Goal: Task Accomplishment & Management: Manage account settings

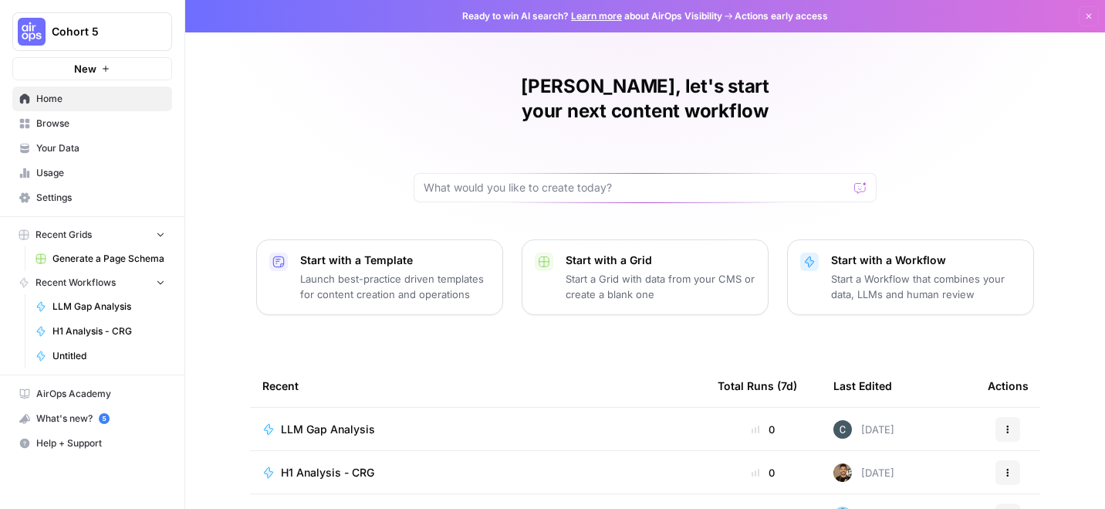
click at [105, 10] on div "Cohort 5 New" at bounding box center [92, 40] width 184 height 80
click at [104, 27] on span "Cohort 5" at bounding box center [98, 31] width 93 height 15
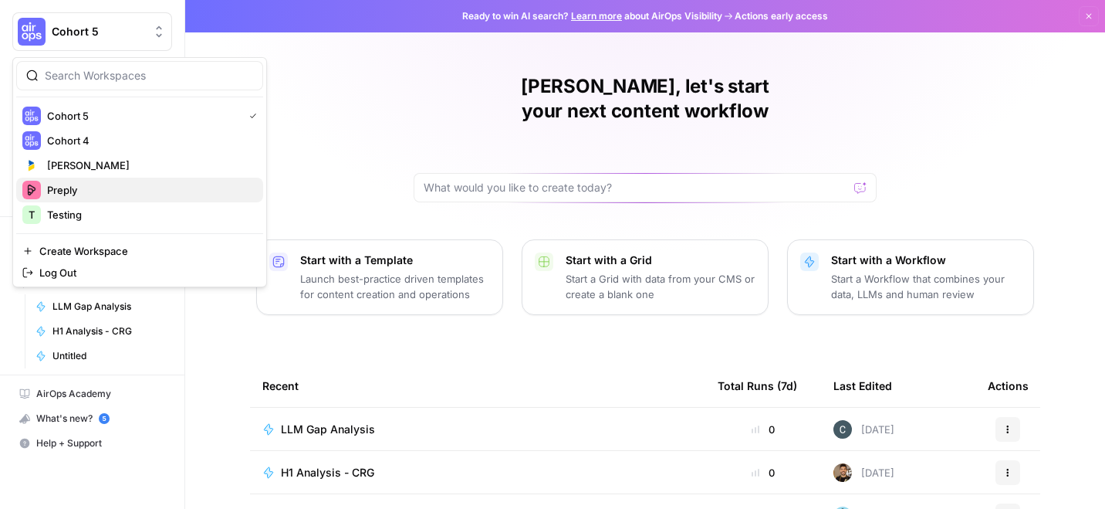
click at [75, 197] on span "Preply" at bounding box center [149, 189] width 204 height 15
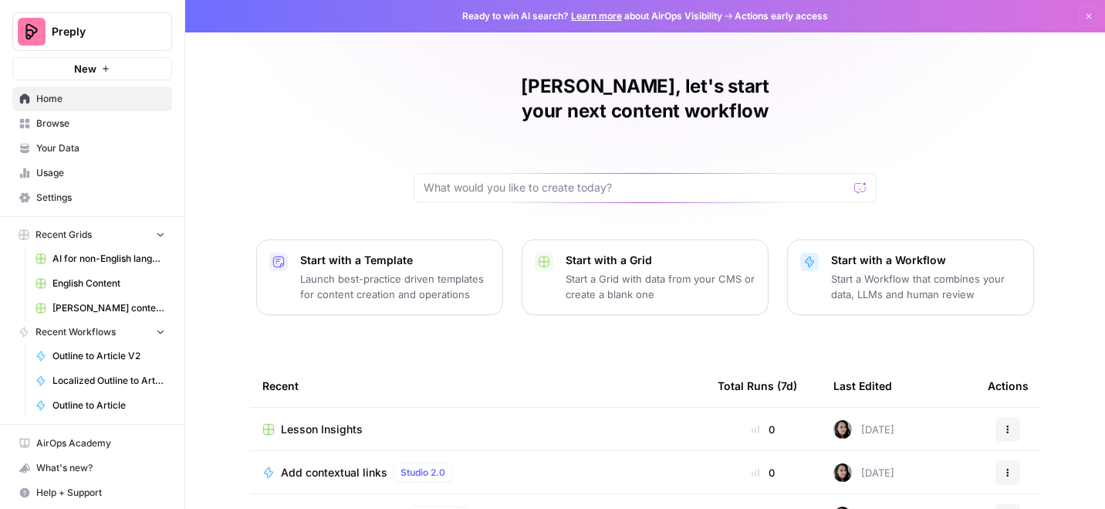
click at [126, 262] on span "AI for non-English languages" at bounding box center [108, 259] width 113 height 14
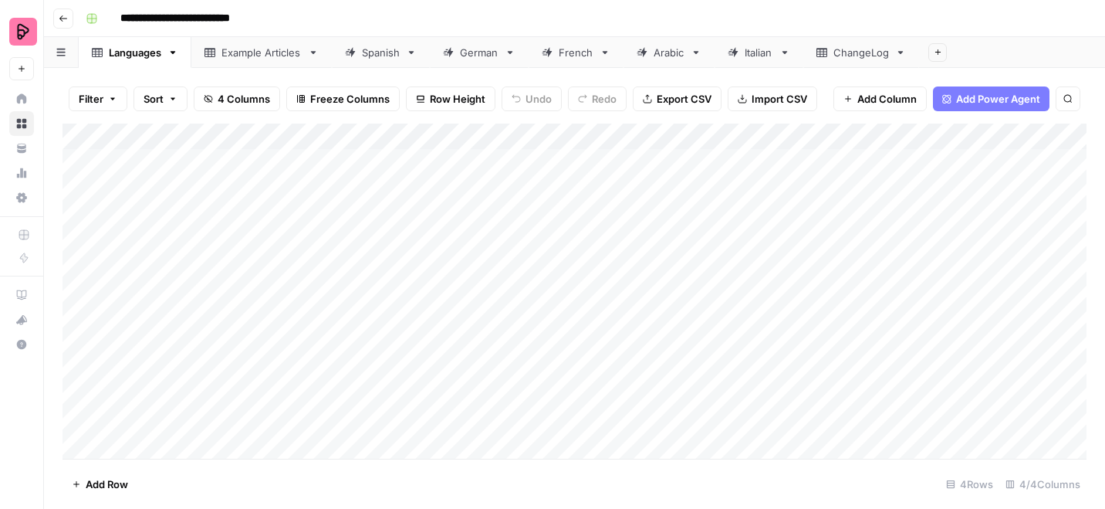
click at [846, 51] on div "ChangeLog" at bounding box center [862, 52] width 56 height 15
drag, startPoint x: 677, startPoint y: 133, endPoint x: 757, endPoint y: 133, distance: 80.3
click at [758, 133] on div "Add Column" at bounding box center [575, 266] width 1024 height 287
click at [380, 59] on link "Spanish" at bounding box center [381, 52] width 98 height 31
click at [262, 59] on div "Example Articles" at bounding box center [262, 52] width 80 height 15
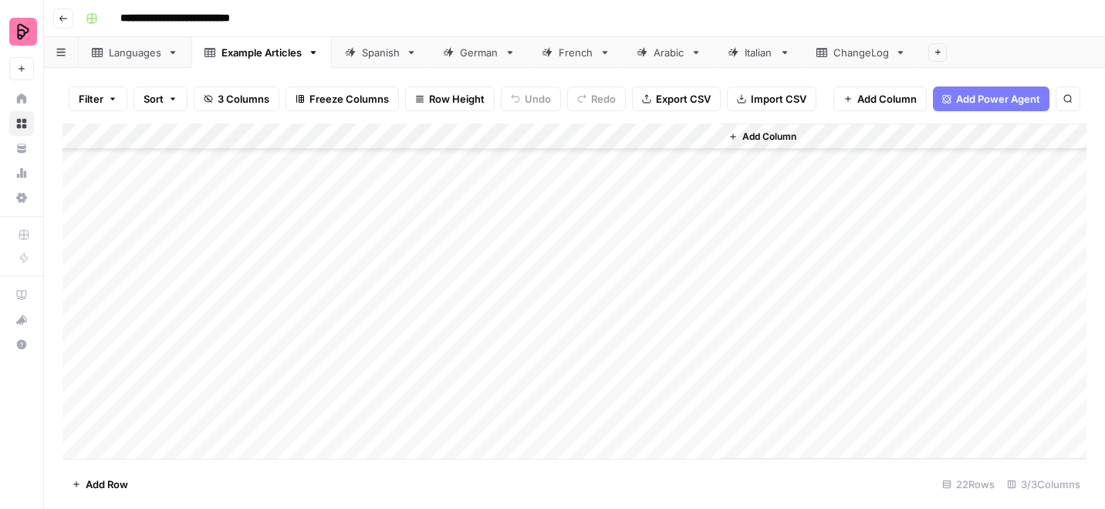
scroll to position [293, 0]
click at [832, 56] on div "ChangeLog" at bounding box center [853, 52] width 73 height 15
click at [148, 57] on div "Languages" at bounding box center [135, 52] width 52 height 15
click at [218, 54] on div "Example Articles" at bounding box center [253, 52] width 97 height 15
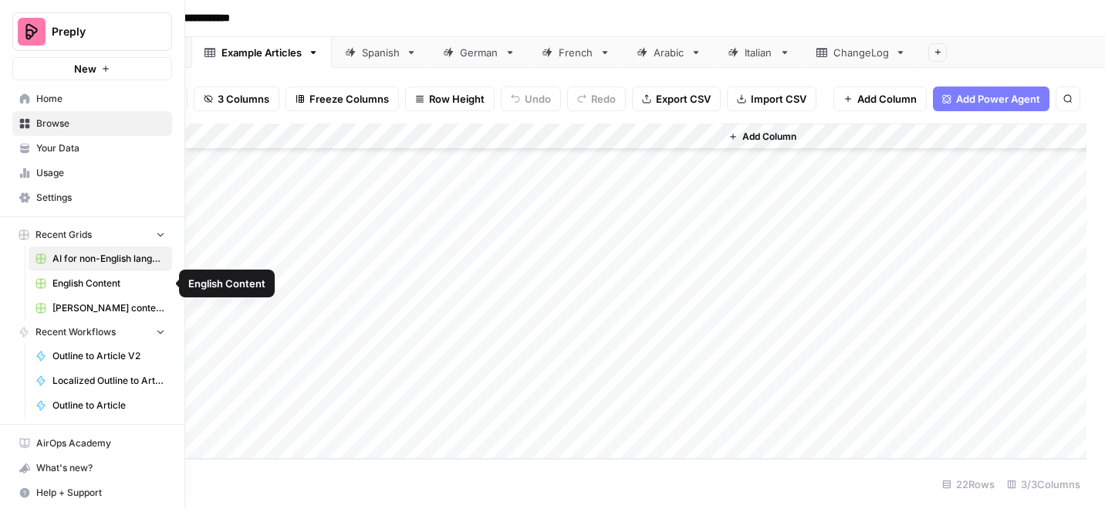
click at [78, 276] on span "English Content" at bounding box center [108, 283] width 113 height 14
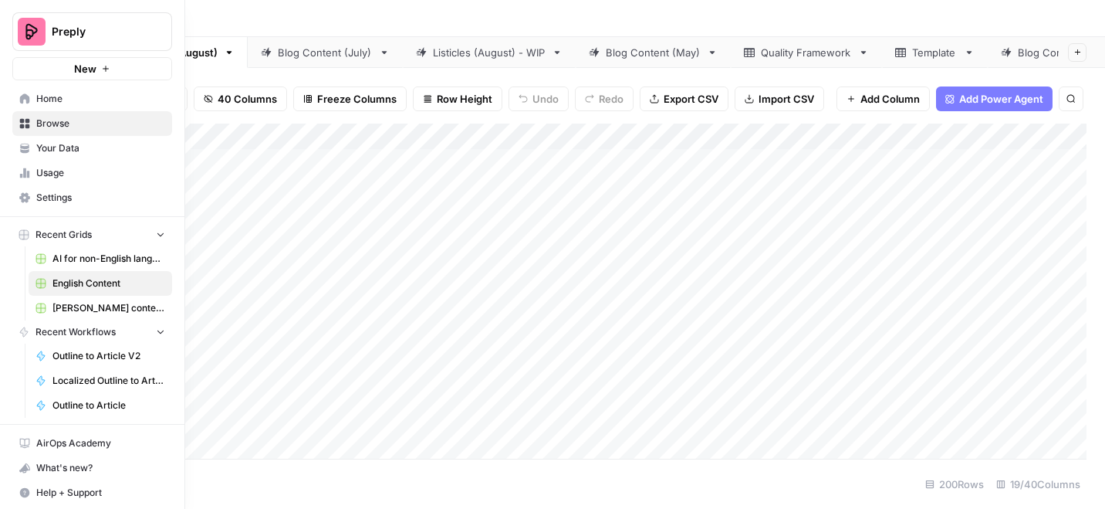
click at [48, 148] on span "Your Data" at bounding box center [100, 148] width 129 height 14
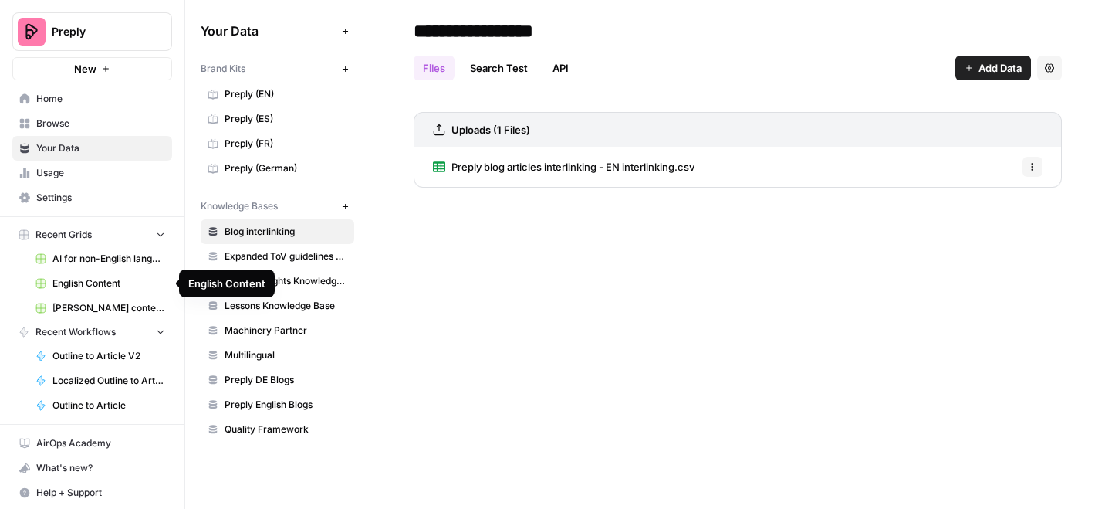
click at [89, 285] on span "English Content" at bounding box center [108, 283] width 113 height 14
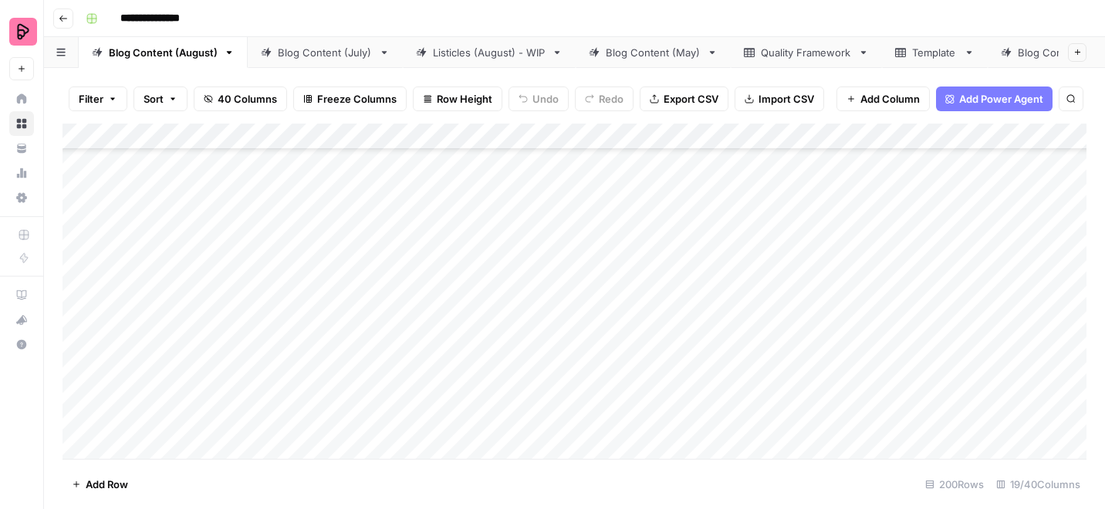
scroll to position [4521, 0]
click at [344, 57] on div "Blog Content (July)" at bounding box center [325, 52] width 95 height 15
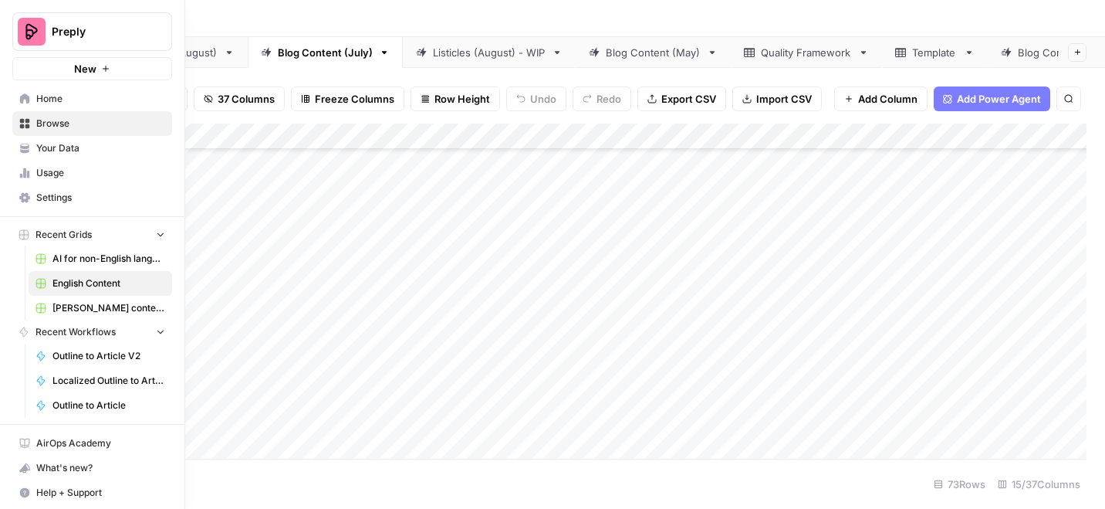
click at [29, 148] on icon at bounding box center [24, 148] width 11 height 11
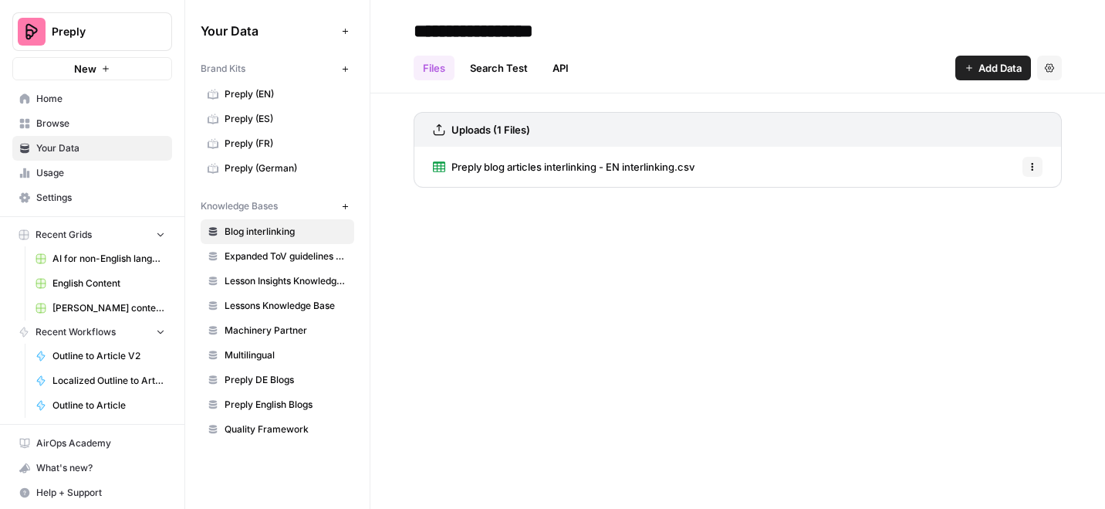
click at [259, 88] on span "Preply (EN)" at bounding box center [286, 94] width 123 height 14
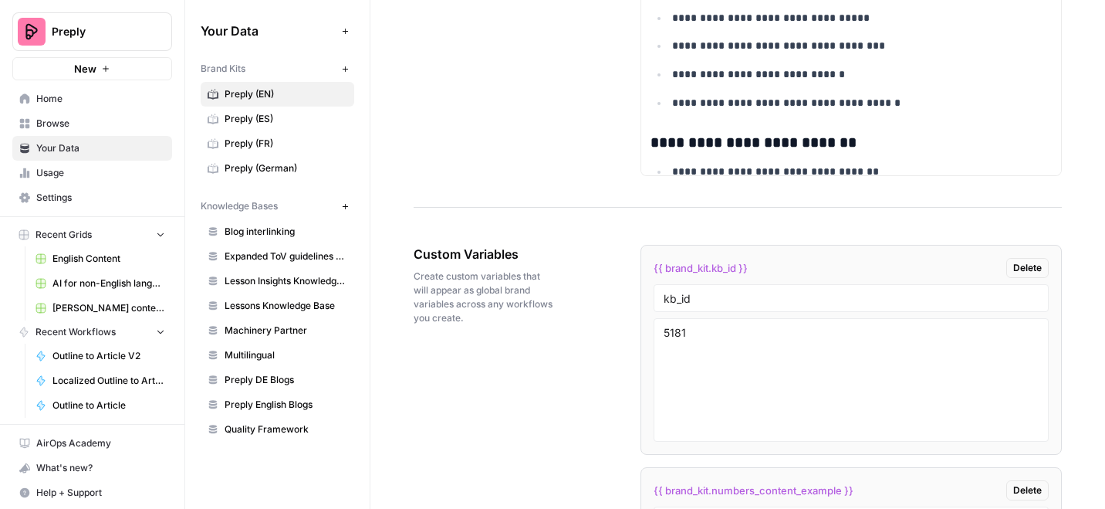
scroll to position [2645, 0]
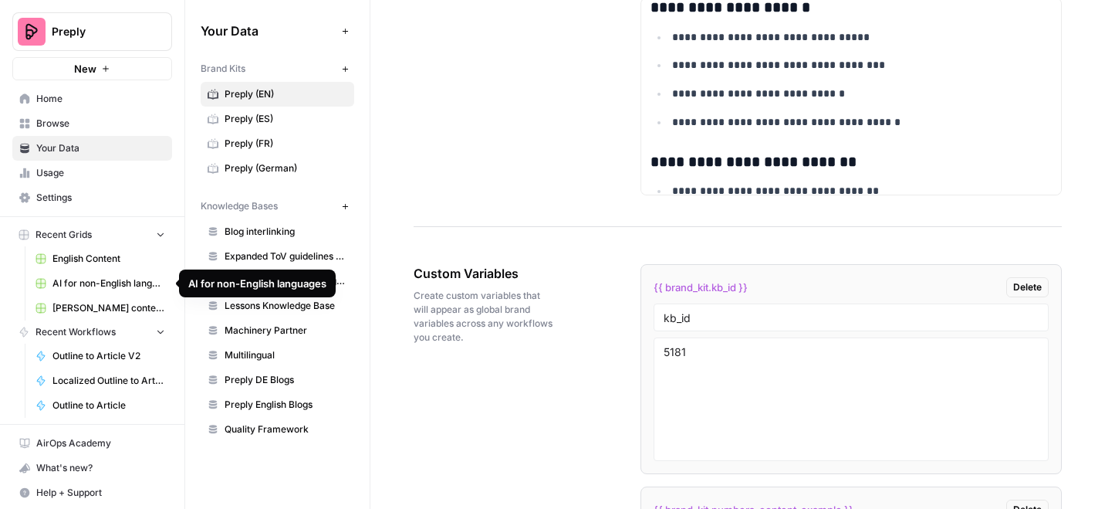
click at [74, 279] on span "AI for non-English languages" at bounding box center [108, 283] width 113 height 14
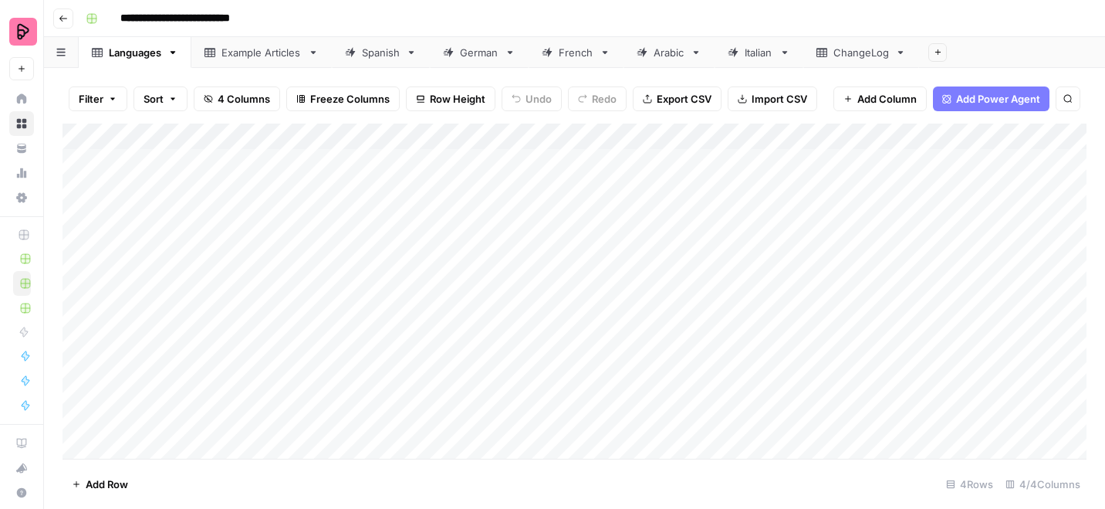
click at [275, 56] on div "Example Articles" at bounding box center [262, 52] width 80 height 15
click at [384, 51] on div "Spanish" at bounding box center [381, 52] width 38 height 15
click at [604, 137] on div "Add Column" at bounding box center [575, 290] width 1024 height 335
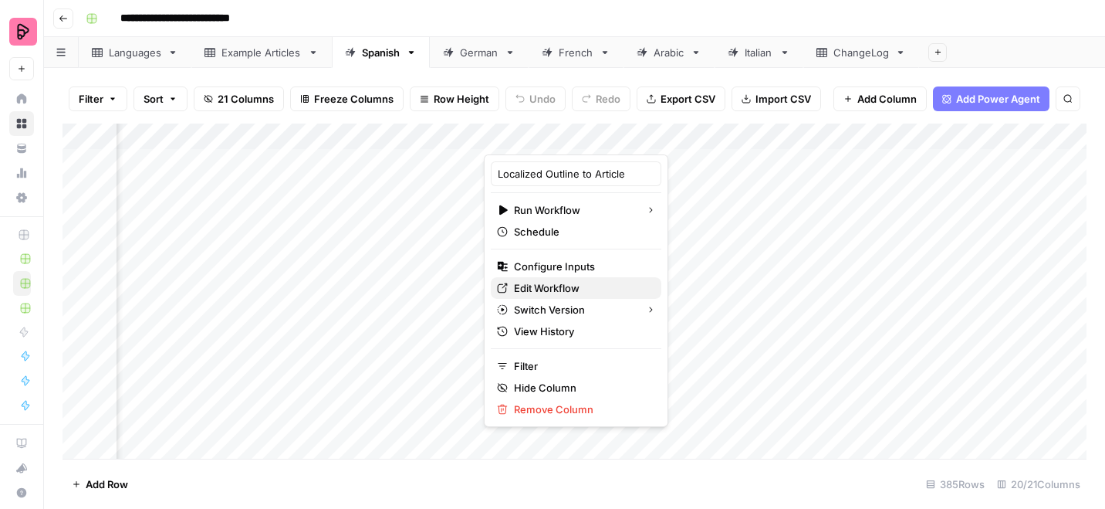
click at [527, 286] on span "Edit Workflow" at bounding box center [581, 287] width 135 height 15
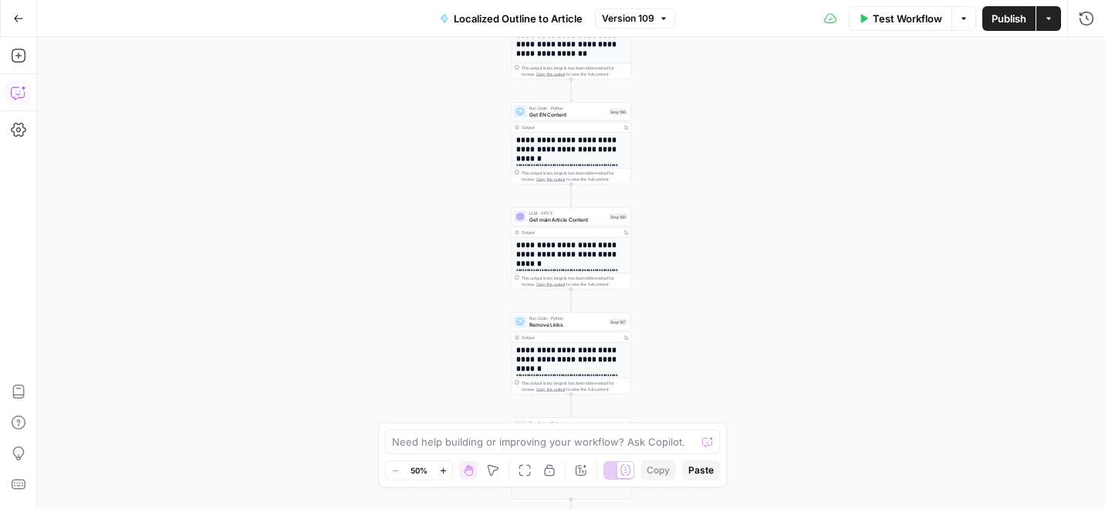
click at [15, 95] on icon "button" at bounding box center [18, 92] width 15 height 15
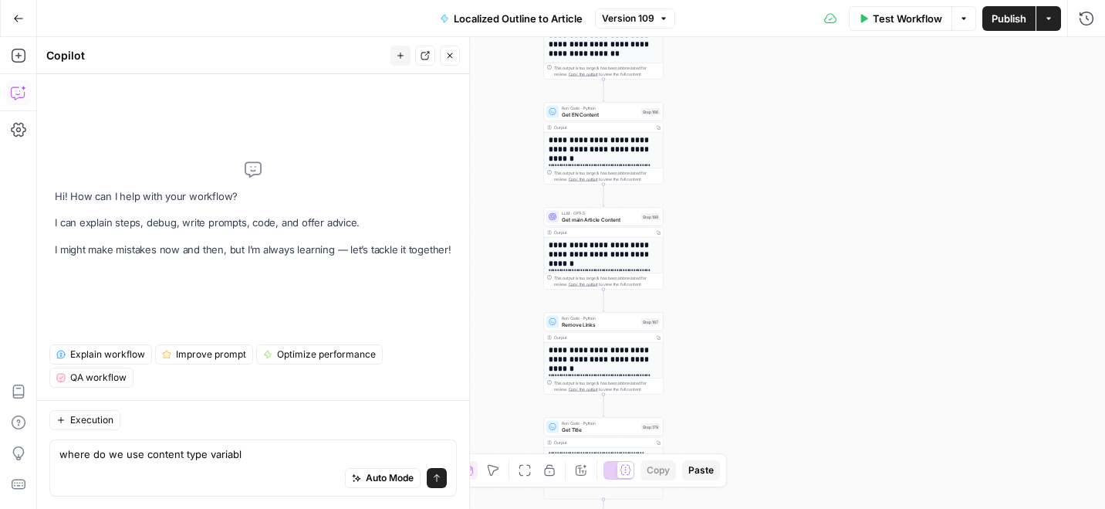
type textarea "where do we use content type variable"
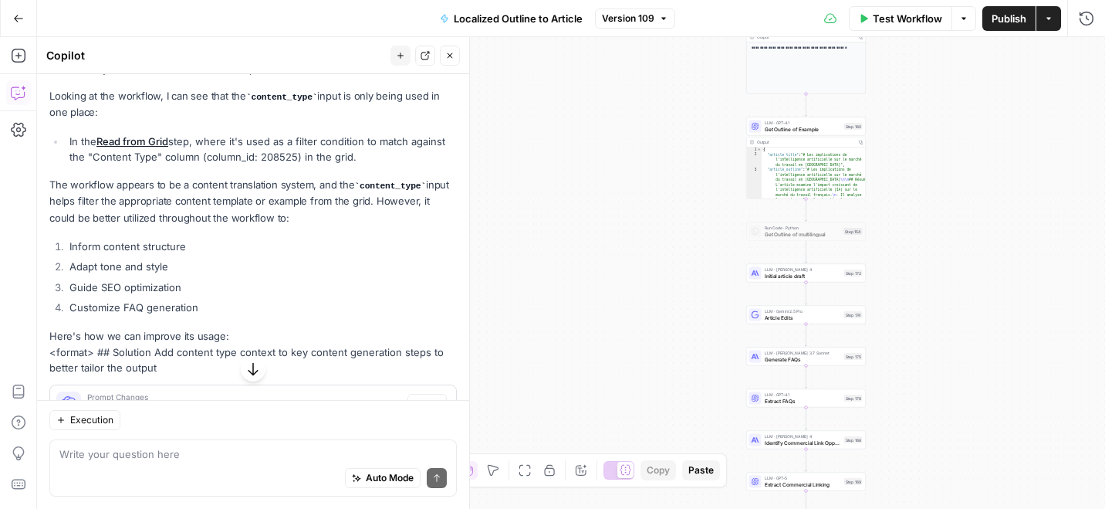
scroll to position [135, 0]
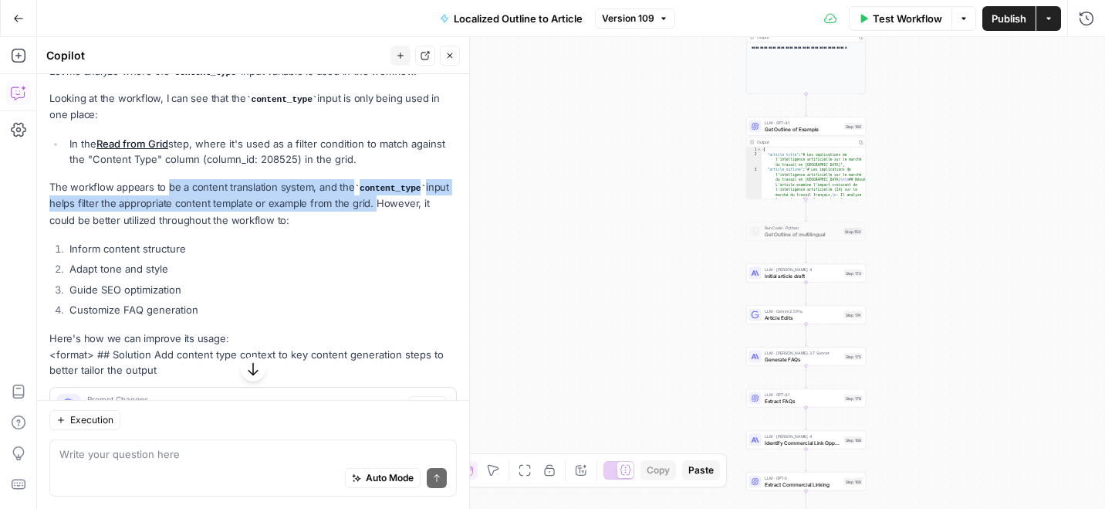
drag, startPoint x: 167, startPoint y: 194, endPoint x: 367, endPoint y: 203, distance: 200.9
click at [367, 203] on p "The workflow appears to be a content translation system, and the content_type i…" at bounding box center [253, 203] width 408 height 49
click at [341, 201] on p "The workflow appears to be a content translation system, and the content_type i…" at bounding box center [253, 203] width 408 height 49
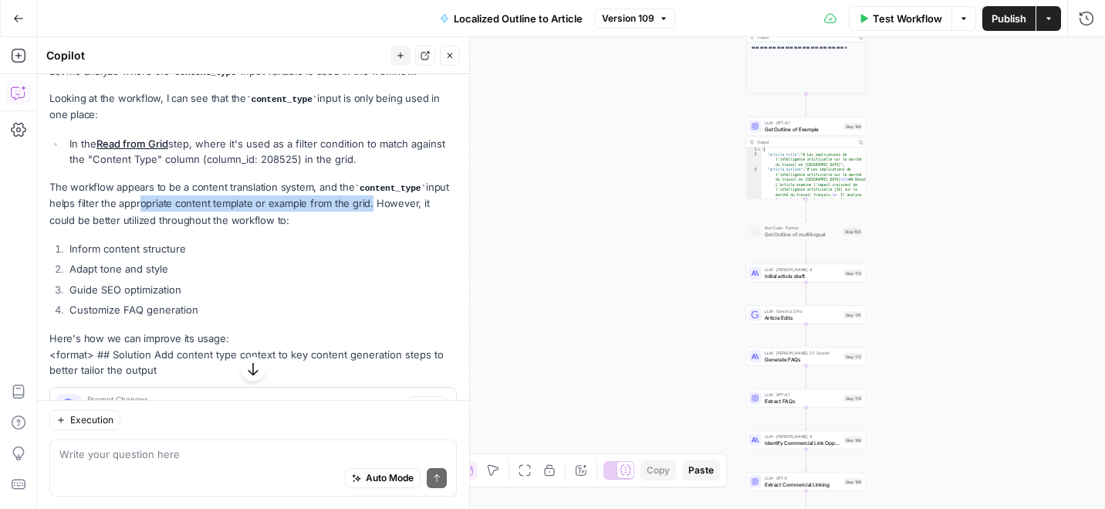
drag, startPoint x: 365, startPoint y: 201, endPoint x: 133, endPoint y: 201, distance: 232.3
click at [132, 201] on p "The workflow appears to be a content translation system, and the content_type i…" at bounding box center [253, 203] width 408 height 49
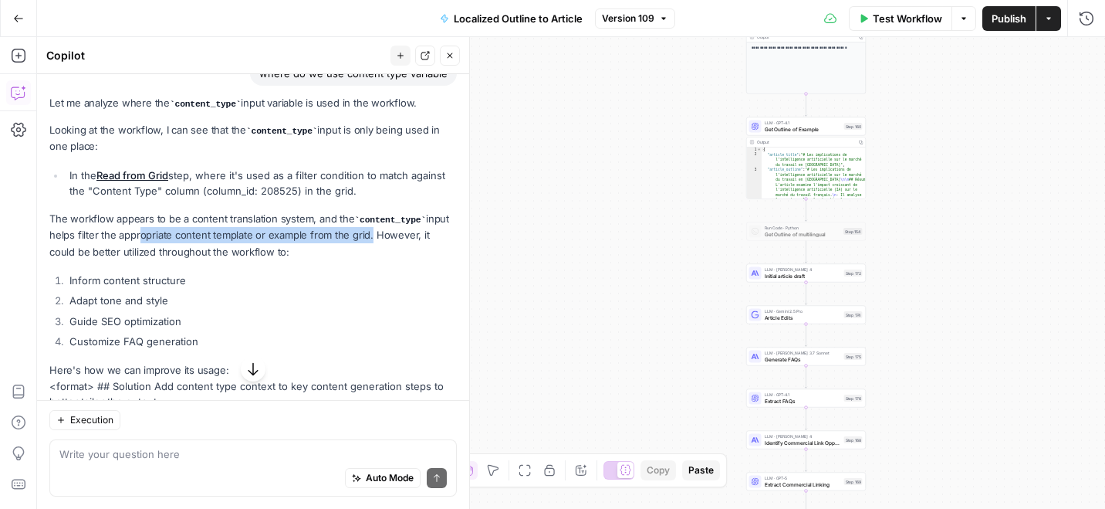
scroll to position [100, 0]
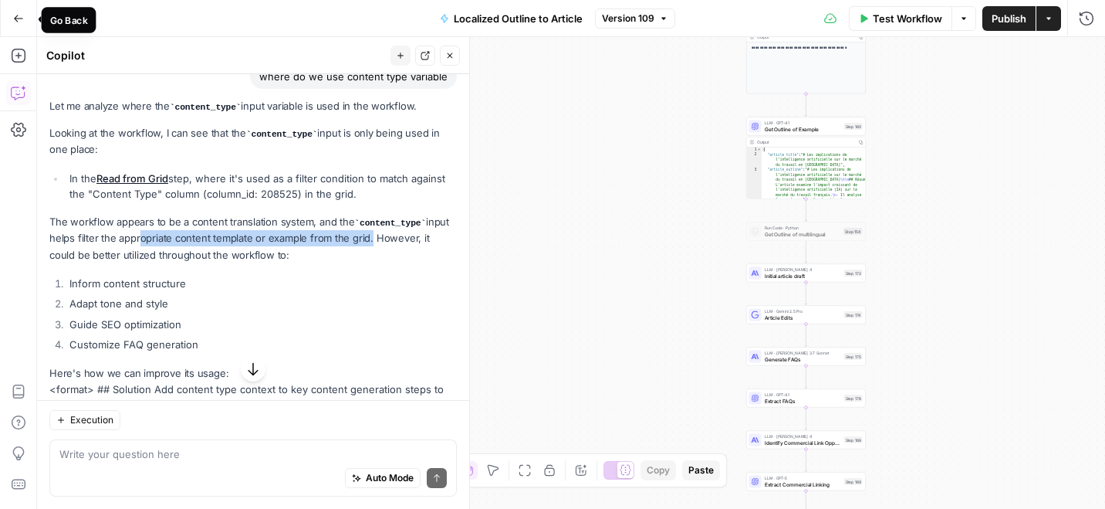
click at [19, 15] on icon "button" at bounding box center [18, 18] width 11 height 11
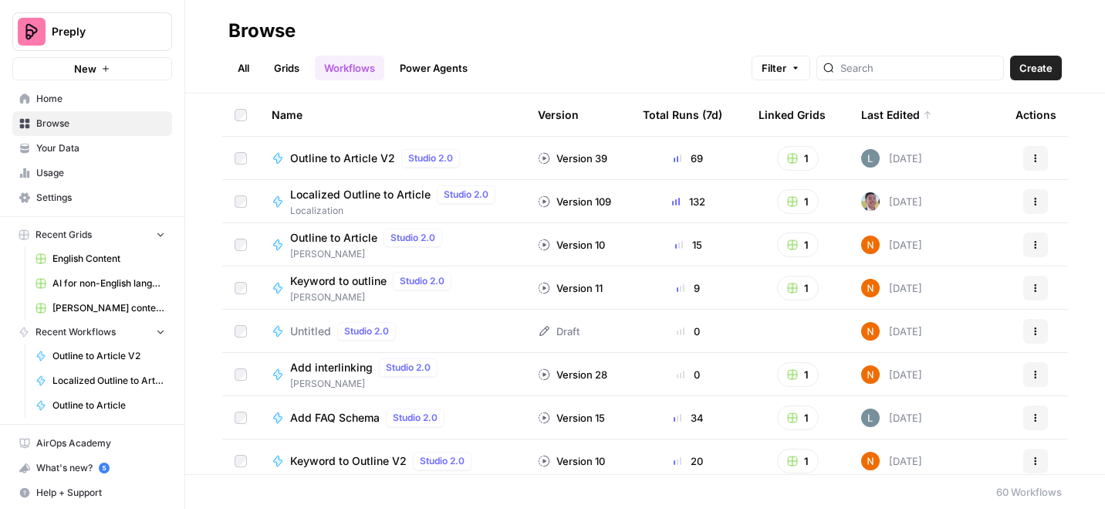
click at [94, 282] on span "AI for non-English languages" at bounding box center [108, 283] width 113 height 14
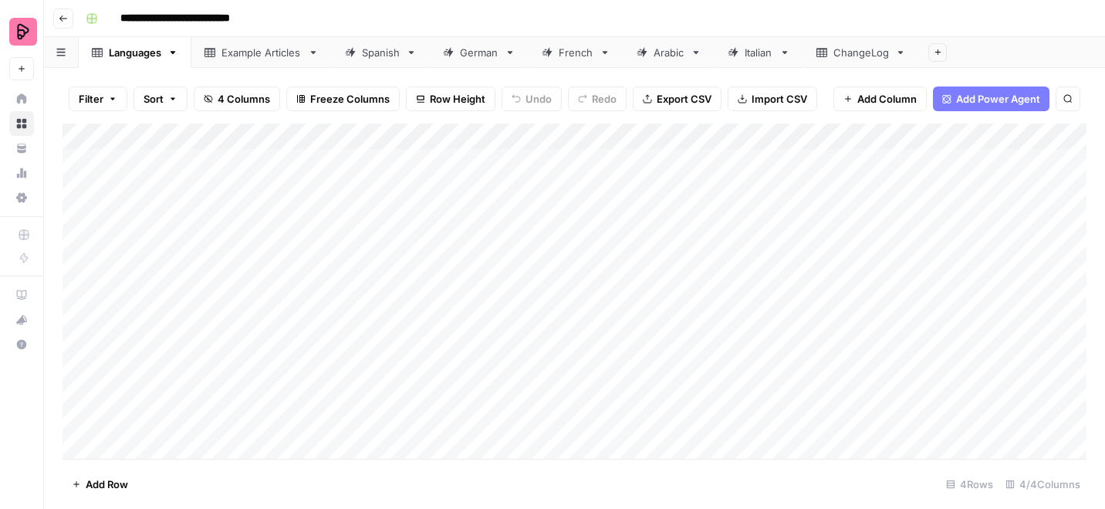
click at [269, 51] on div "Example Articles" at bounding box center [262, 52] width 80 height 15
click at [464, 444] on div "Add Column" at bounding box center [575, 290] width 1024 height 335
type textarea "****"
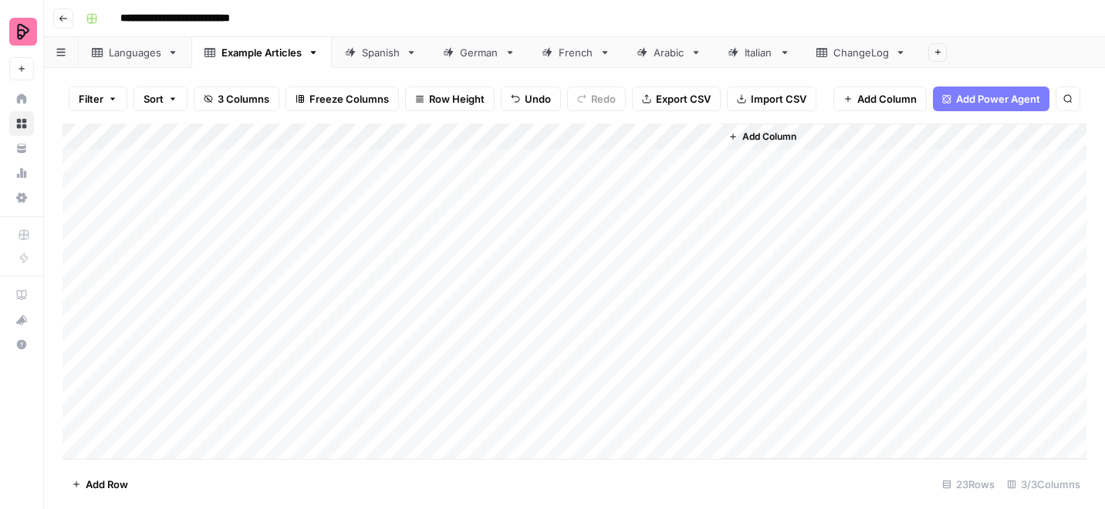
scroll to position [0, 0]
click at [638, 186] on div "Add Column" at bounding box center [575, 290] width 1024 height 335
click at [604, 419] on div "Add Column" at bounding box center [575, 290] width 1024 height 335
click at [332, 418] on div "Add Column" at bounding box center [575, 290] width 1024 height 335
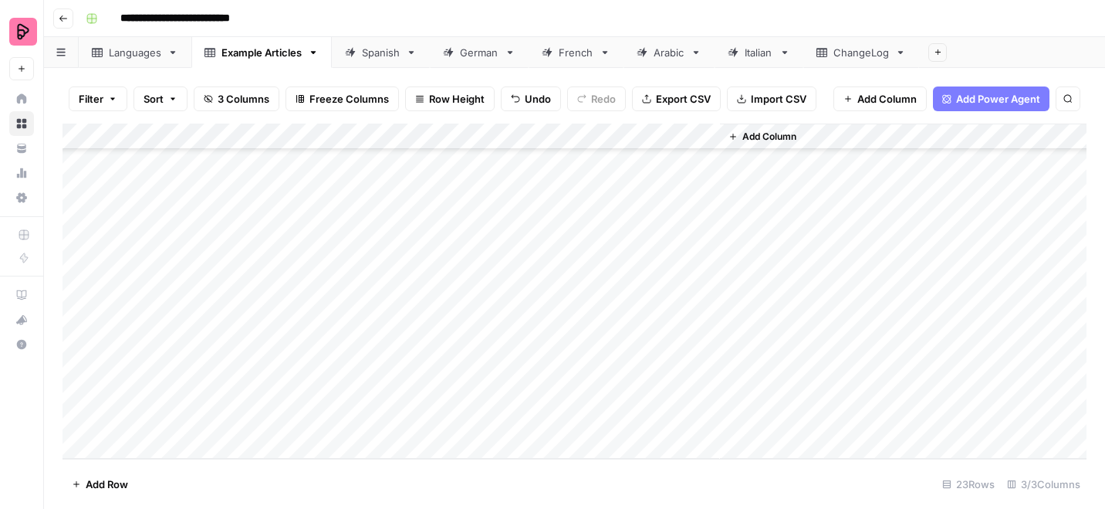
click at [136, 452] on div "Add Column" at bounding box center [575, 290] width 1024 height 335
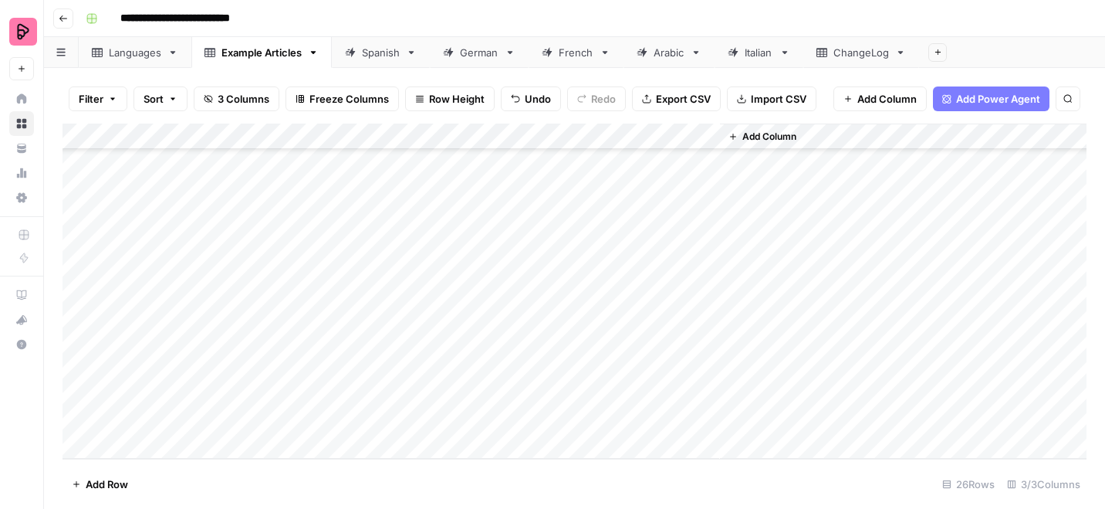
click at [624, 319] on div "Add Column" at bounding box center [575, 290] width 1024 height 335
click at [614, 362] on div "Add Column" at bounding box center [575, 290] width 1024 height 335
click at [619, 208] on div "Add Column" at bounding box center [575, 290] width 1024 height 335
click at [615, 391] on div "Add Column" at bounding box center [575, 290] width 1024 height 335
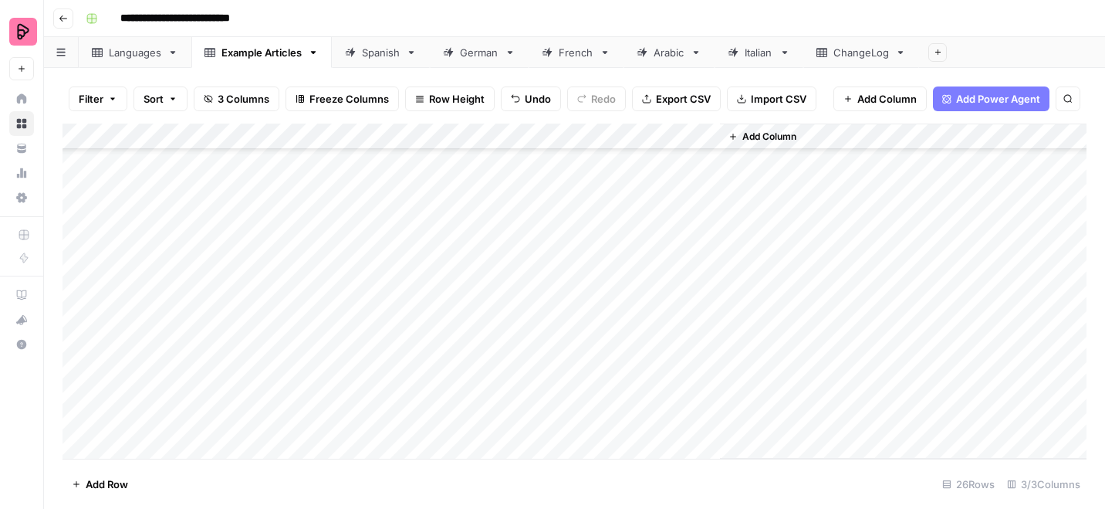
click at [621, 171] on div "Add Column" at bounding box center [575, 290] width 1024 height 335
click at [614, 421] on div "Add Column" at bounding box center [575, 290] width 1024 height 335
click at [511, 340] on div "Add Column" at bounding box center [575, 290] width 1024 height 335
click at [498, 371] on div "Add Column" at bounding box center [575, 290] width 1024 height 335
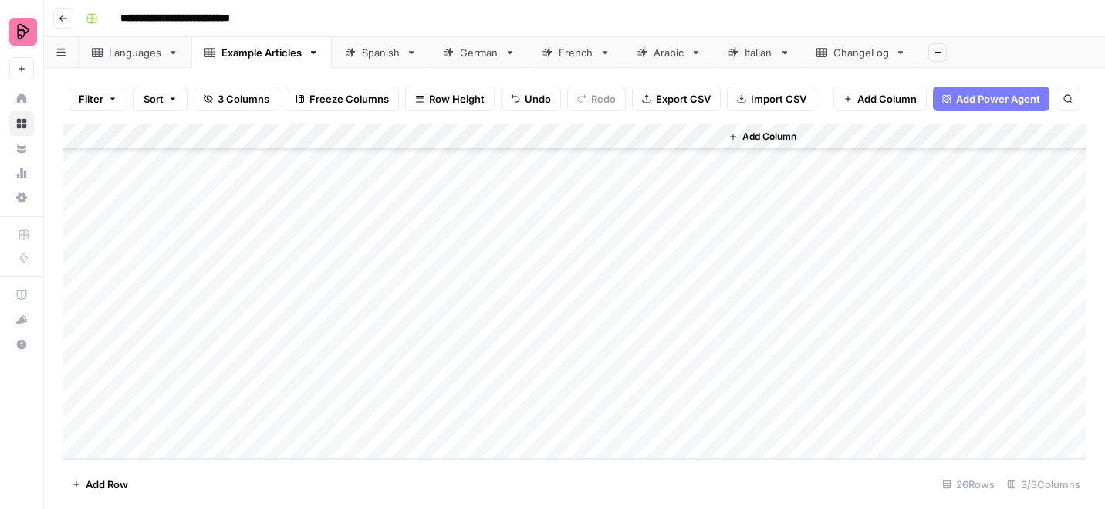
click at [492, 401] on div "Add Column" at bounding box center [575, 290] width 1024 height 335
click at [492, 418] on div "Add Column" at bounding box center [575, 290] width 1024 height 335
click at [344, 366] on div "Add Column" at bounding box center [575, 290] width 1024 height 335
click at [343, 393] on div "Add Column" at bounding box center [575, 290] width 1024 height 335
click at [322, 419] on div "Add Column" at bounding box center [575, 290] width 1024 height 335
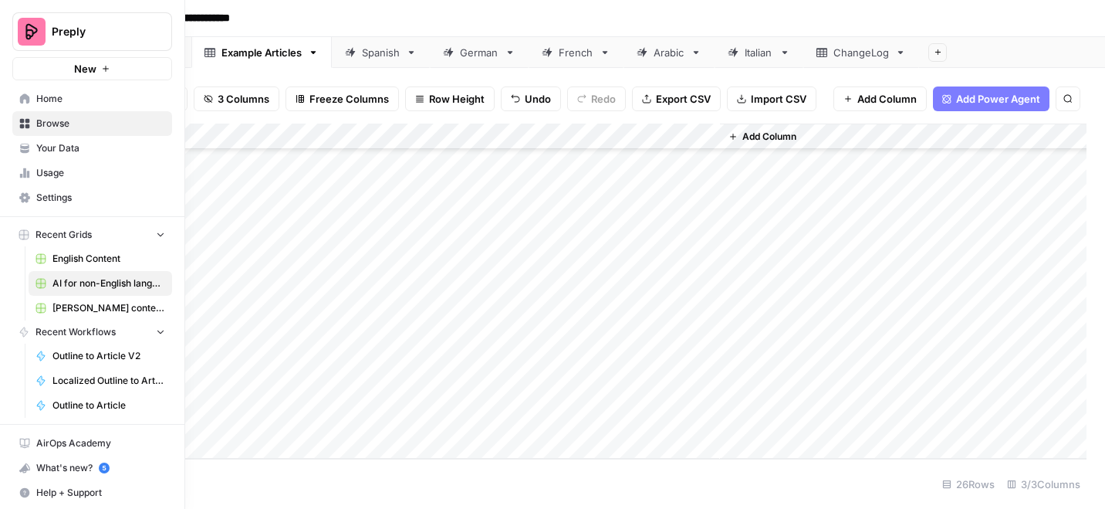
click at [59, 263] on span "English Content" at bounding box center [108, 259] width 113 height 14
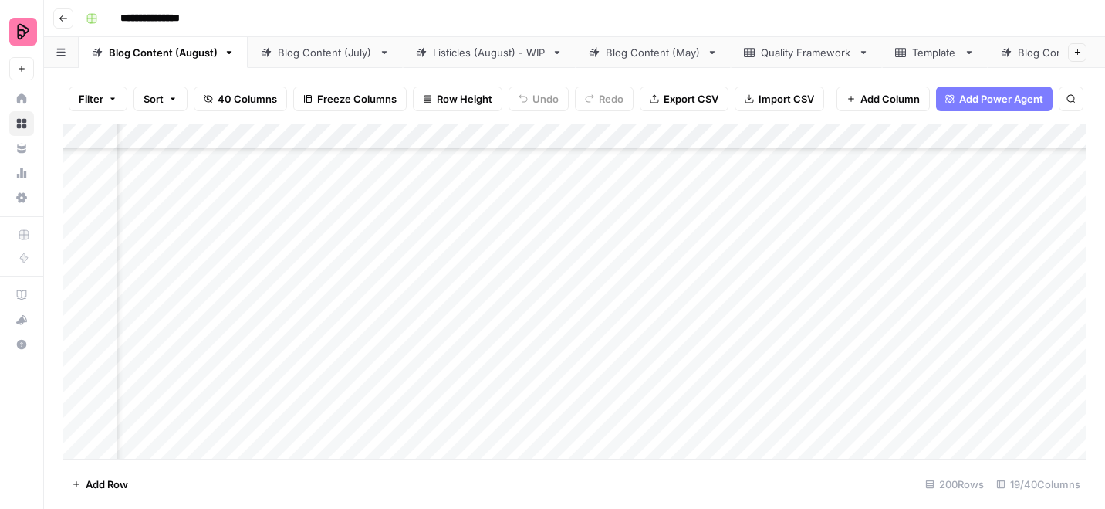
scroll to position [164, 485]
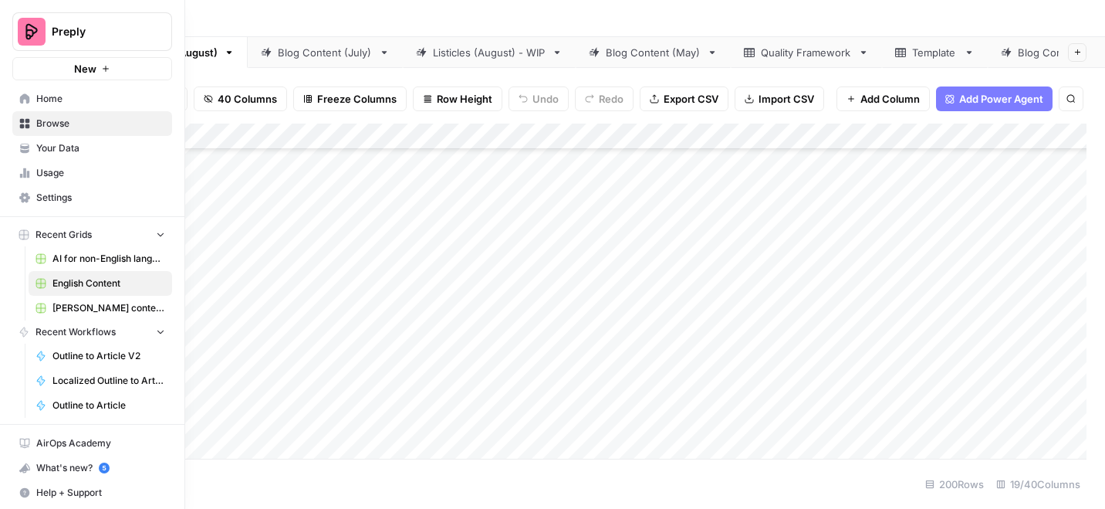
click at [69, 259] on span "AI for non-English languages" at bounding box center [108, 259] width 113 height 14
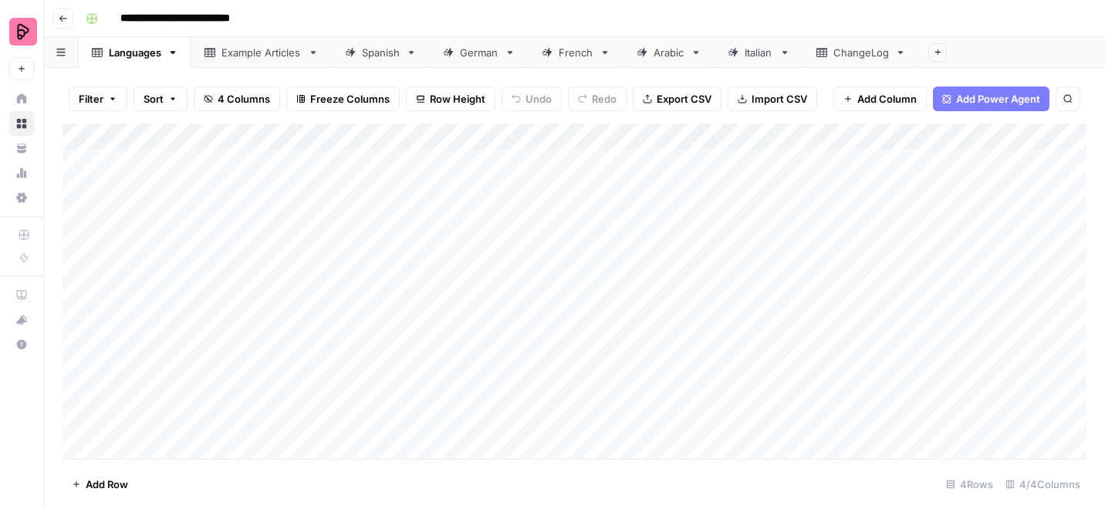
click at [61, 15] on icon "button" at bounding box center [63, 18] width 9 height 9
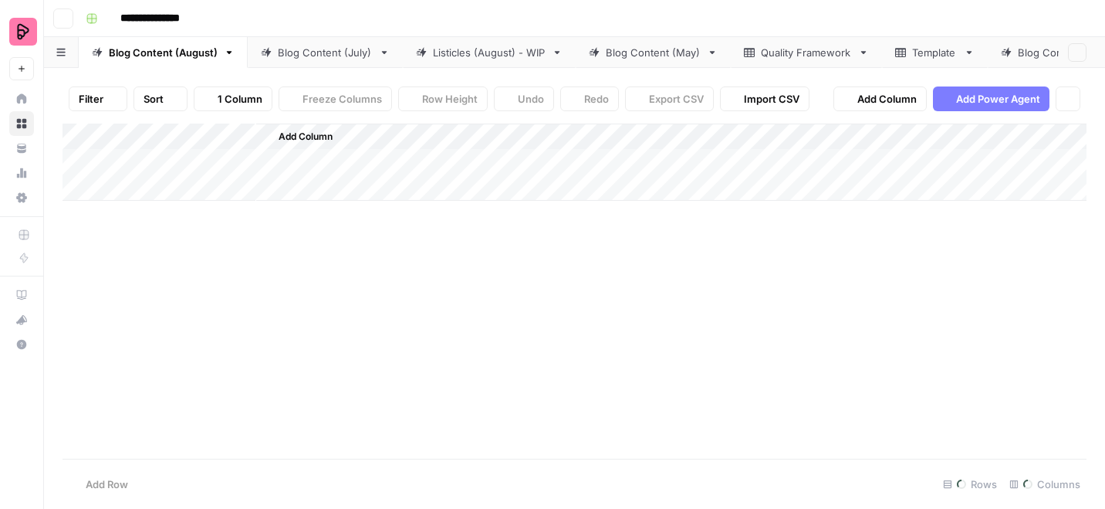
click at [25, 32] on img "Workspace: Preply" at bounding box center [23, 32] width 28 height 28
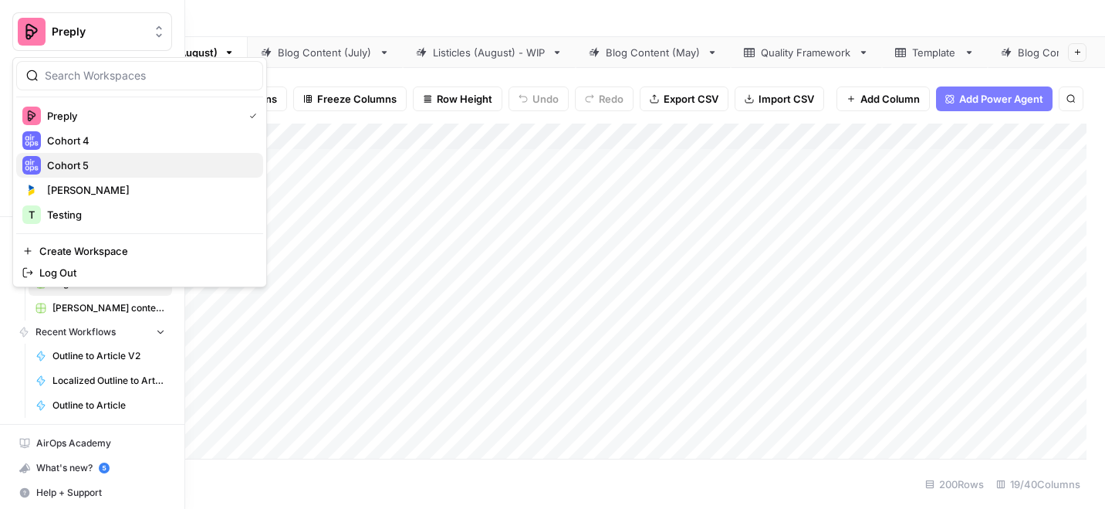
click at [73, 164] on span "Cohort 5" at bounding box center [149, 164] width 204 height 15
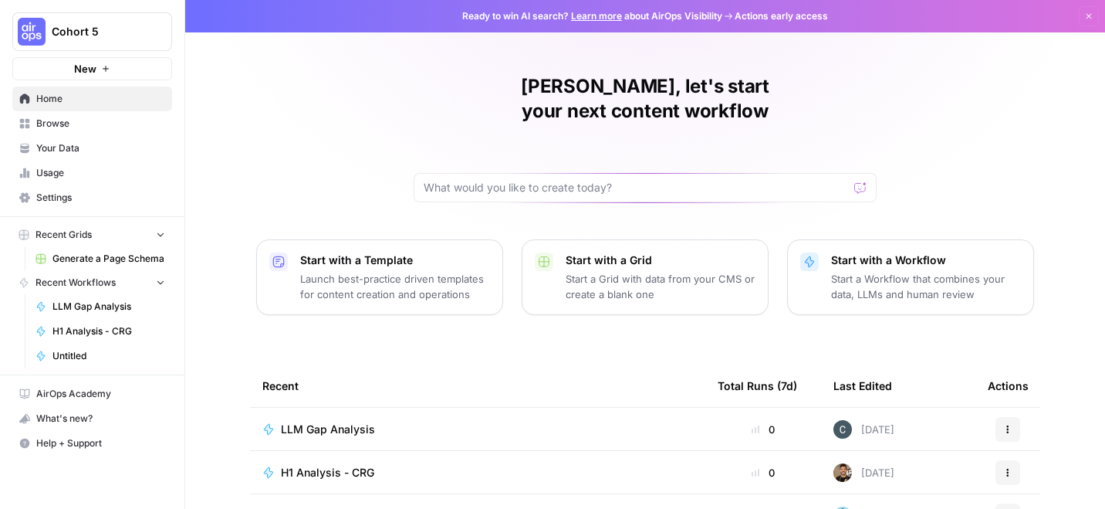
scroll to position [72, 0]
click at [111, 29] on span "Cohort 5" at bounding box center [98, 31] width 93 height 15
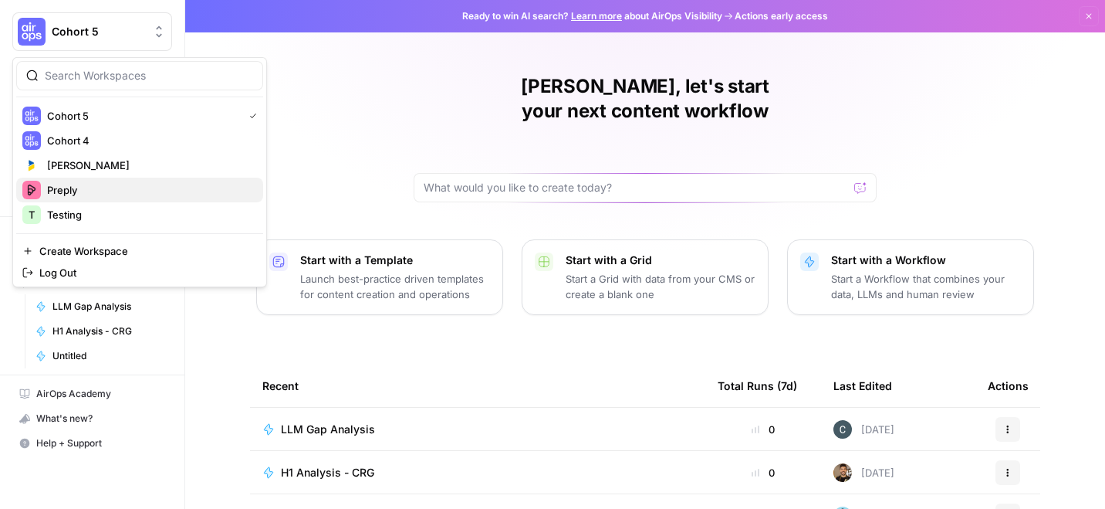
click at [83, 189] on span "Preply" at bounding box center [149, 189] width 204 height 15
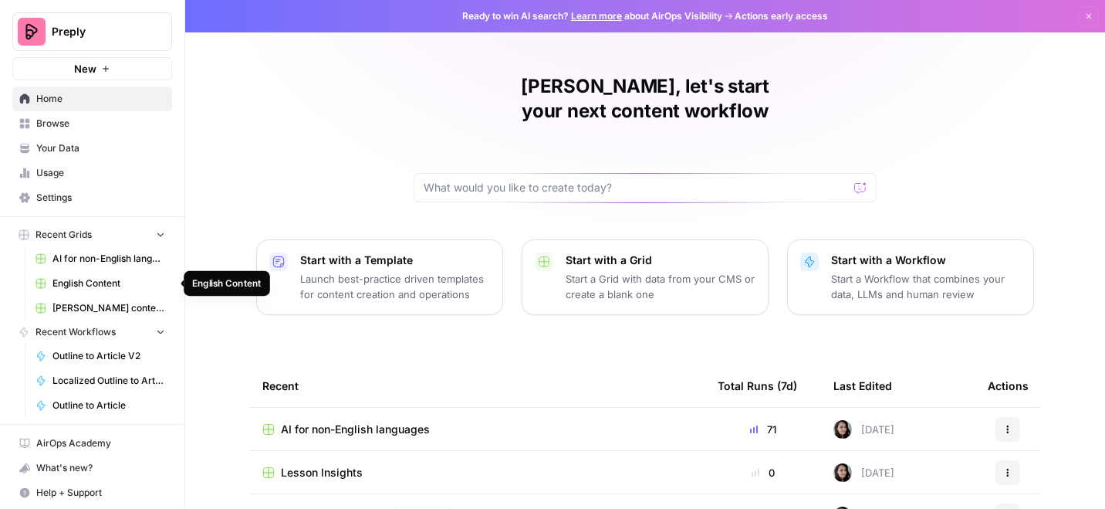
click at [70, 284] on span "English Content" at bounding box center [108, 283] width 113 height 14
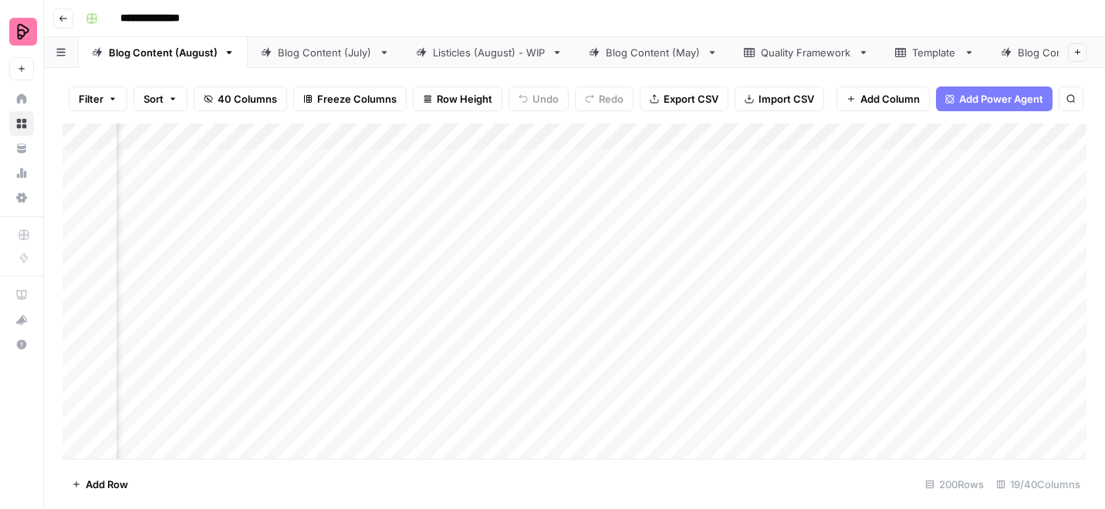
scroll to position [0, 391]
click at [86, 97] on span "Filter" at bounding box center [91, 98] width 25 height 15
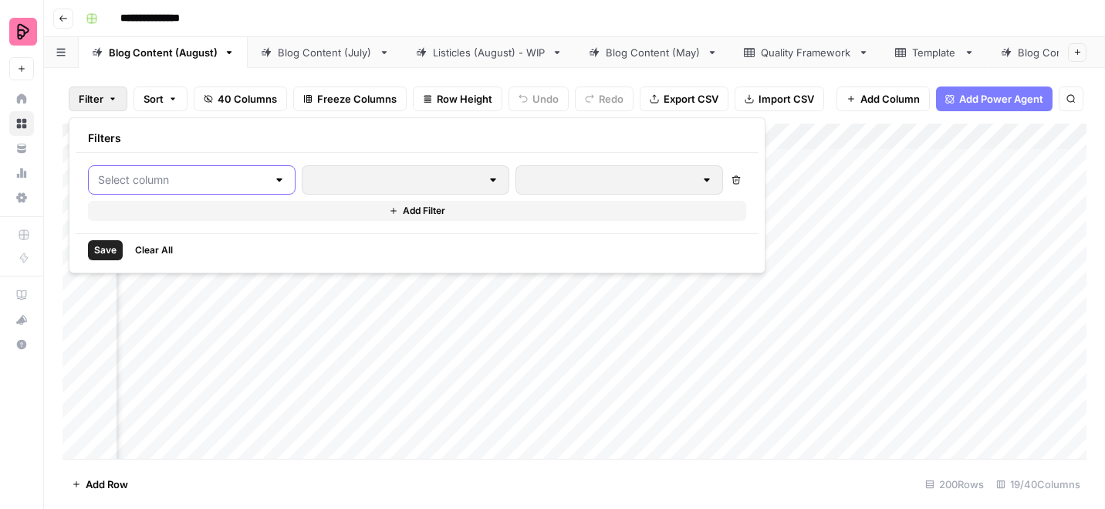
click at [150, 178] on input "text" at bounding box center [182, 179] width 169 height 15
type input "stat"
click at [174, 212] on span "STATUS" at bounding box center [183, 218] width 130 height 15
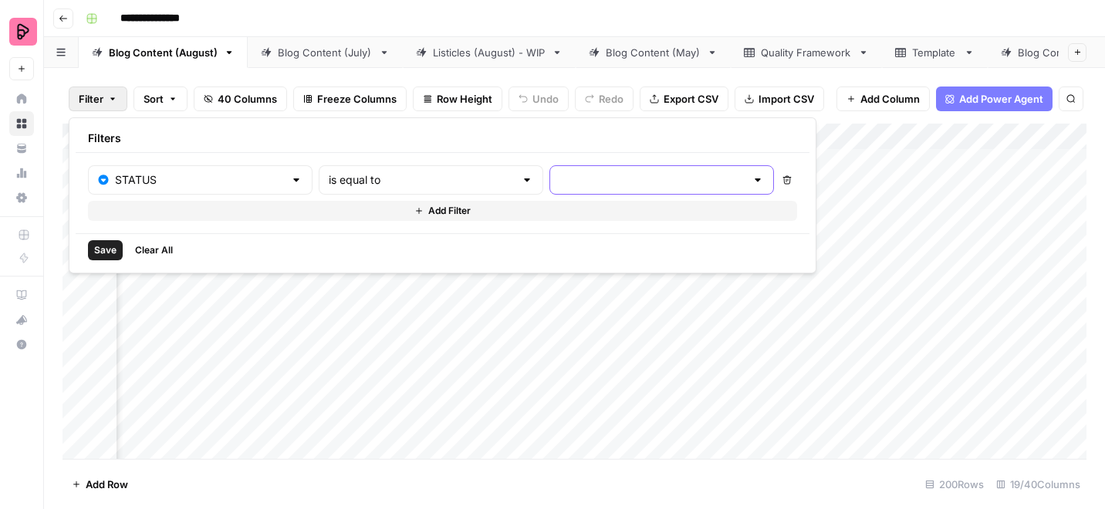
click at [560, 184] on input "text" at bounding box center [653, 179] width 186 height 15
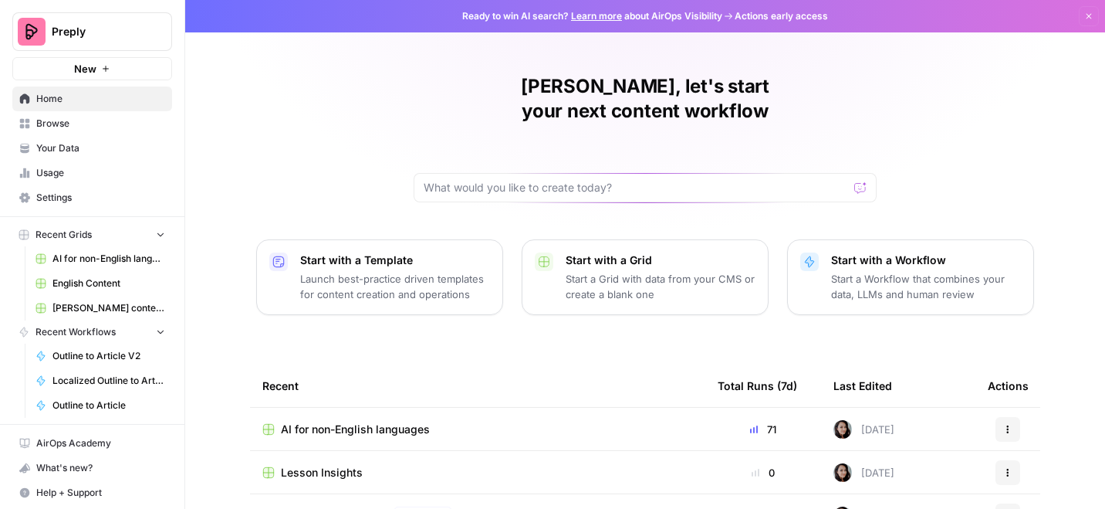
click at [86, 276] on span "English Content" at bounding box center [108, 283] width 113 height 14
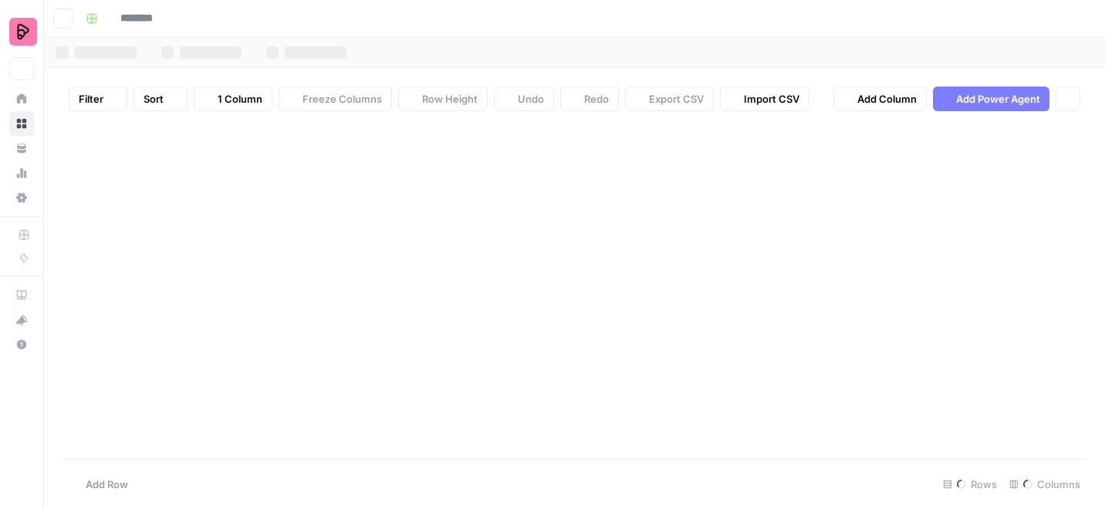
type input "**********"
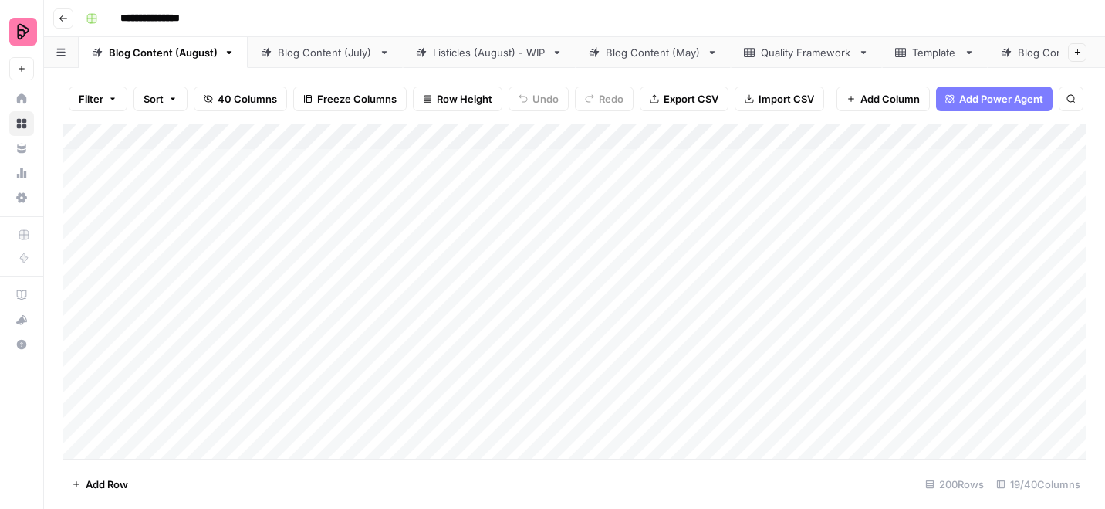
click at [96, 100] on span "Filter" at bounding box center [91, 98] width 25 height 15
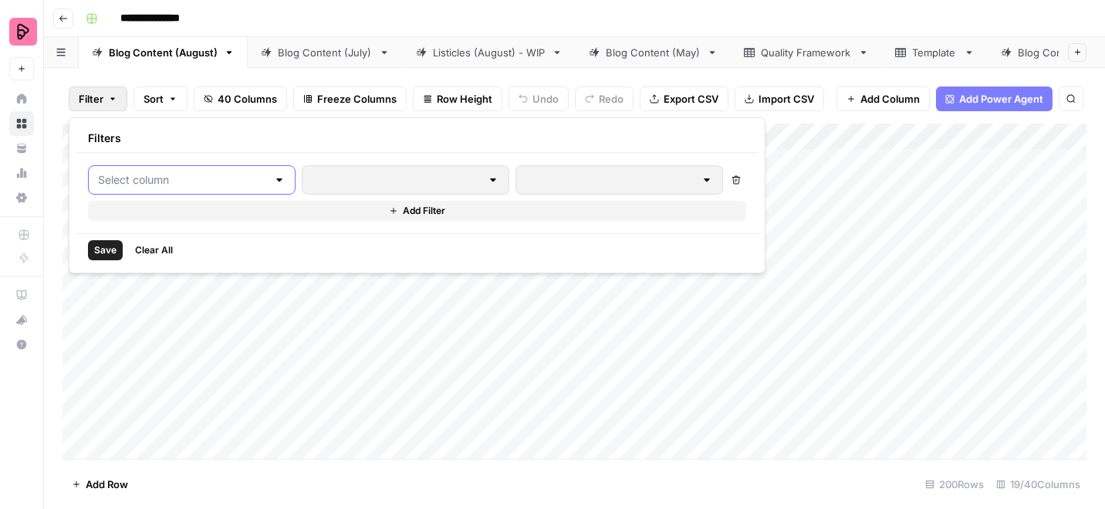
click at [116, 178] on input "text" at bounding box center [182, 179] width 169 height 15
type input "stat"
click at [156, 225] on span "STATUS" at bounding box center [183, 218] width 130 height 15
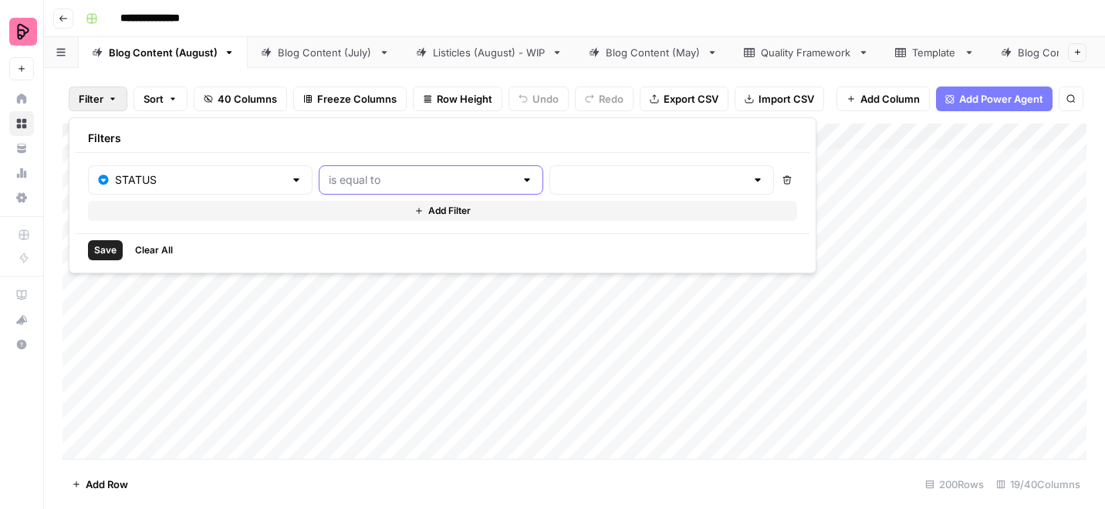
click at [350, 178] on input "text" at bounding box center [422, 179] width 186 height 15
type input "is equal to"
click at [482, 208] on button "Add Filter" at bounding box center [442, 211] width 709 height 20
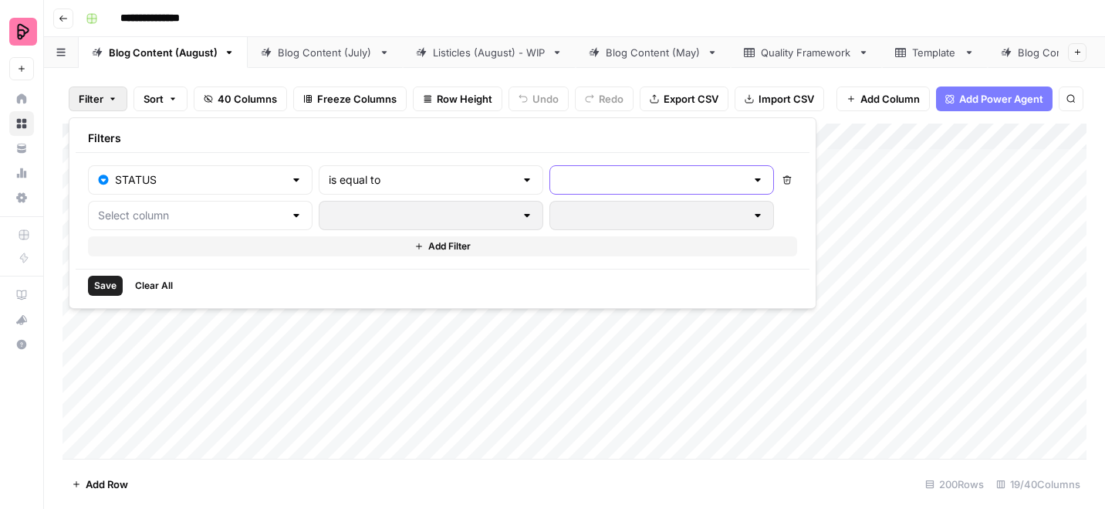
click at [560, 179] on input "text" at bounding box center [653, 179] width 186 height 15
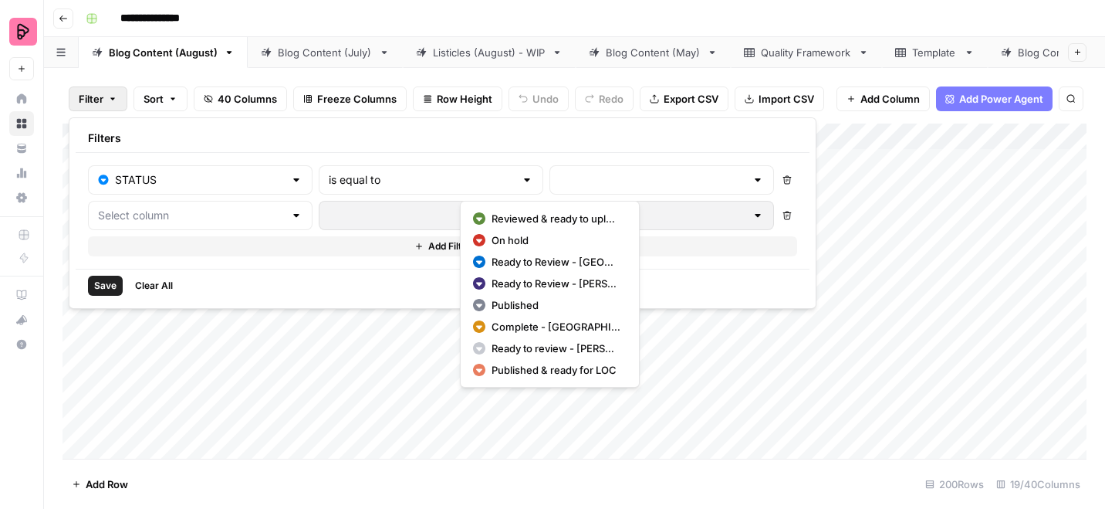
drag, startPoint x: 505, startPoint y: 201, endPoint x: 527, endPoint y: 238, distance: 42.6
click at [527, 238] on span "On hold" at bounding box center [556, 239] width 129 height 15
type input "On hold"
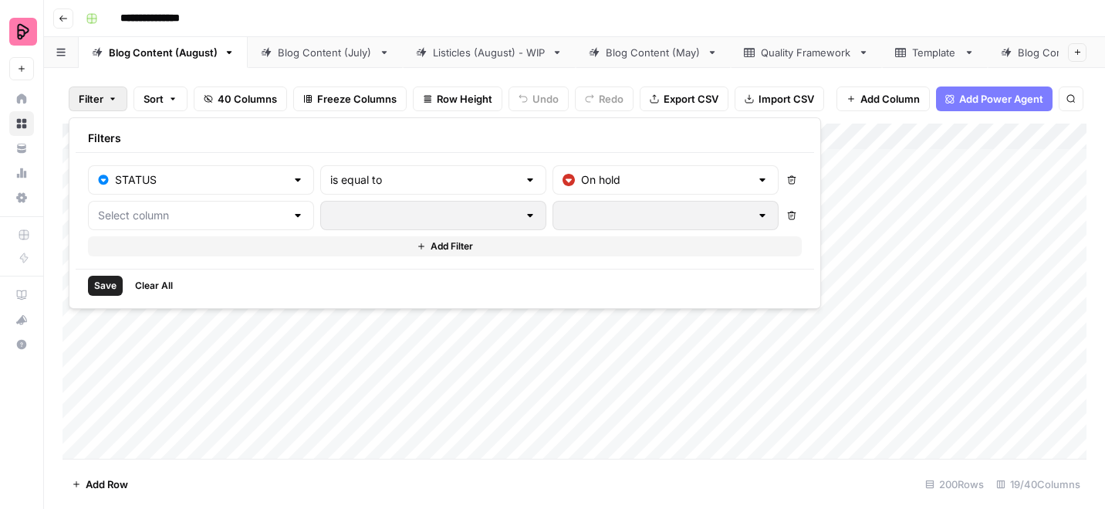
click at [782, 214] on button "Delete" at bounding box center [792, 215] width 20 height 20
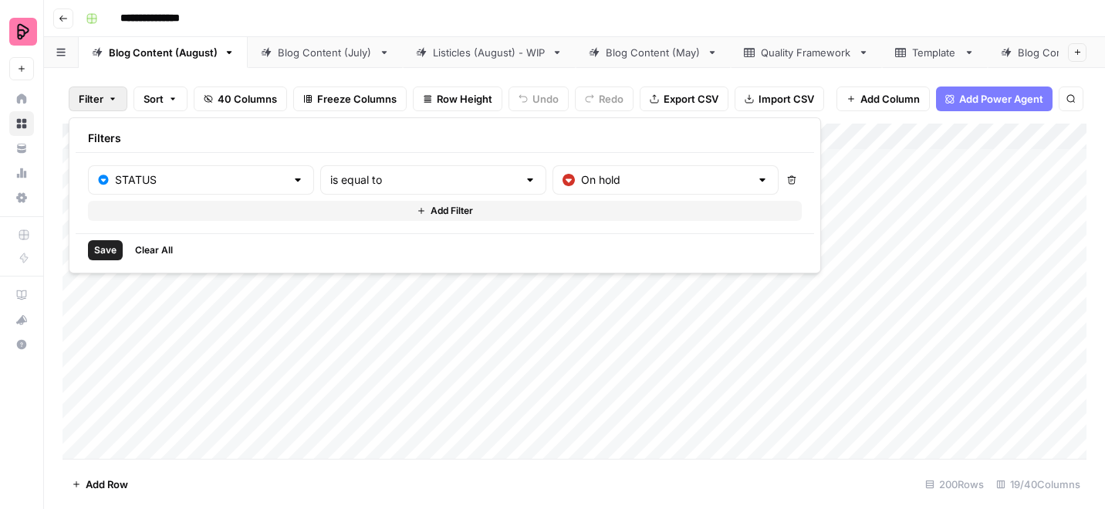
click at [109, 246] on span "Save" at bounding box center [105, 250] width 22 height 14
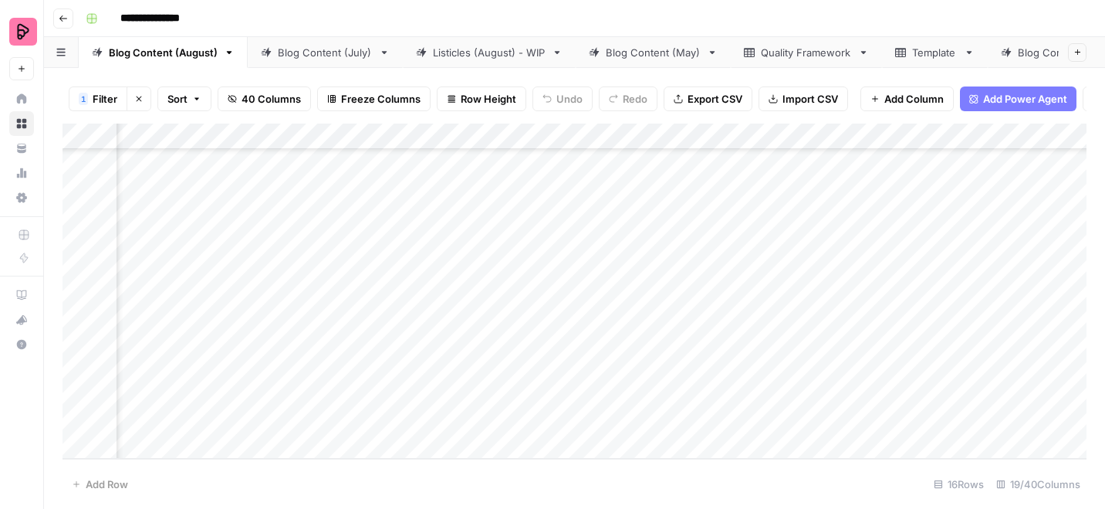
scroll to position [332, 515]
click at [345, 426] on div "Add Column" at bounding box center [575, 290] width 1024 height 335
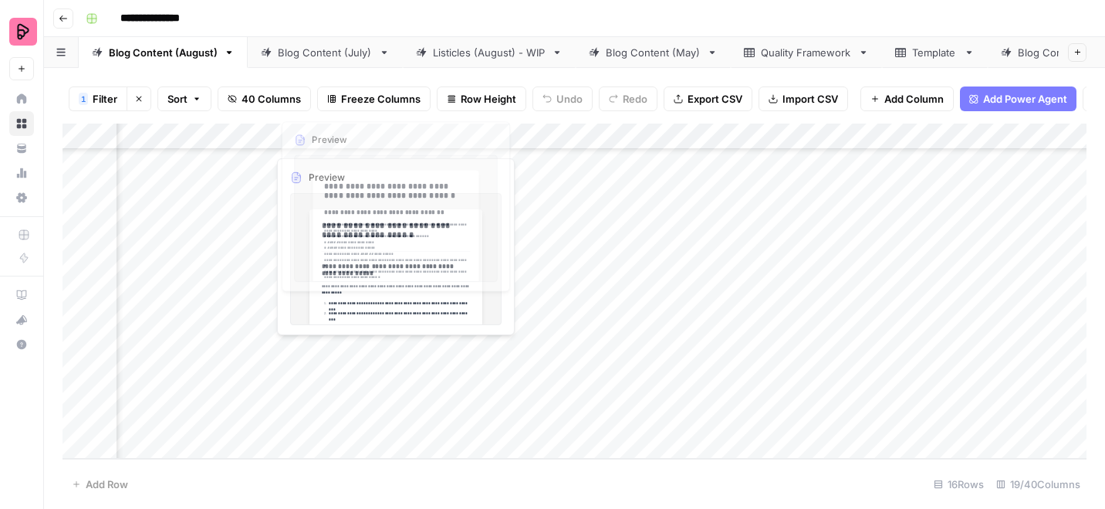
click at [367, 282] on div "Add Column" at bounding box center [575, 290] width 1024 height 335
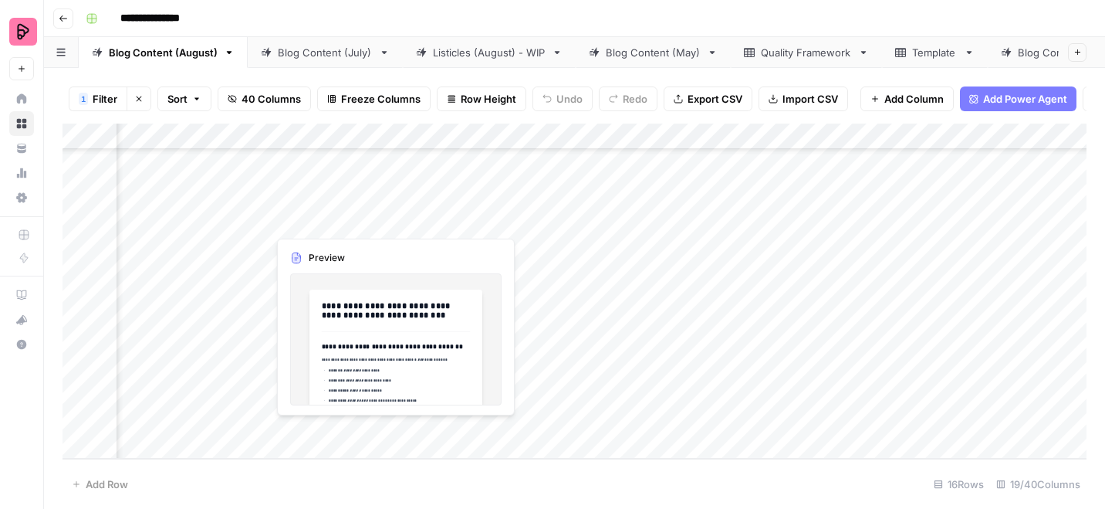
click at [347, 436] on div "Add Column" at bounding box center [575, 290] width 1024 height 335
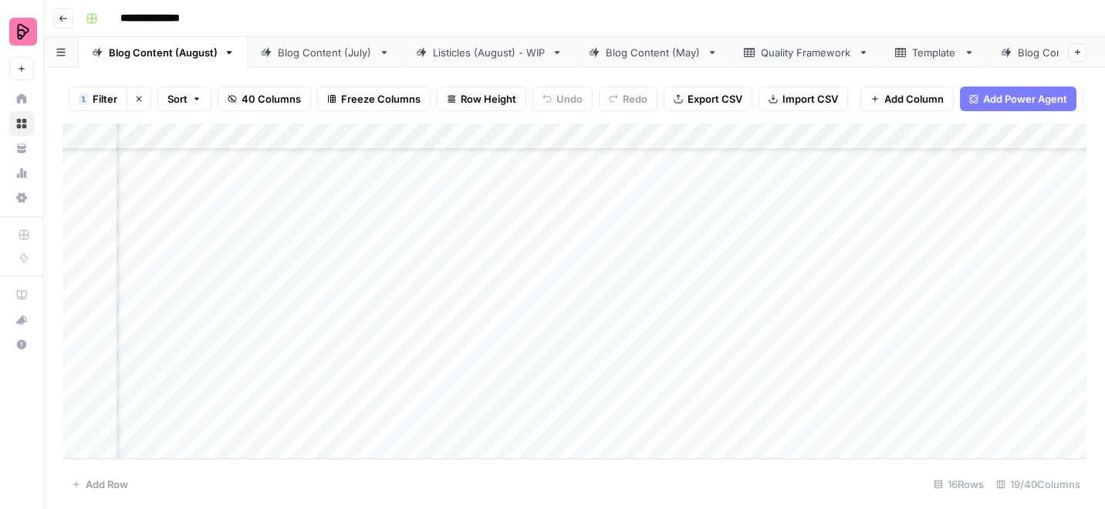
click at [393, 428] on div "Add Column" at bounding box center [575, 290] width 1024 height 335
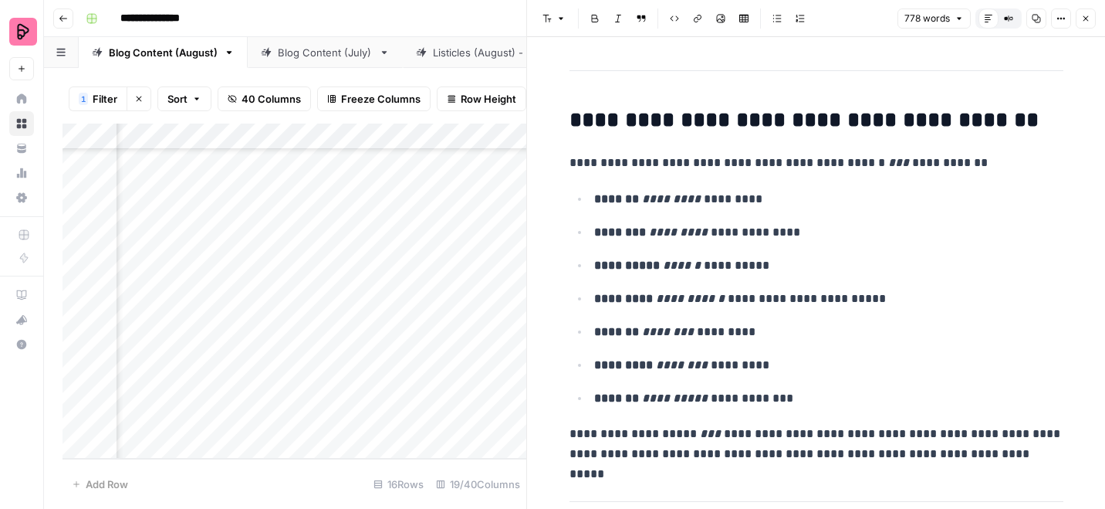
scroll to position [98, 0]
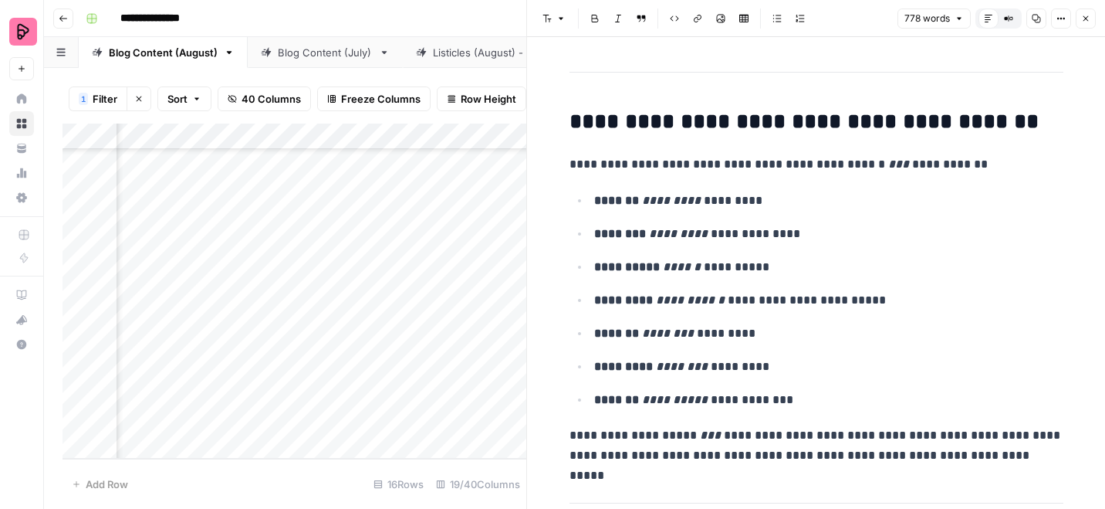
click at [1083, 19] on icon "button" at bounding box center [1085, 18] width 9 height 9
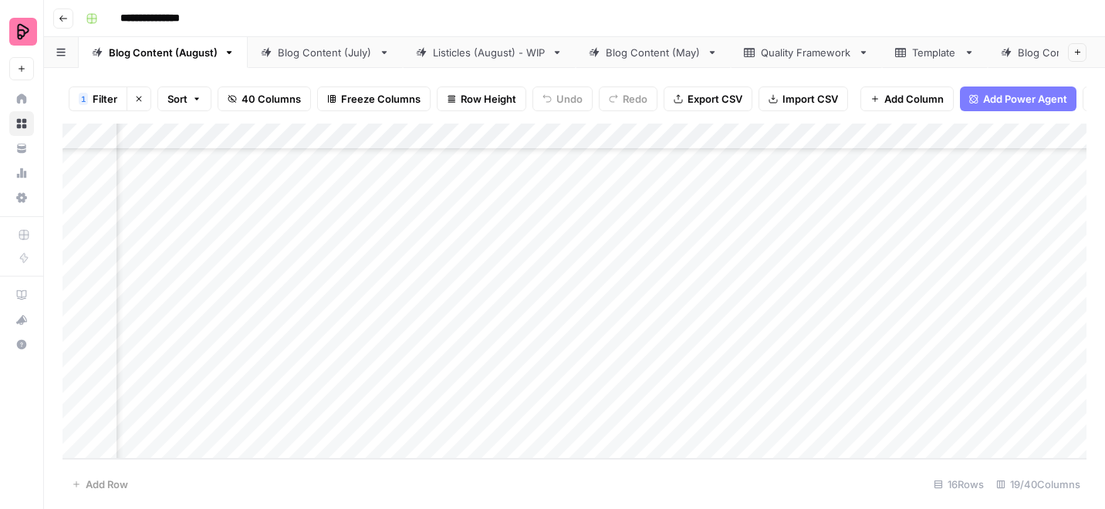
scroll to position [332, 559]
click at [85, 130] on div "Add Column" at bounding box center [575, 290] width 1024 height 335
click at [78, 443] on div "Add Column" at bounding box center [575, 290] width 1024 height 335
click at [696, 90] on button "Export CSV" at bounding box center [708, 98] width 89 height 25
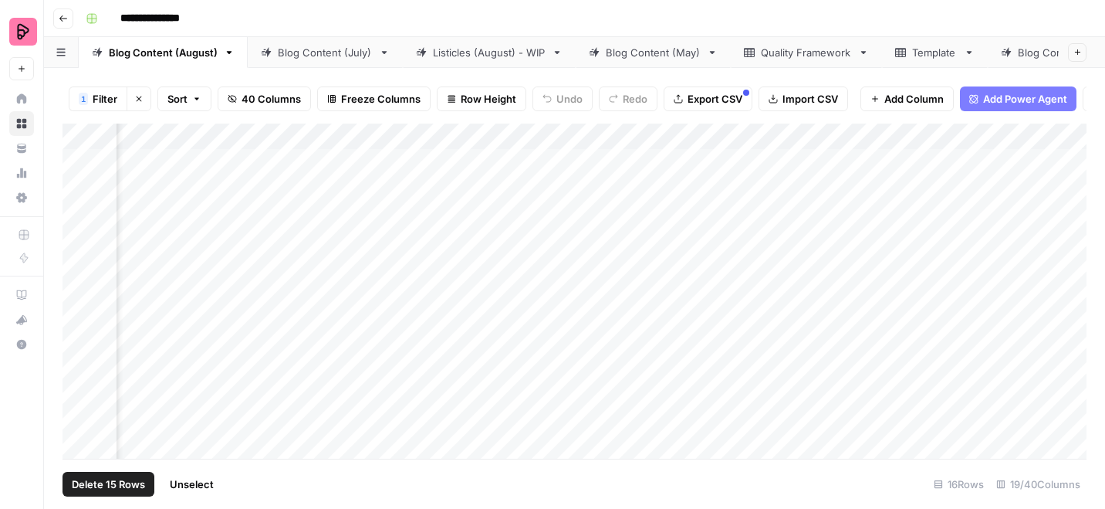
scroll to position [0, 751]
click at [95, 96] on span "Filter" at bounding box center [105, 98] width 25 height 15
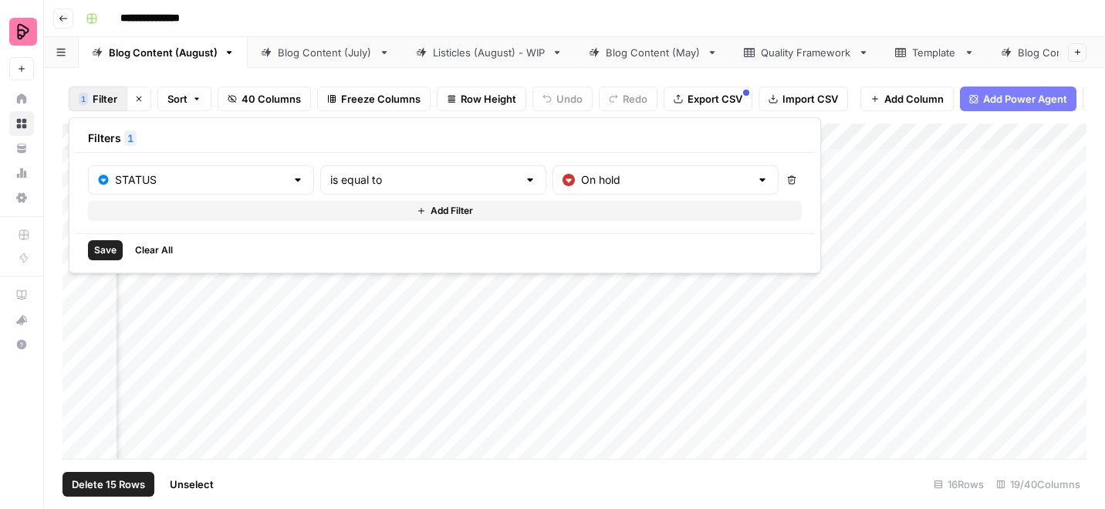
click at [539, 199] on div "STATUS is equal to On hold Delete Add Filter" at bounding box center [445, 193] width 714 height 56
click at [581, 177] on input "text" at bounding box center [665, 179] width 169 height 15
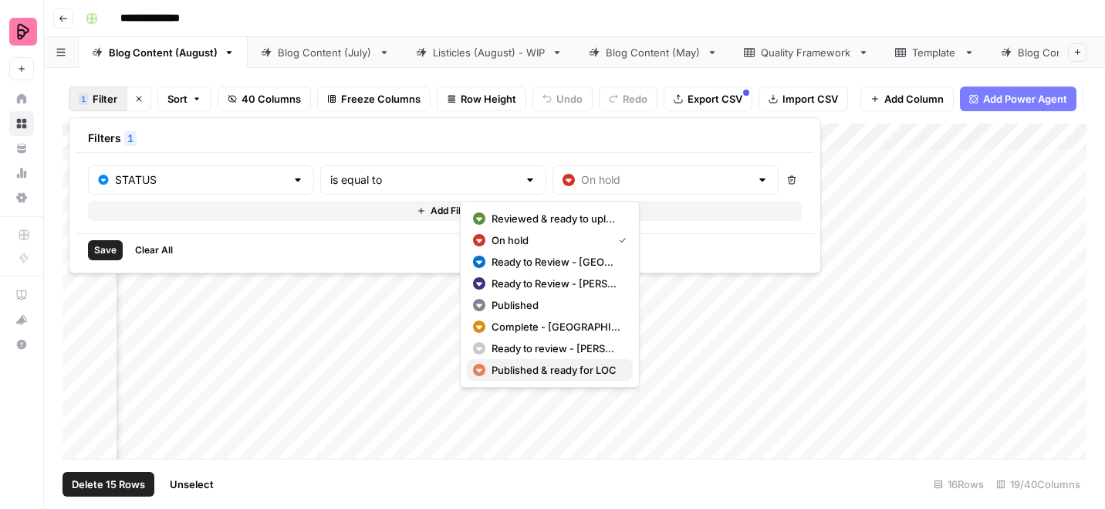
click at [536, 364] on span "Published & ready for LOC" at bounding box center [556, 369] width 129 height 15
type input "Published & ready for LOC"
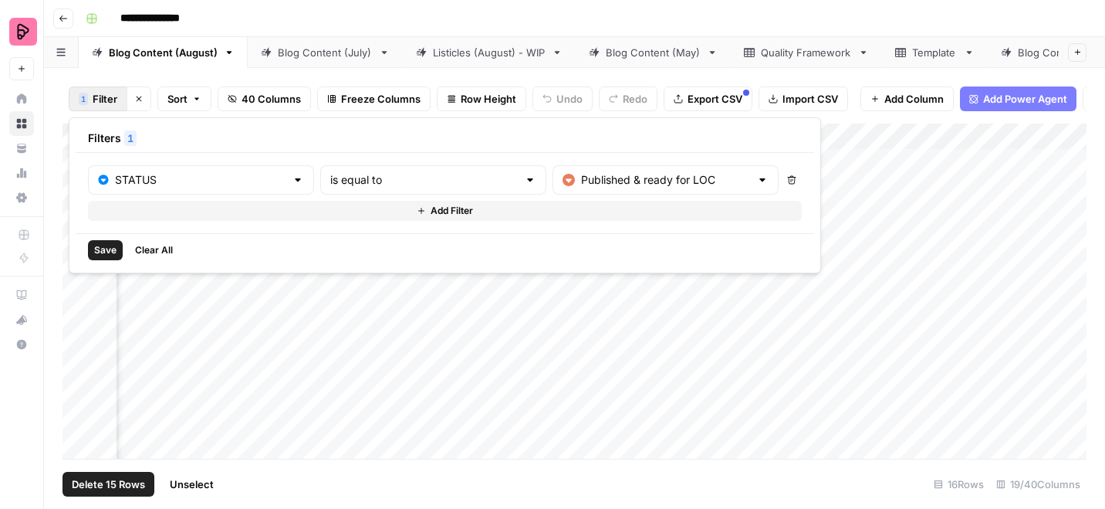
click at [110, 248] on span "Save" at bounding box center [105, 250] width 22 height 14
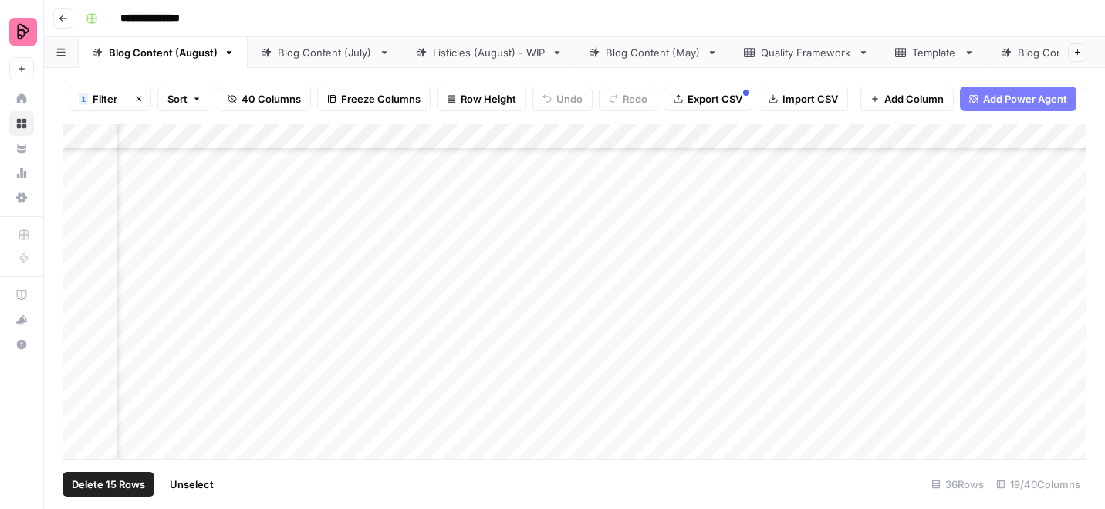
scroll to position [1005, 1817]
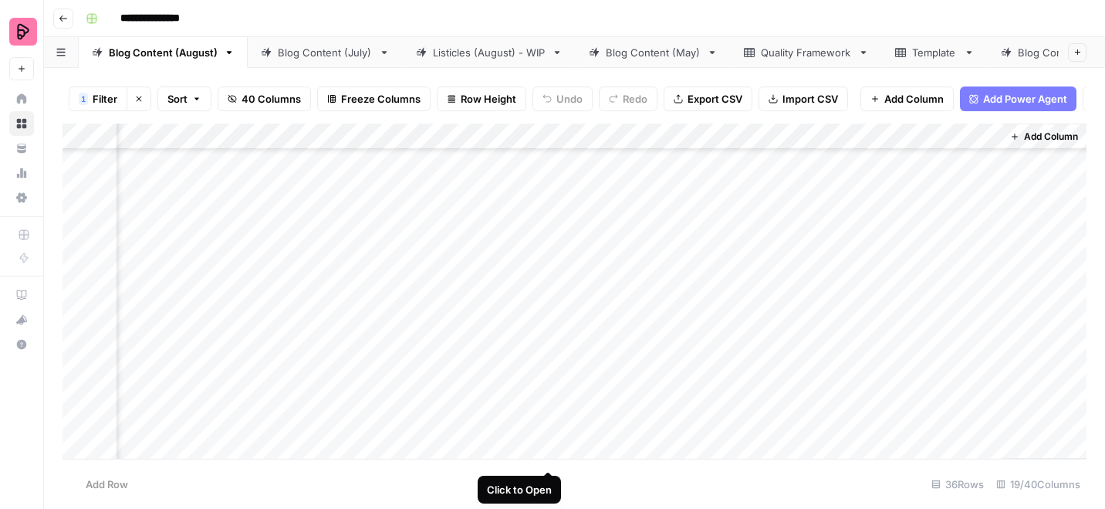
click at [546, 440] on div "Add Column" at bounding box center [575, 290] width 1024 height 335
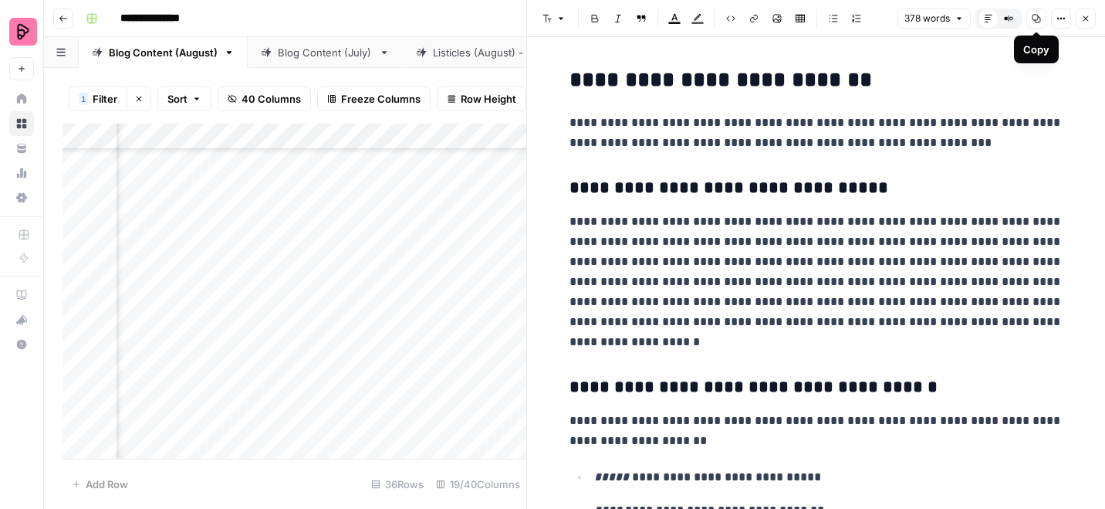
click at [1088, 17] on icon "button" at bounding box center [1085, 18] width 9 height 9
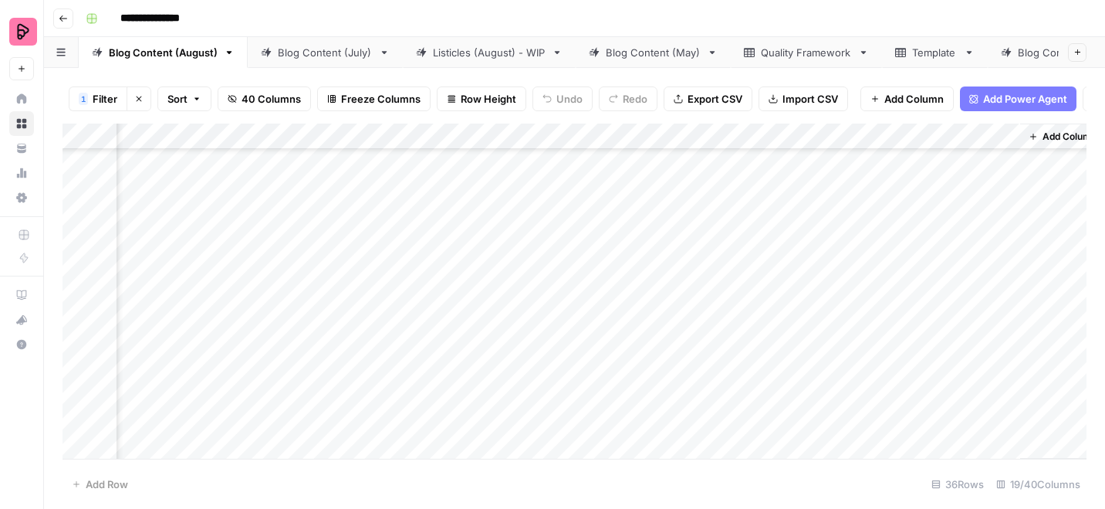
scroll to position [1005, 1798]
click at [82, 448] on div "Add Column" at bounding box center [575, 290] width 1024 height 335
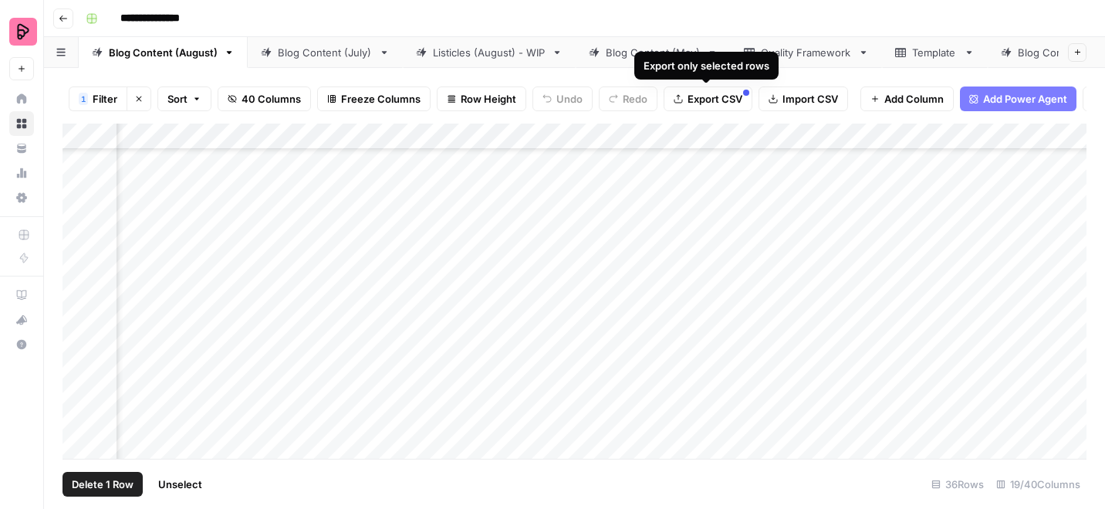
click at [714, 100] on span "Export CSV" at bounding box center [715, 98] width 55 height 15
click at [845, 377] on div "Add Column" at bounding box center [575, 290] width 1024 height 335
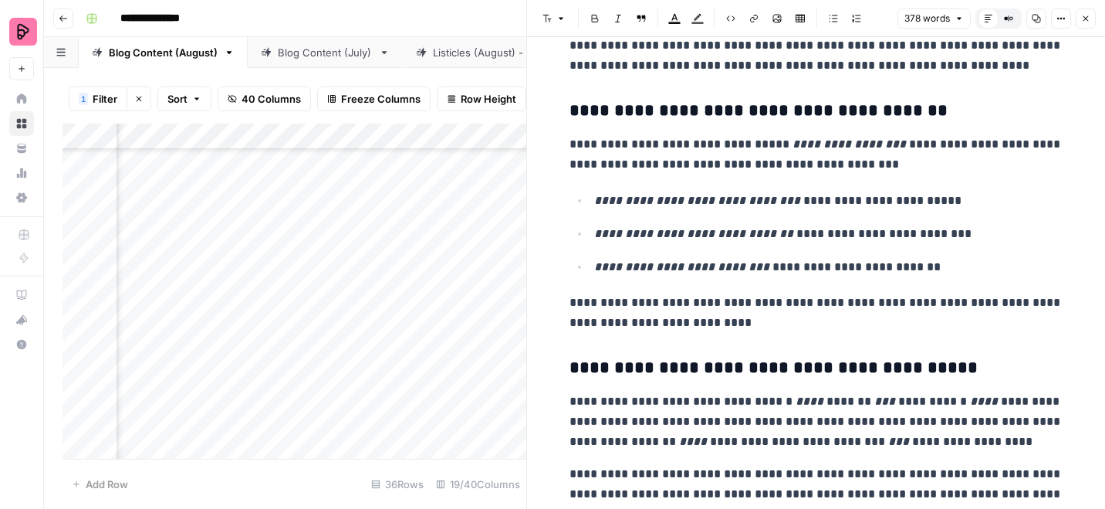
scroll to position [756, 0]
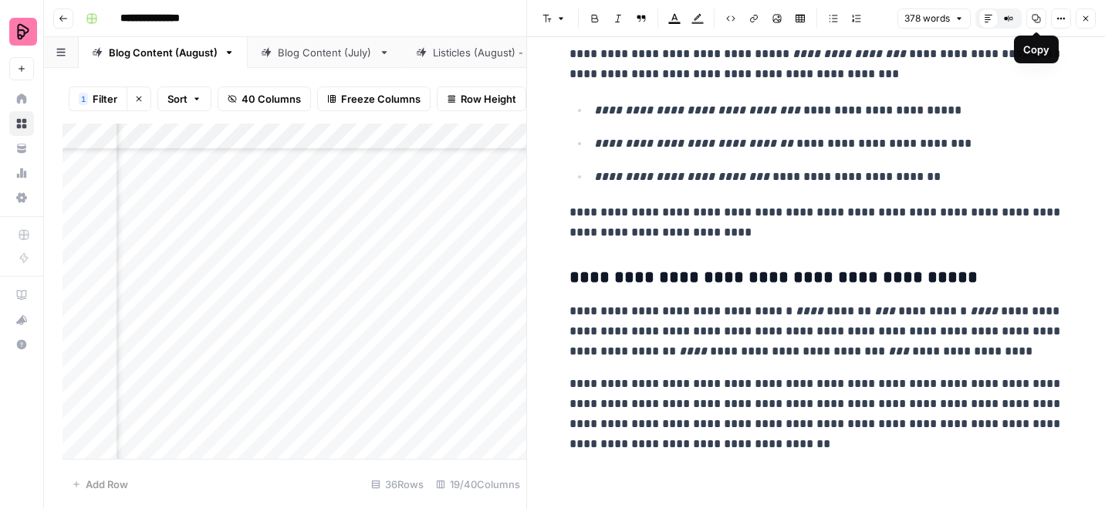
click at [1060, 17] on icon "button" at bounding box center [1061, 18] width 9 height 9
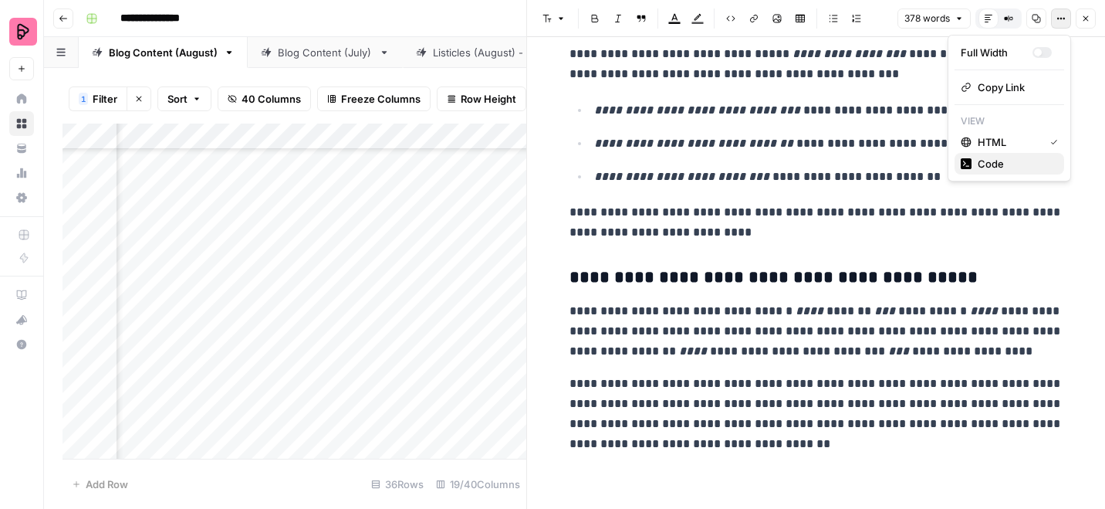
click at [986, 159] on span "Code" at bounding box center [1015, 163] width 74 height 15
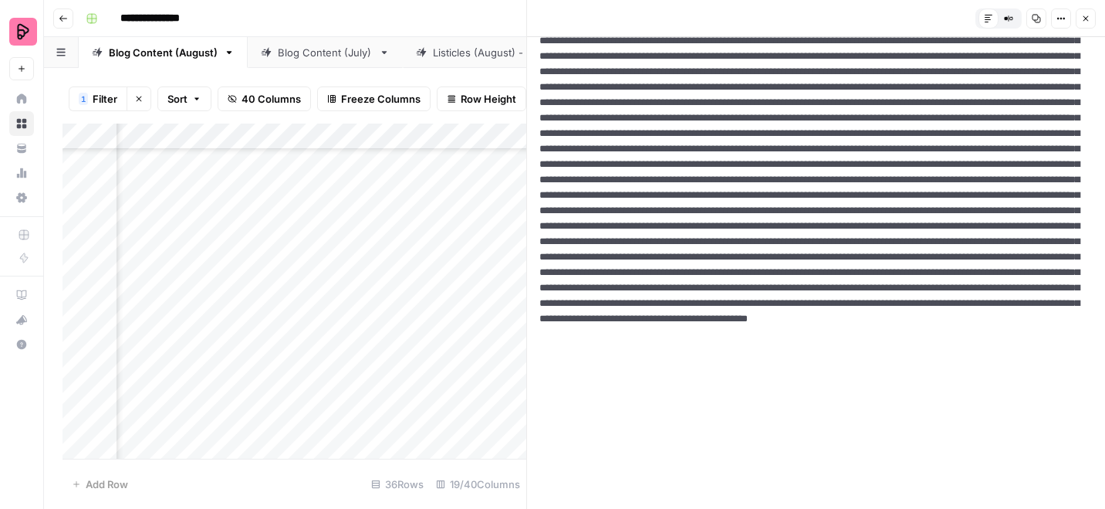
scroll to position [0, 0]
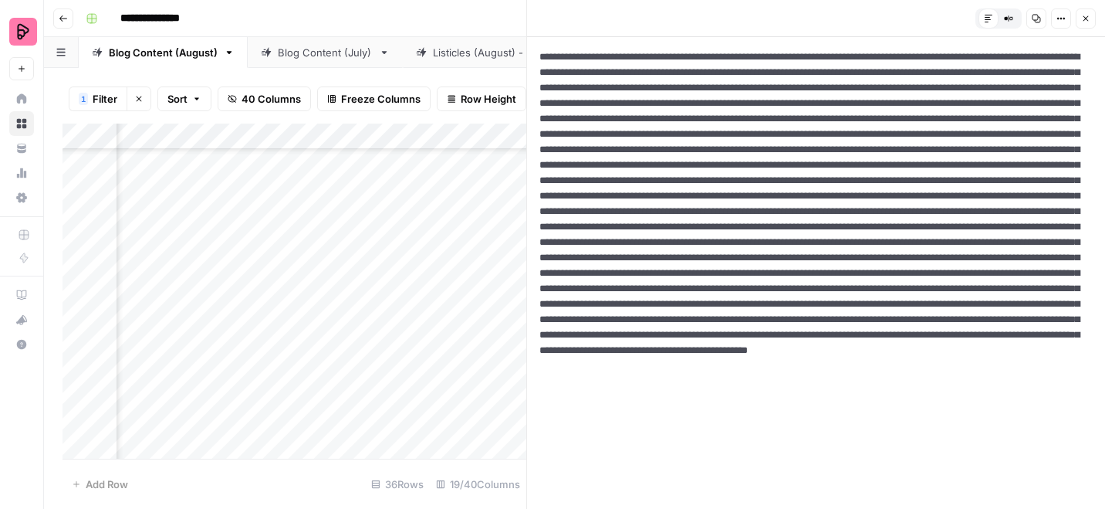
click at [1088, 18] on icon "button" at bounding box center [1085, 18] width 9 height 9
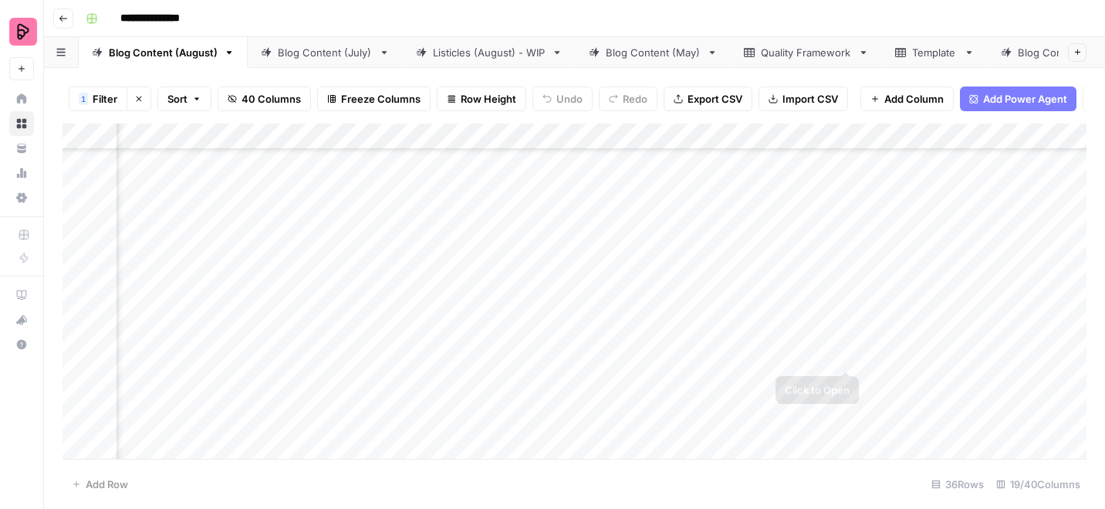
click at [846, 337] on div "Add Column" at bounding box center [575, 290] width 1024 height 335
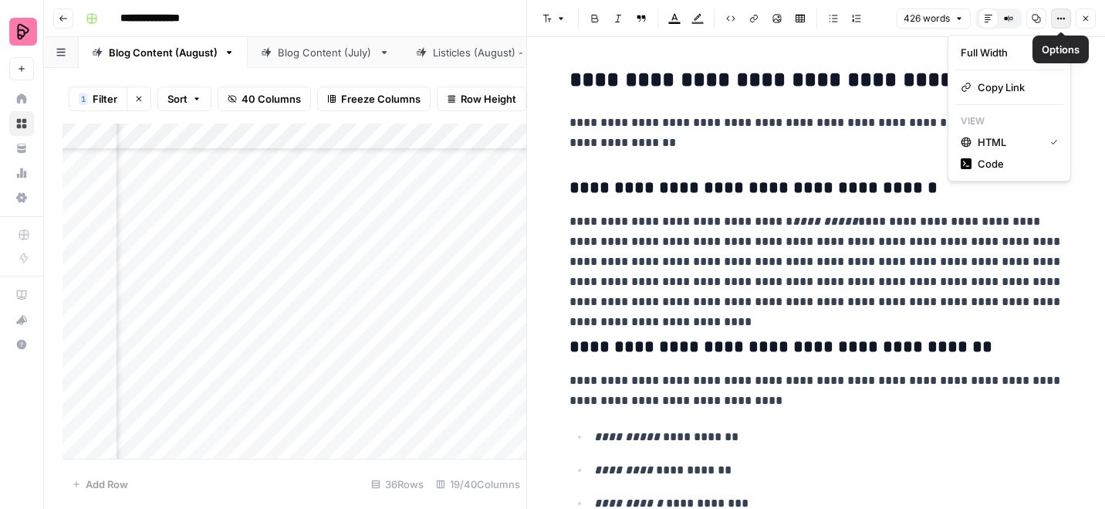
click at [1064, 18] on icon "button" at bounding box center [1065, 19] width 2 height 2
click at [1009, 166] on span "Code" at bounding box center [1015, 163] width 74 height 15
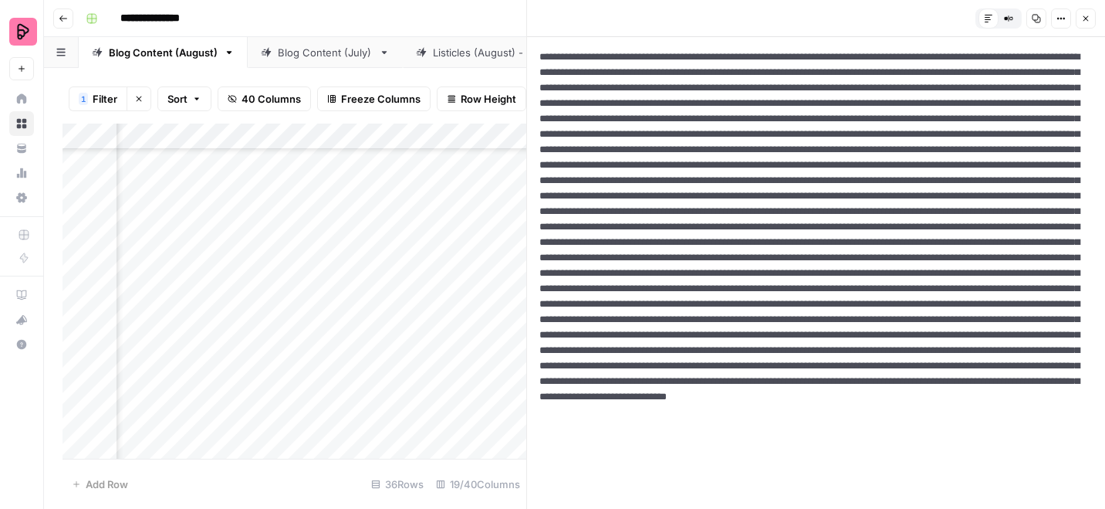
click at [1085, 14] on icon "button" at bounding box center [1085, 18] width 9 height 9
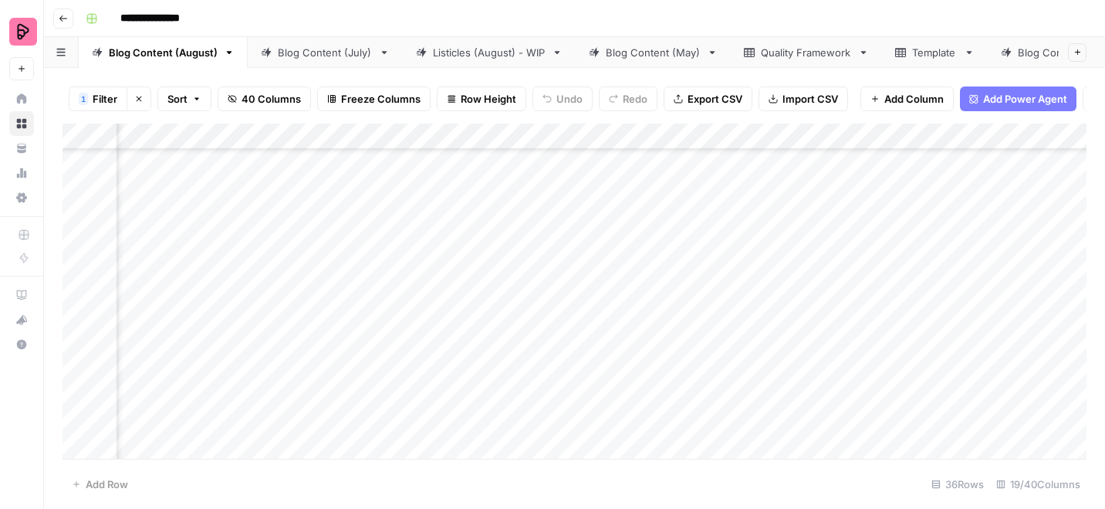
click at [709, 423] on div "Add Column" at bounding box center [575, 290] width 1024 height 335
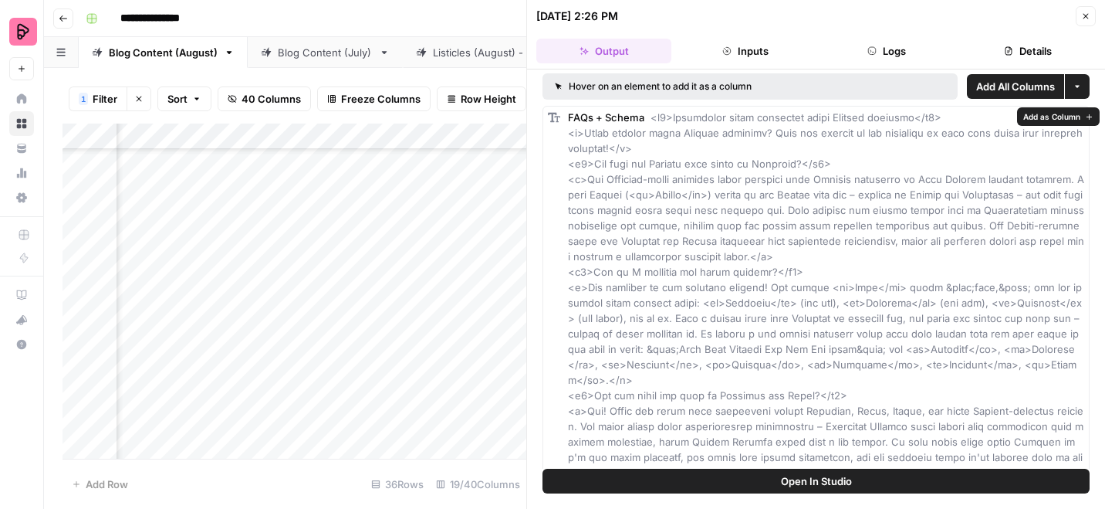
scroll to position [5, 0]
click at [886, 50] on button "Logs" at bounding box center [887, 51] width 135 height 25
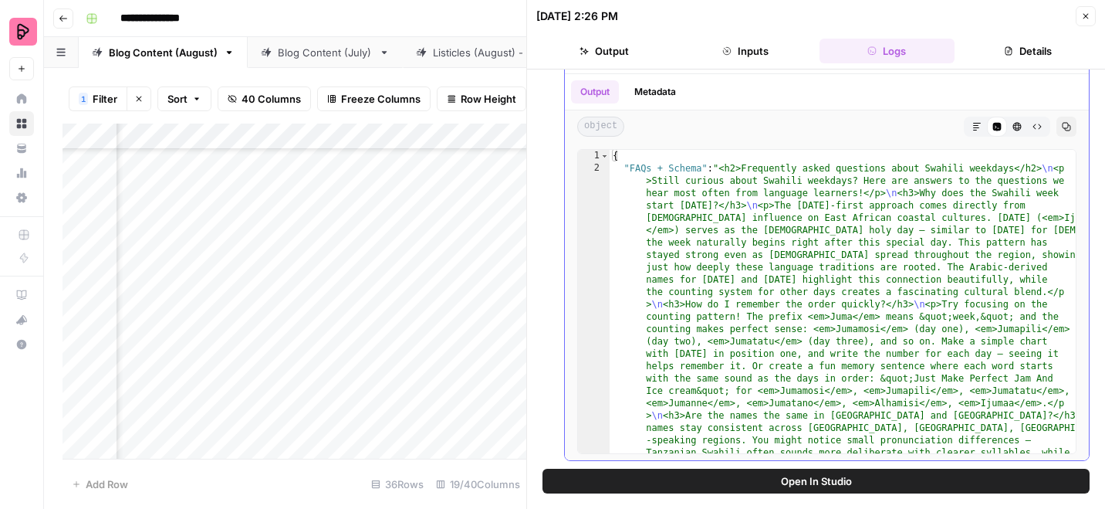
scroll to position [0, 0]
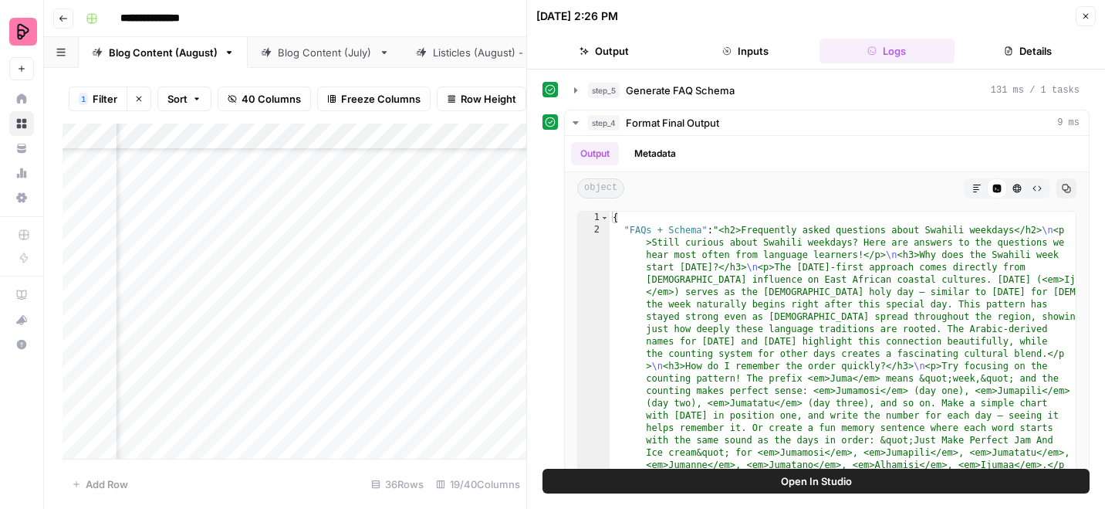
click at [615, 51] on button "Output" at bounding box center [603, 51] width 135 height 25
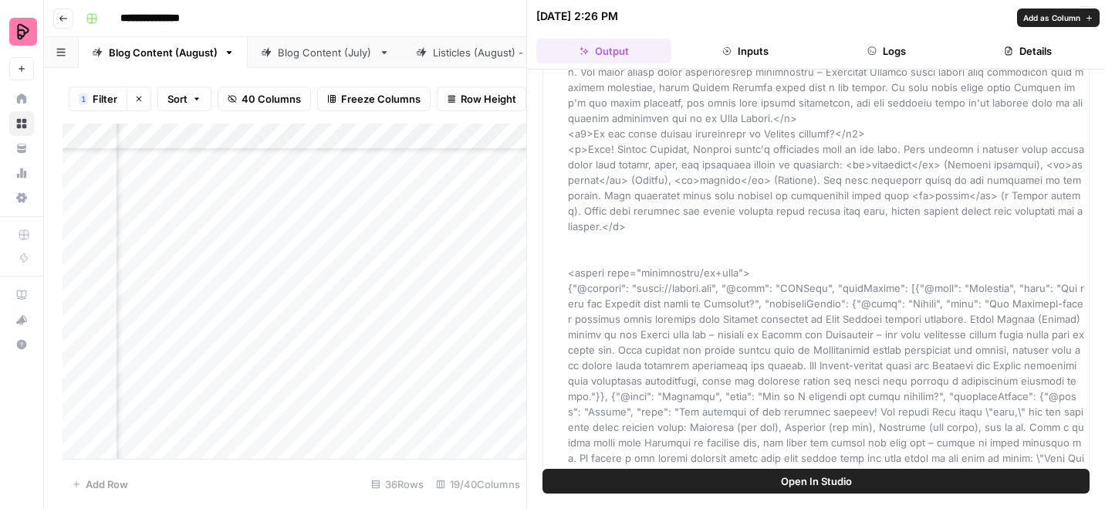
scroll to position [583, 0]
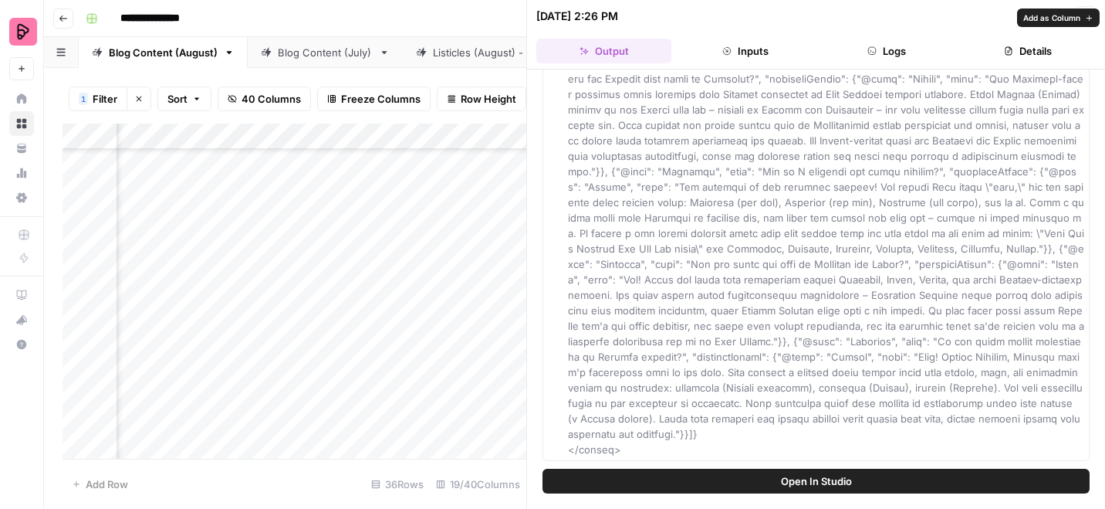
drag, startPoint x: 649, startPoint y: 448, endPoint x: 943, endPoint y: 181, distance: 397.2
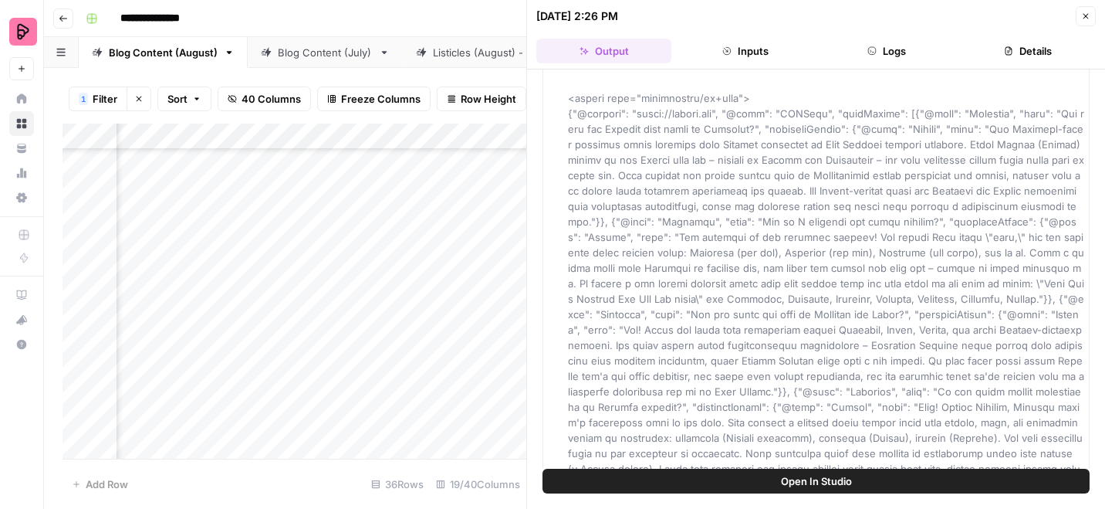
scroll to position [423, 0]
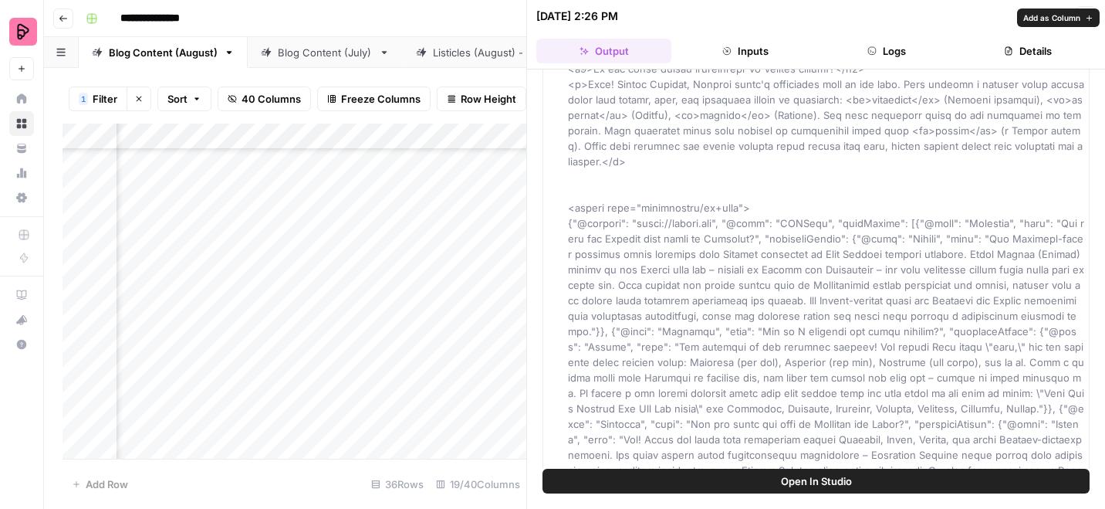
drag, startPoint x: 569, startPoint y: 208, endPoint x: 754, endPoint y: 398, distance: 264.7
click at [754, 398] on span at bounding box center [827, 153] width 519 height 923
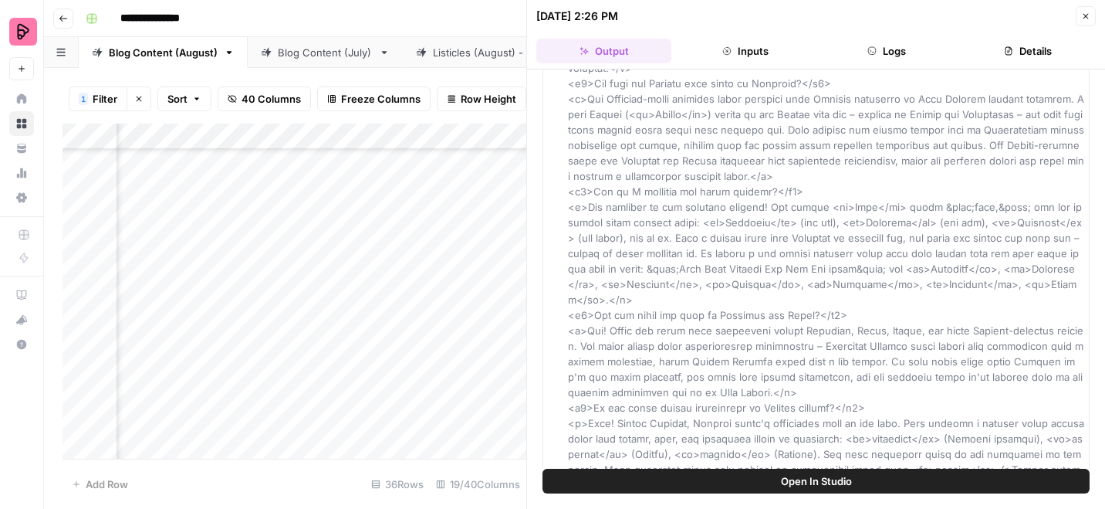
scroll to position [0, 0]
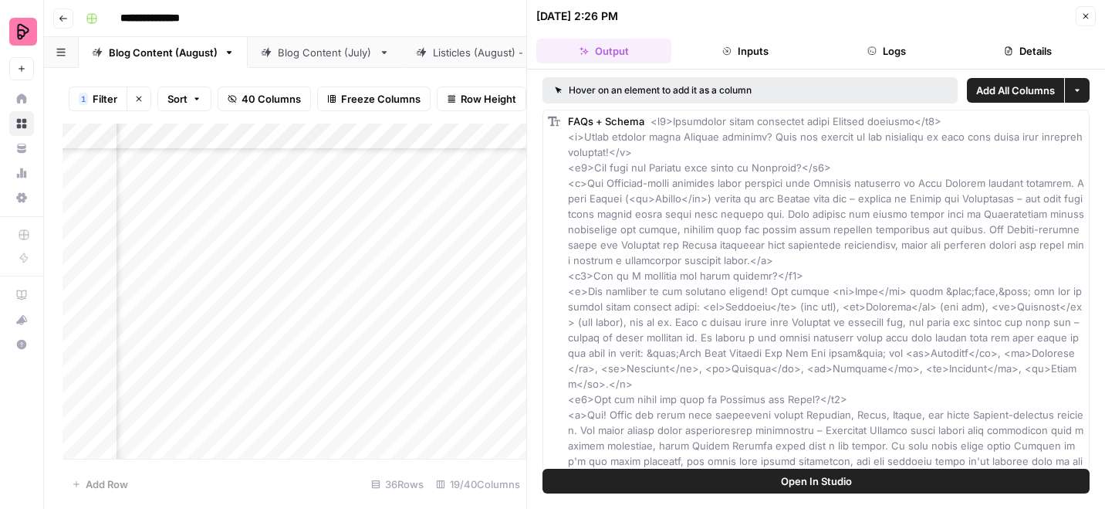
click at [1087, 16] on icon "button" at bounding box center [1085, 16] width 9 height 9
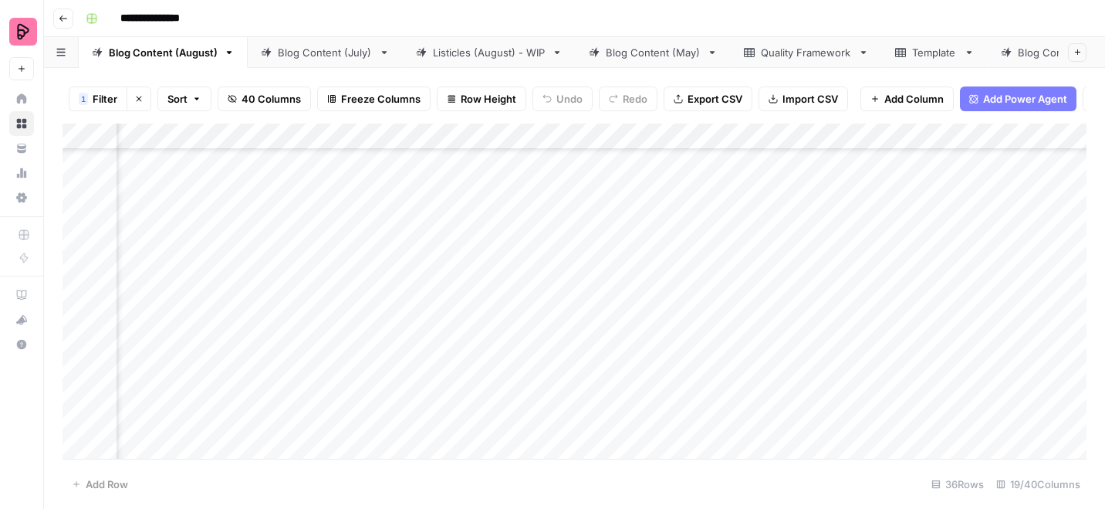
scroll to position [1135, 1441]
click at [925, 353] on div "Add Column" at bounding box center [575, 290] width 1024 height 335
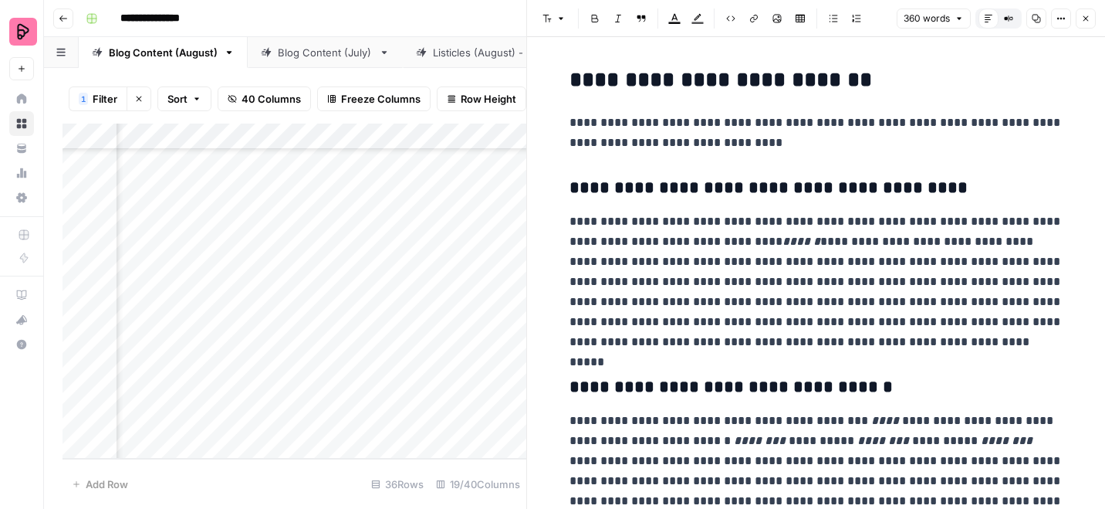
scroll to position [455, 0]
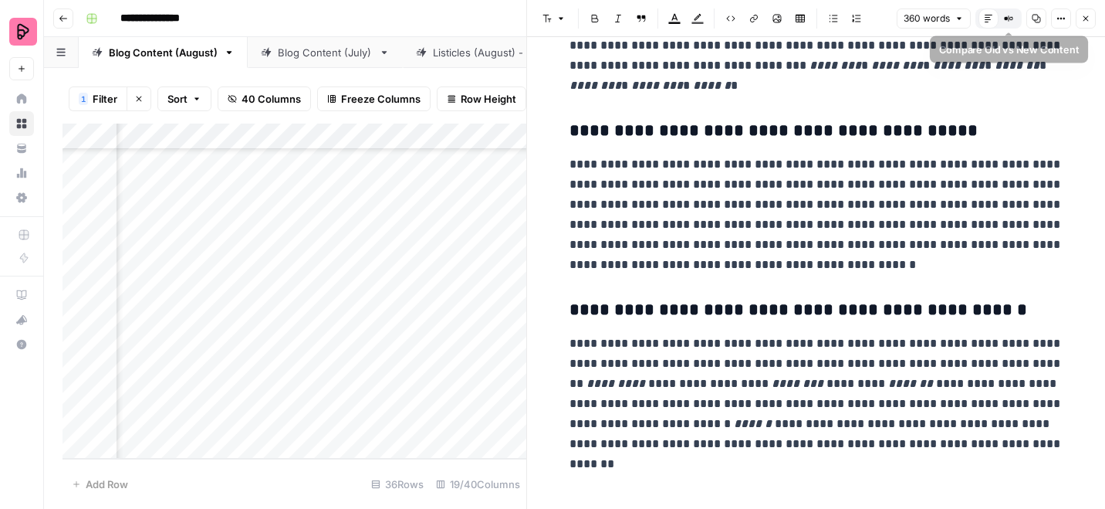
click at [1006, 19] on icon "button" at bounding box center [1006, 18] width 2 height 2
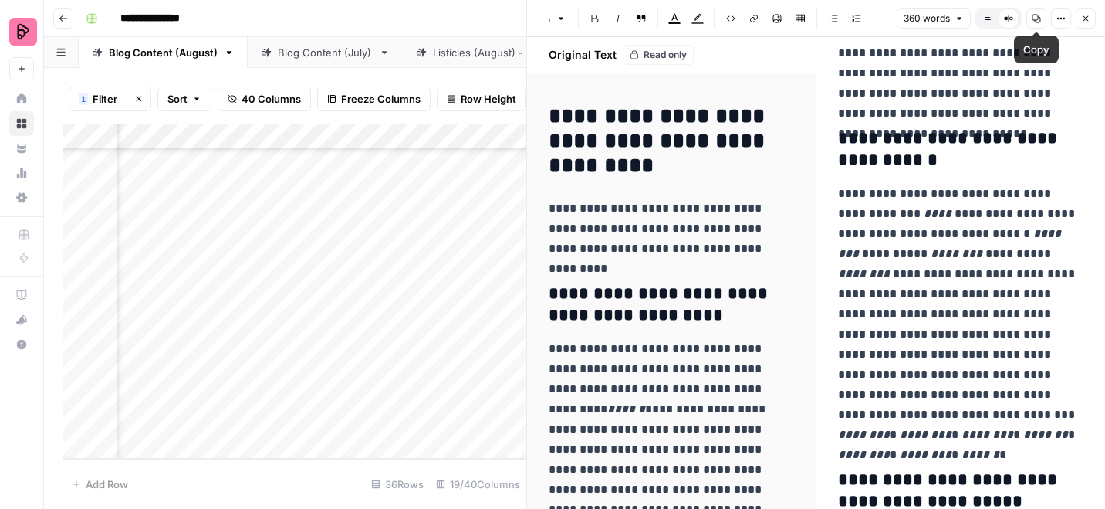
click at [1062, 19] on icon "button" at bounding box center [1061, 18] width 9 height 9
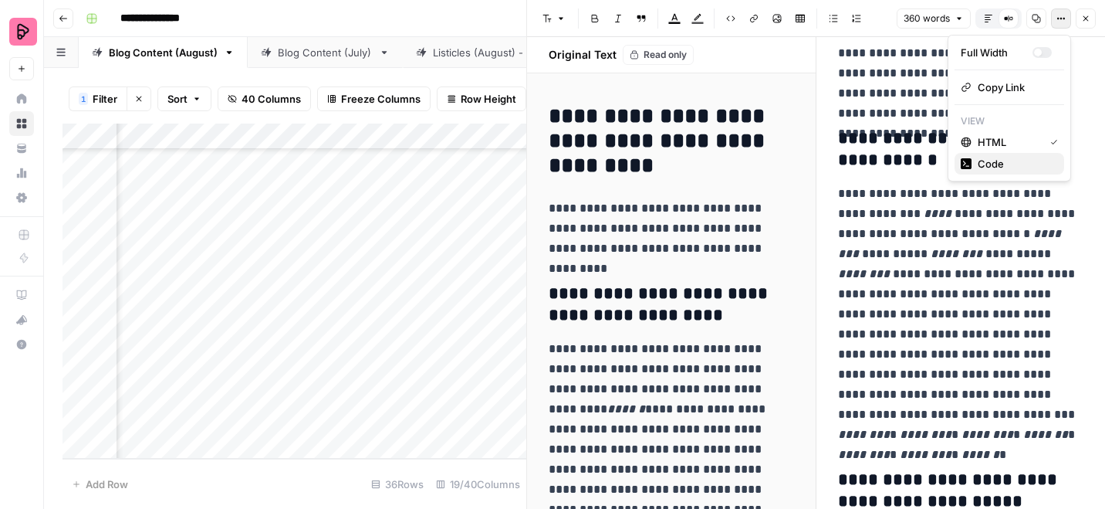
click at [991, 170] on span "Code" at bounding box center [1015, 163] width 74 height 15
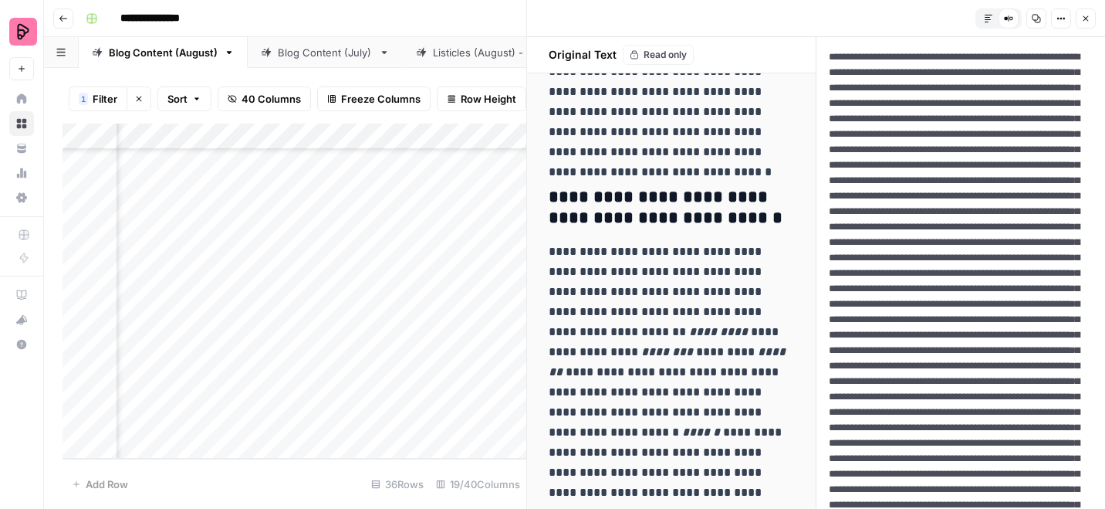
scroll to position [557, 0]
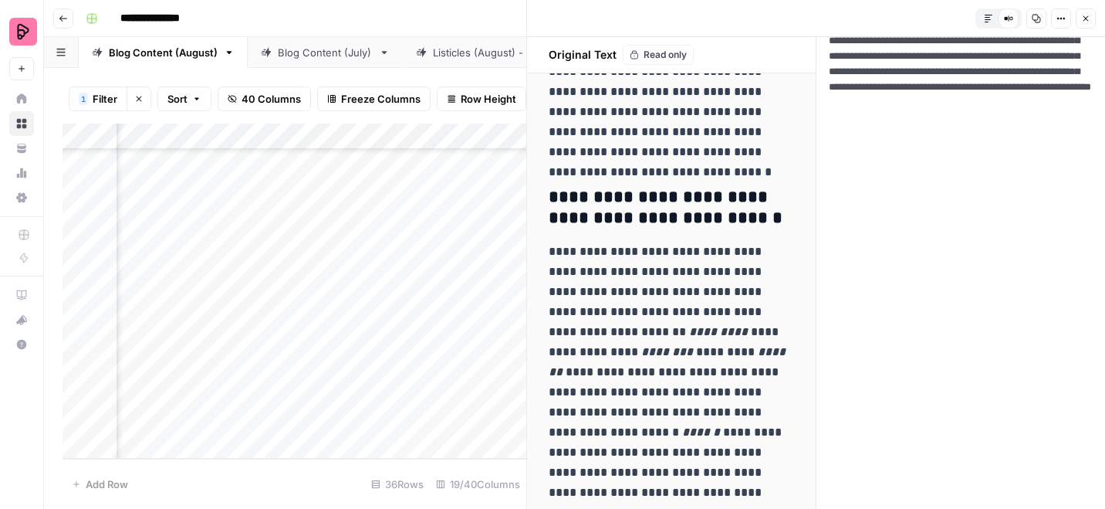
click at [1087, 19] on icon "button" at bounding box center [1086, 18] width 5 height 5
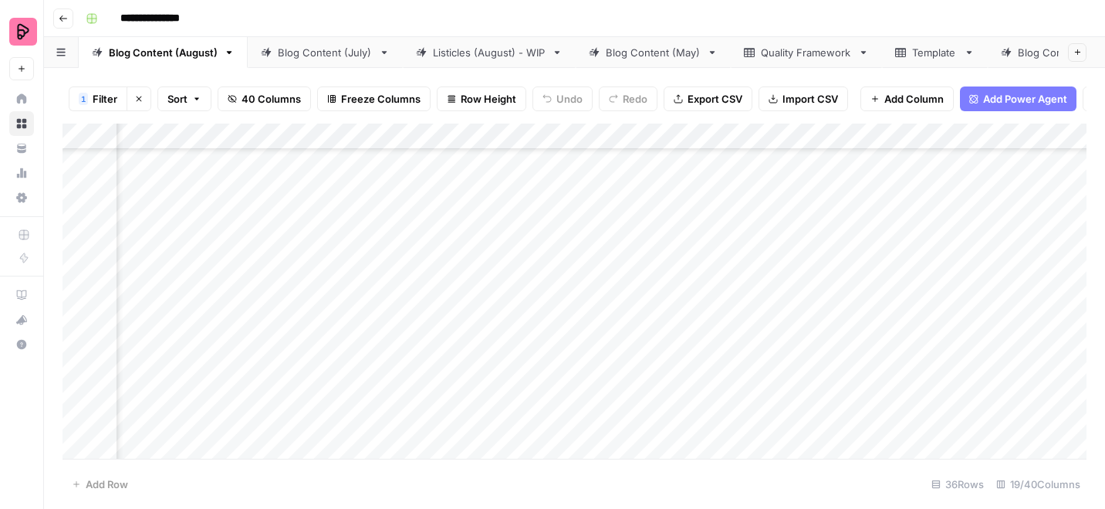
scroll to position [747, 1441]
click at [787, 379] on div "Add Column" at bounding box center [575, 290] width 1024 height 335
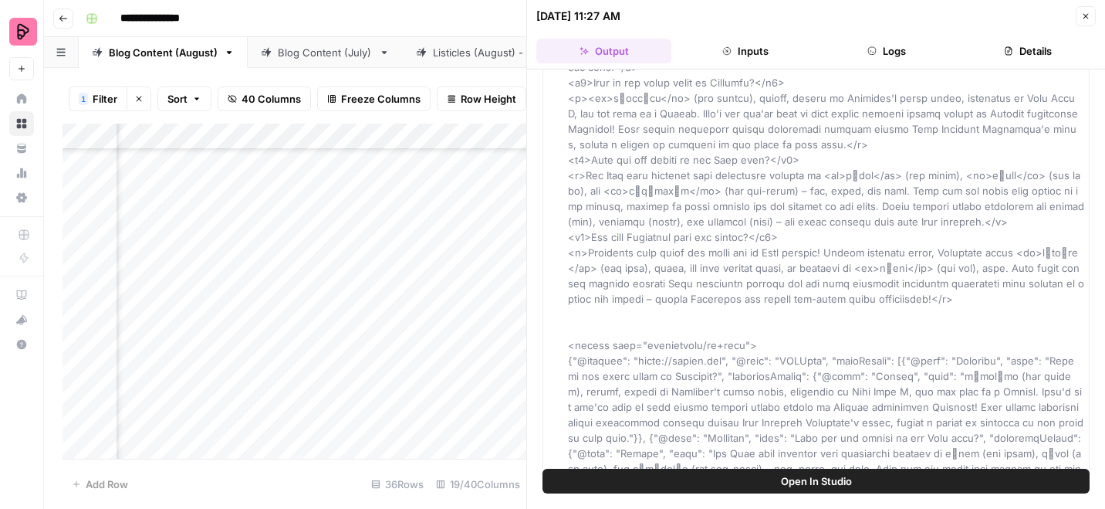
scroll to position [228, 0]
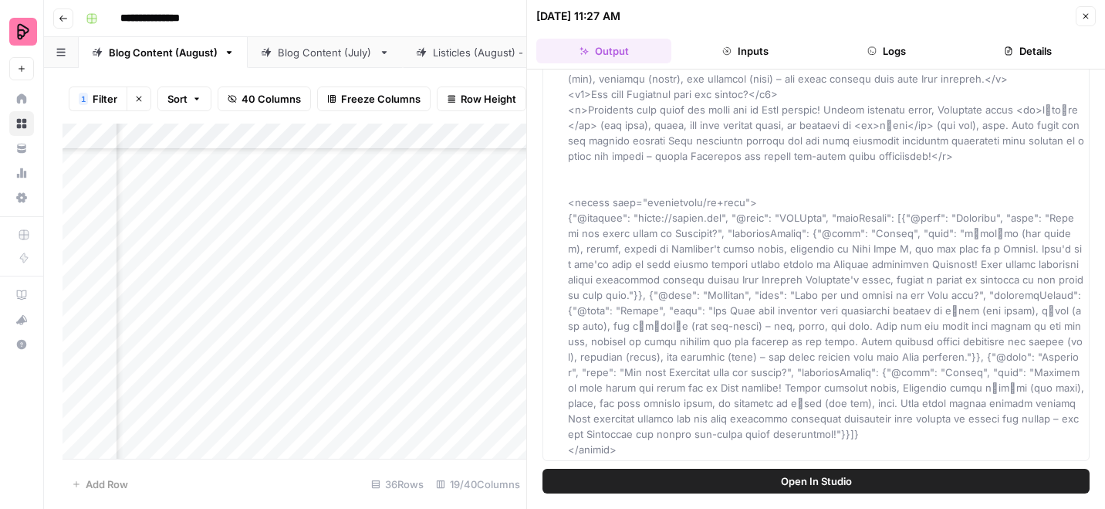
click at [1088, 13] on icon "button" at bounding box center [1085, 16] width 9 height 9
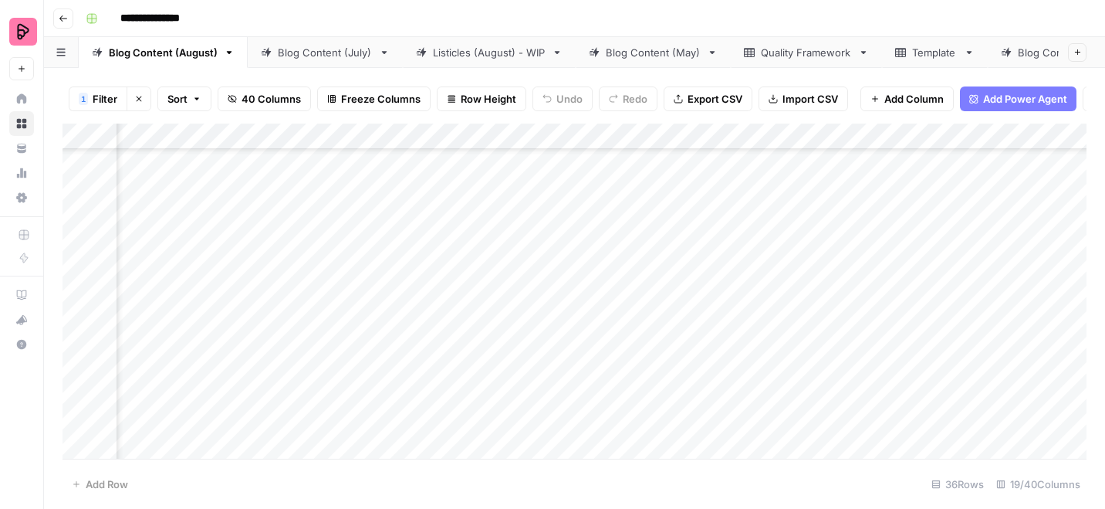
click at [945, 376] on div "Add Column" at bounding box center [575, 290] width 1024 height 335
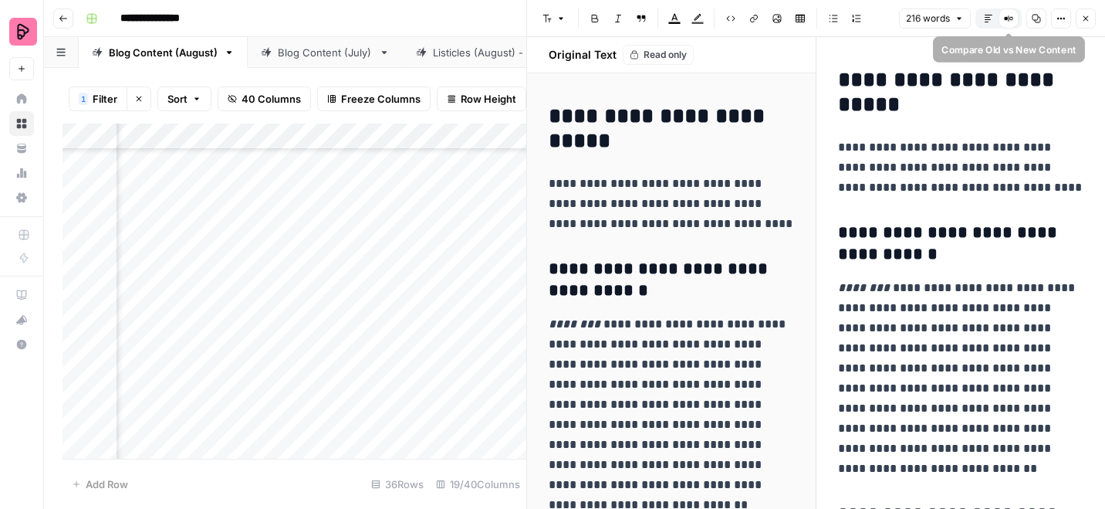
click at [1007, 18] on icon at bounding box center [1008, 18] width 9 height 9
click at [1010, 21] on icon at bounding box center [1008, 18] width 9 height 9
click at [993, 21] on icon "button" at bounding box center [988, 18] width 9 height 9
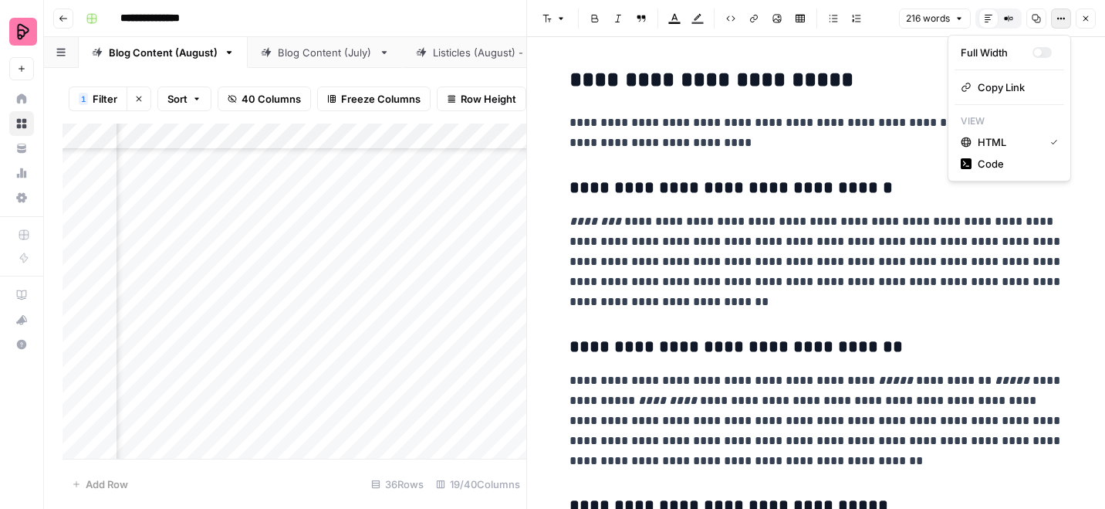
click at [1062, 17] on icon "button" at bounding box center [1061, 18] width 9 height 9
click at [994, 167] on span "Code" at bounding box center [1015, 163] width 74 height 15
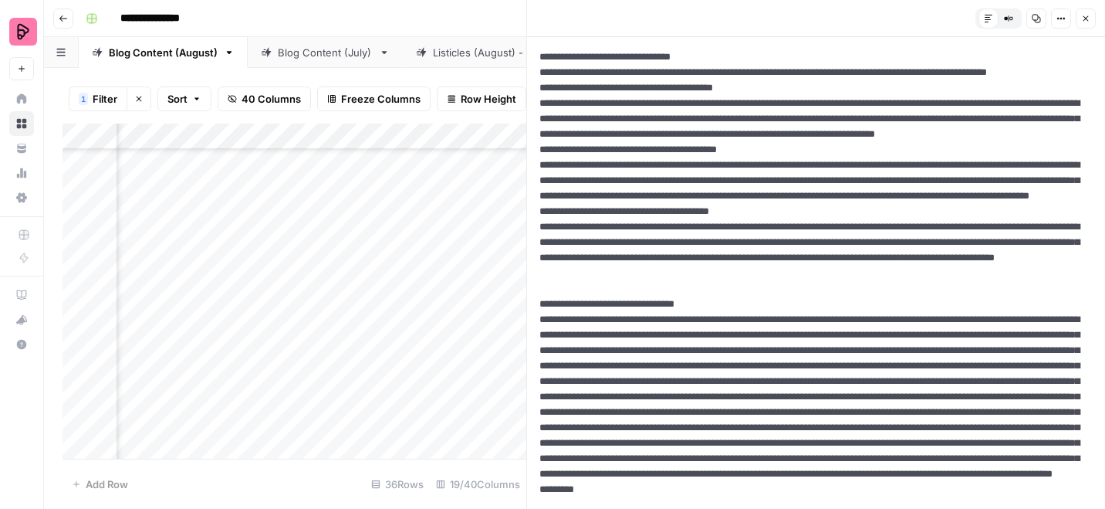
click at [1091, 19] on button "Close" at bounding box center [1086, 18] width 20 height 20
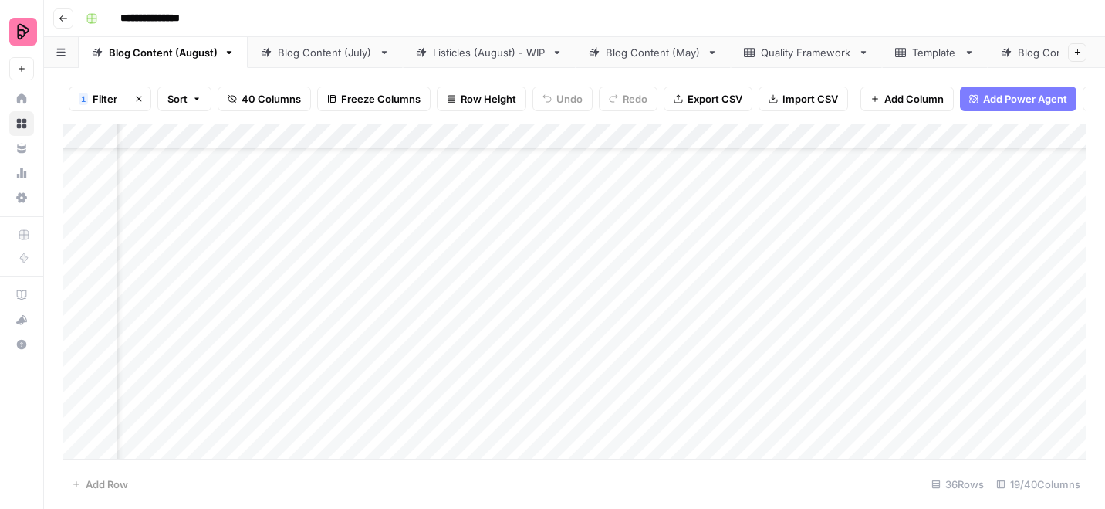
scroll to position [251, 1441]
click at [926, 349] on div "Add Column" at bounding box center [575, 290] width 1024 height 335
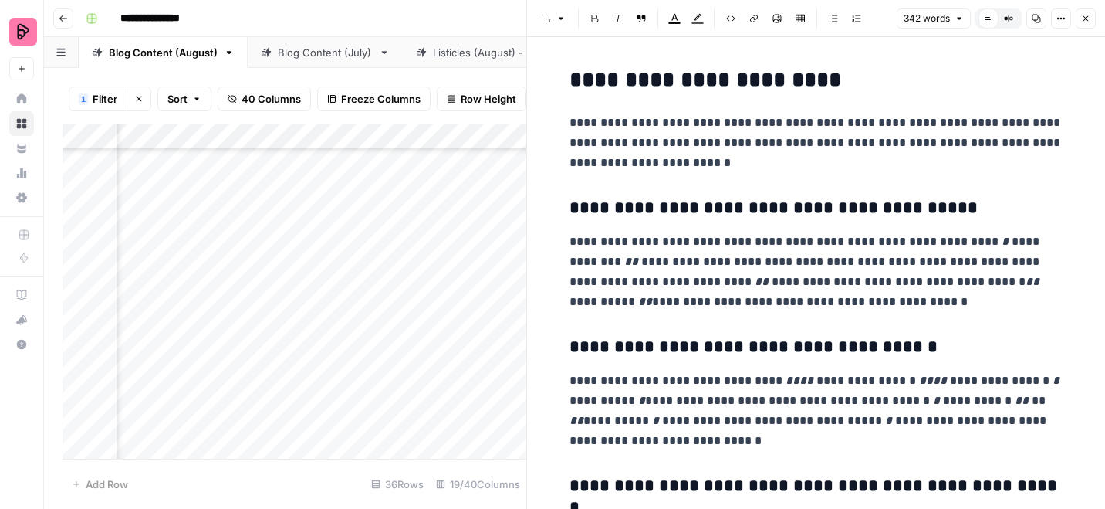
scroll to position [454, 0]
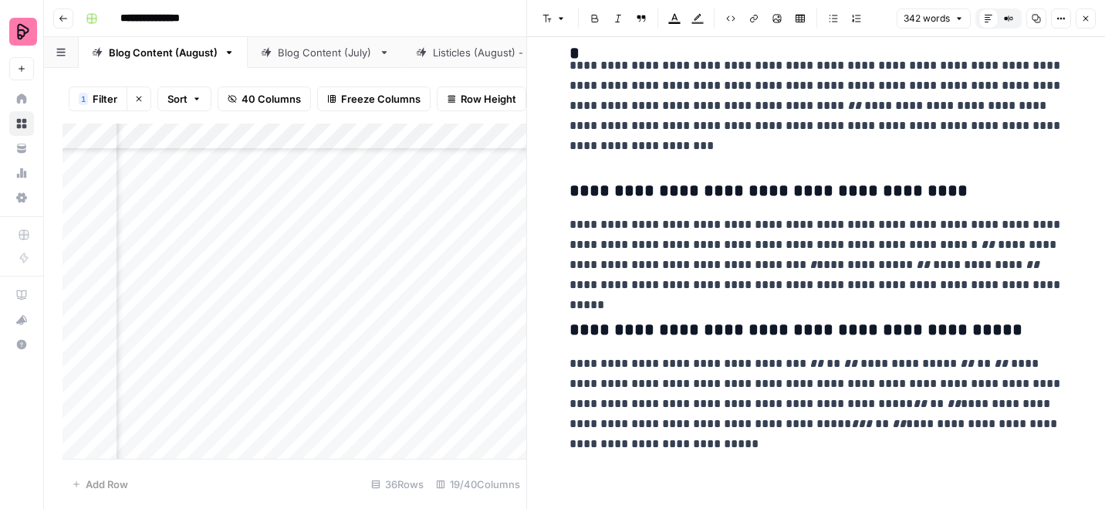
click at [1088, 20] on icon "button" at bounding box center [1086, 18] width 5 height 5
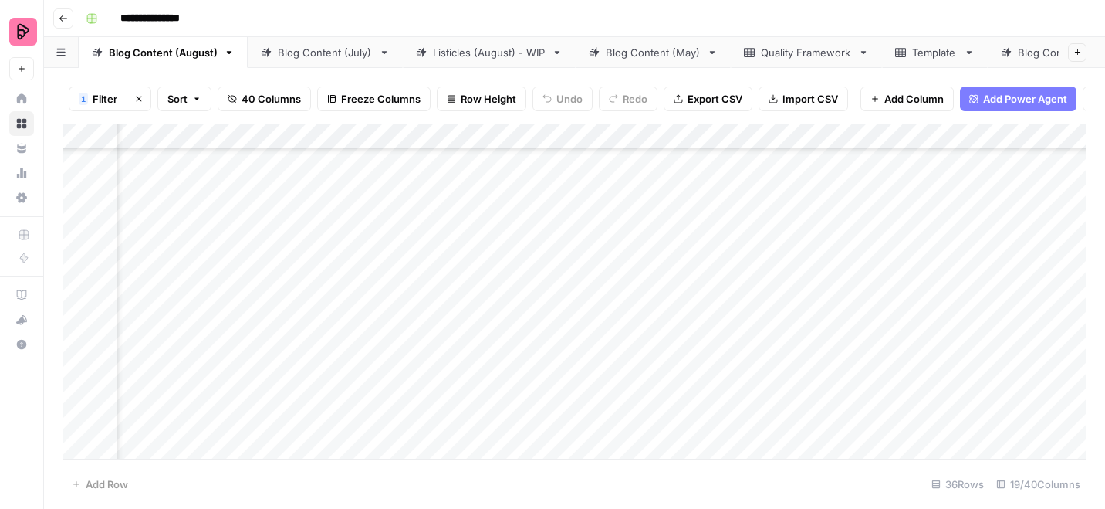
scroll to position [796, 1440]
click at [945, 333] on div "Add Column" at bounding box center [575, 290] width 1024 height 335
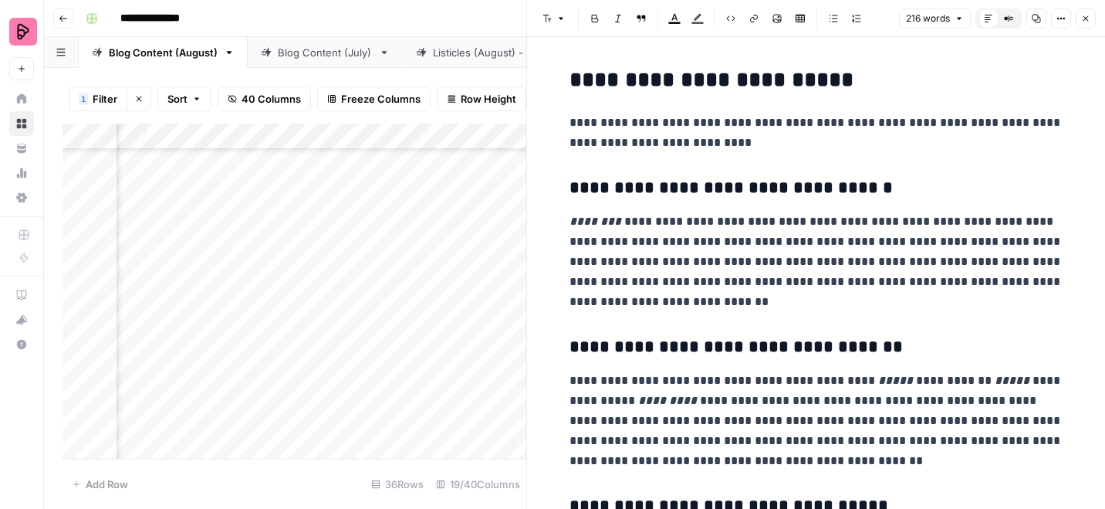
click at [584, 76] on h2 "**********" at bounding box center [817, 80] width 494 height 25
click at [1086, 18] on icon "button" at bounding box center [1086, 18] width 5 height 5
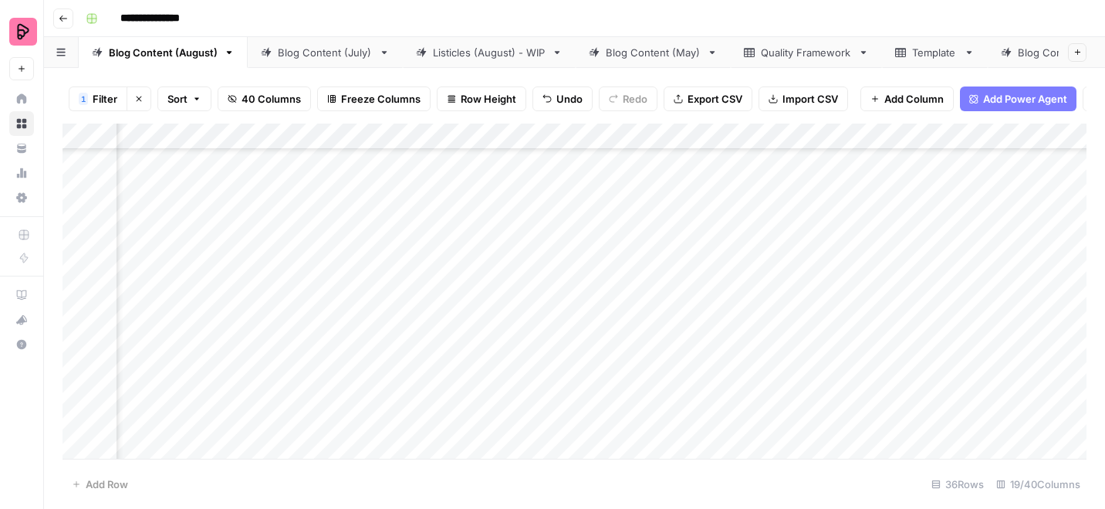
click at [926, 329] on div "Add Column" at bounding box center [575, 290] width 1024 height 335
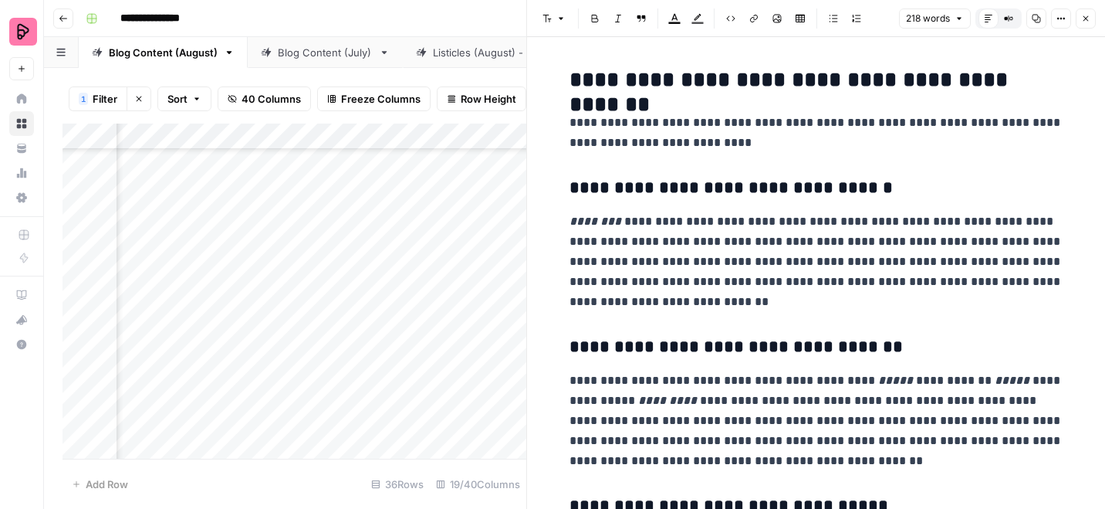
click at [1036, 19] on icon "button" at bounding box center [1037, 19] width 8 height 8
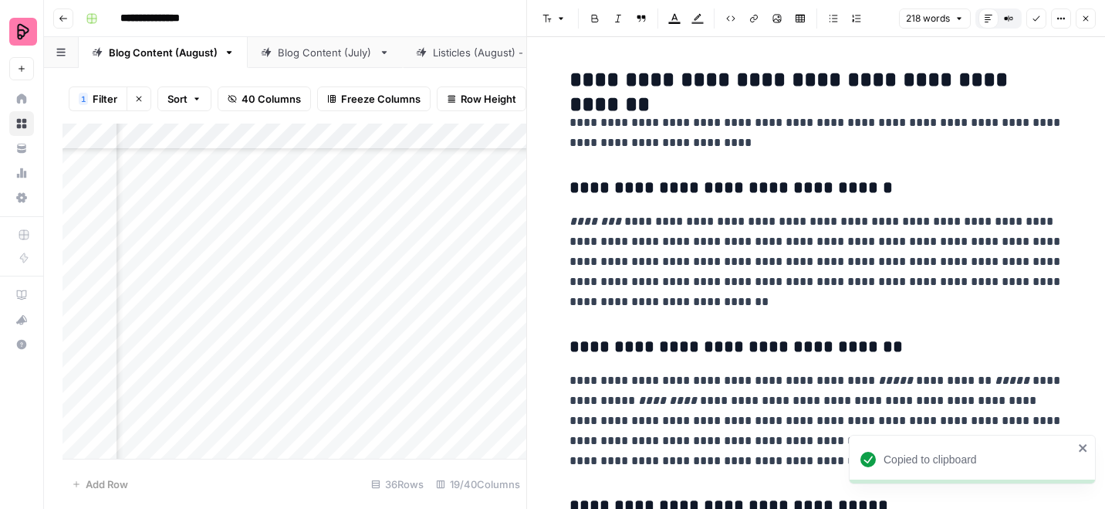
click at [1052, 19] on button "Options" at bounding box center [1061, 18] width 20 height 20
click at [1000, 162] on span "Code" at bounding box center [1015, 163] width 74 height 15
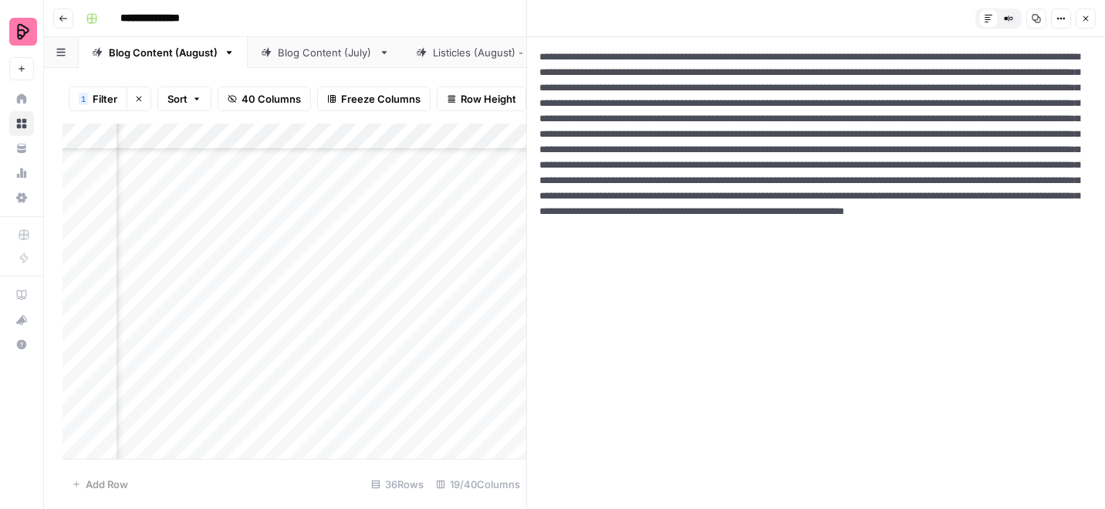
click at [1082, 18] on icon "button" at bounding box center [1085, 18] width 9 height 9
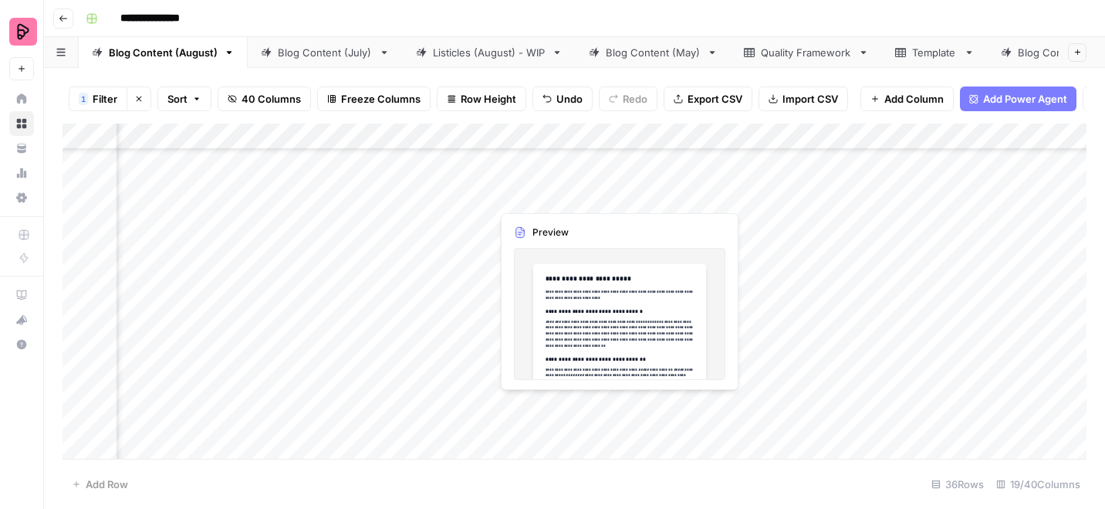
scroll to position [951, 1423]
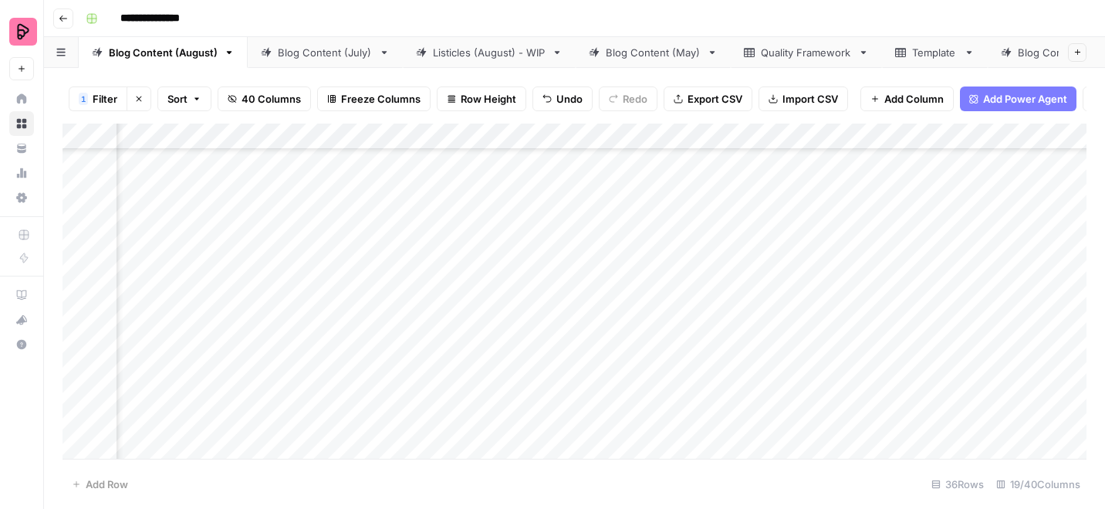
click at [963, 255] on div "Add Column" at bounding box center [575, 290] width 1024 height 335
click at [962, 250] on div "Add Column" at bounding box center [575, 290] width 1024 height 335
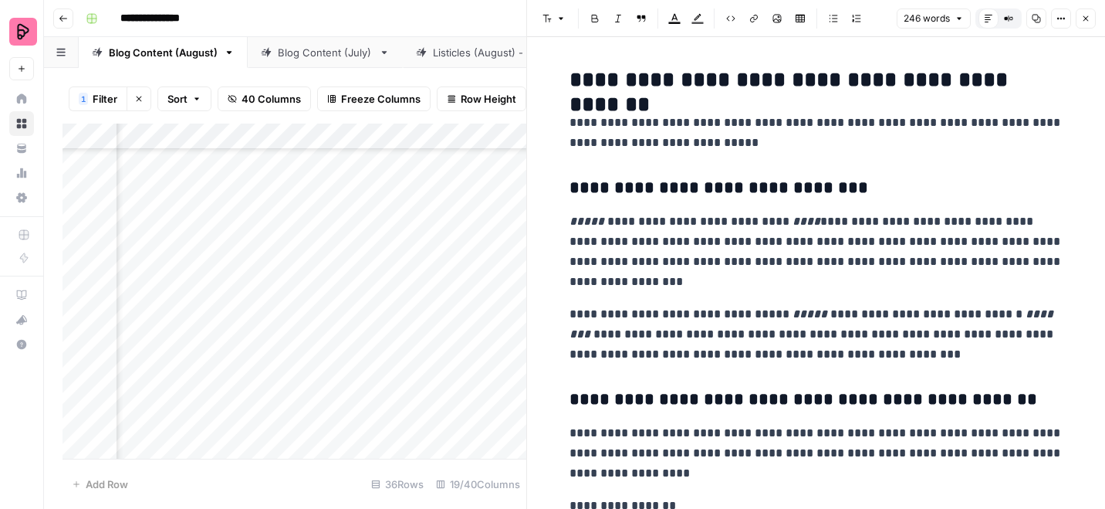
click at [1057, 19] on icon "button" at bounding box center [1058, 19] width 2 height 2
click at [1003, 161] on span "Code" at bounding box center [1015, 163] width 74 height 15
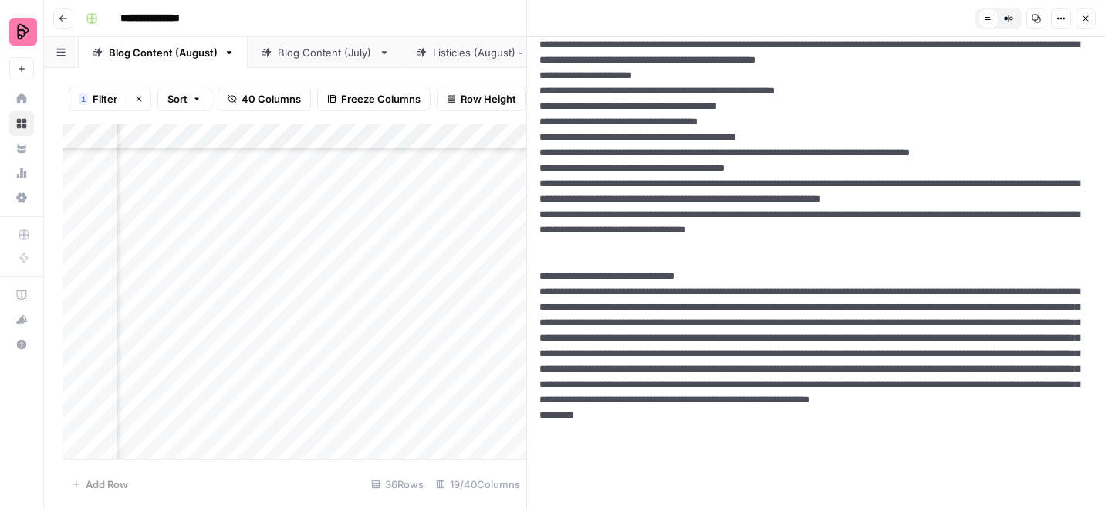
scroll to position [232, 0]
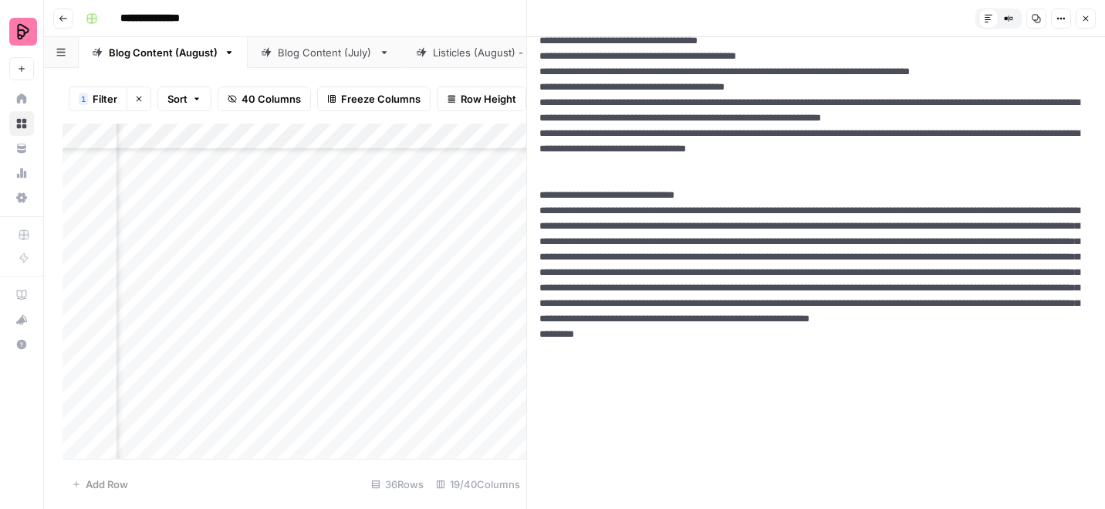
click at [1088, 16] on icon "button" at bounding box center [1085, 18] width 9 height 9
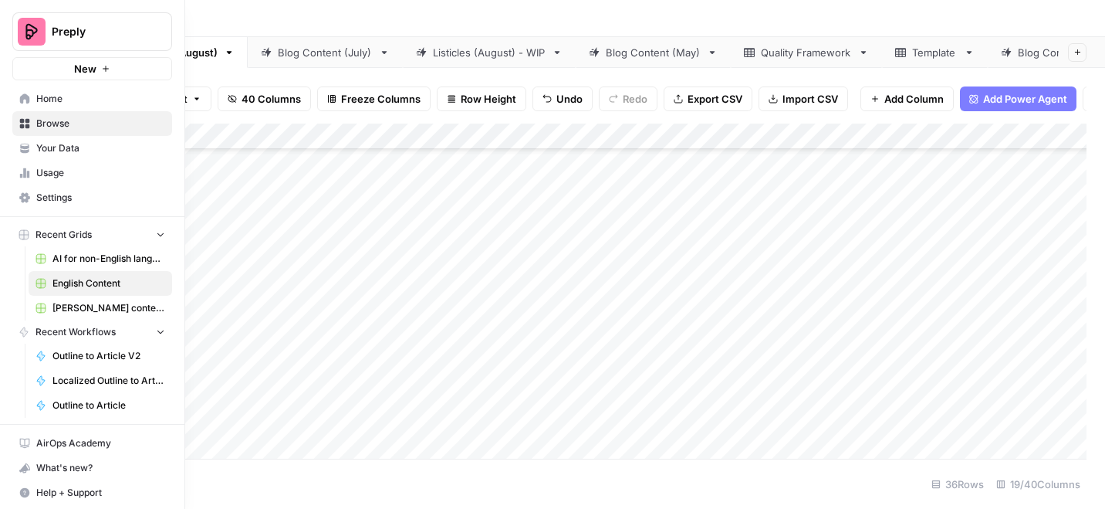
click at [35, 195] on link "Settings" at bounding box center [92, 197] width 160 height 25
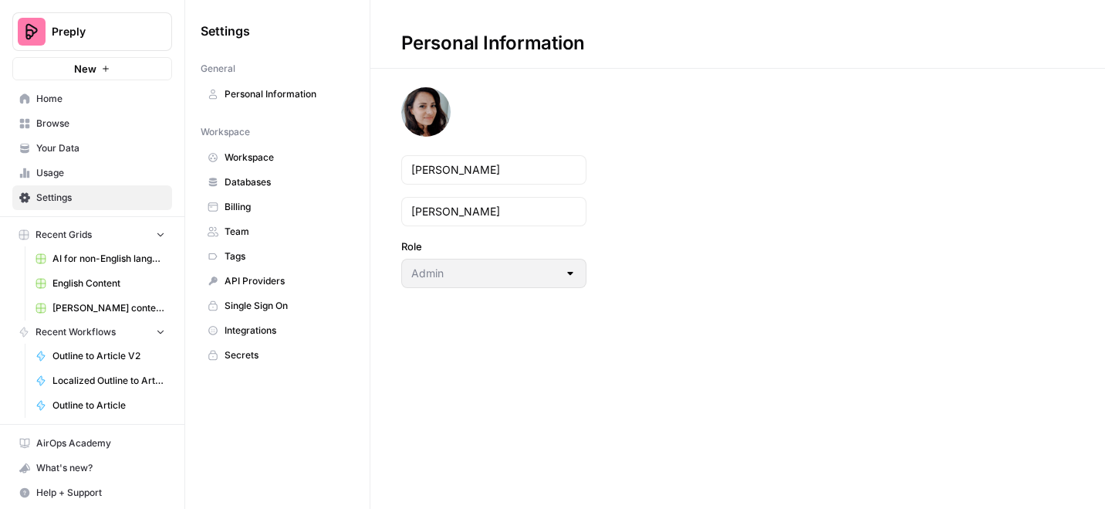
click at [245, 235] on span "Team" at bounding box center [286, 232] width 123 height 14
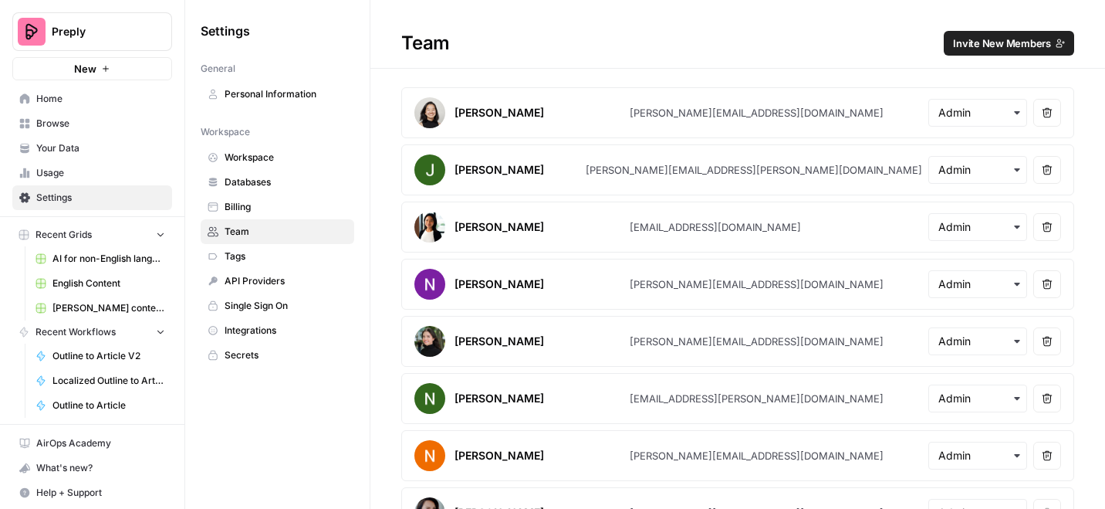
click at [1038, 46] on span "Invite New Members" at bounding box center [1002, 43] width 98 height 15
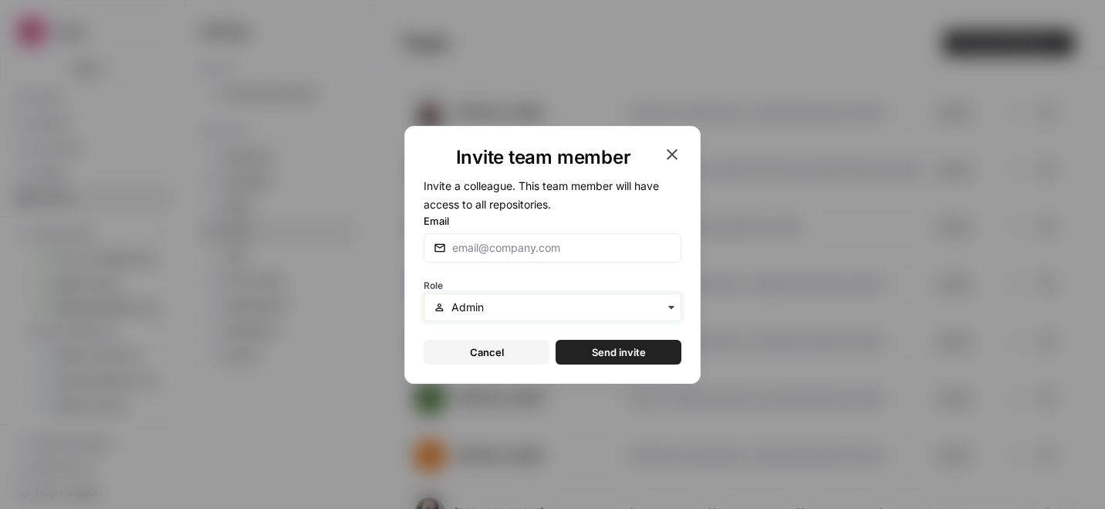
click at [536, 305] on input "text" at bounding box center [562, 306] width 220 height 15
click at [791, 49] on div "Invite team member Invite a colleague. This team member will have access to all…" at bounding box center [552, 254] width 1105 height 509
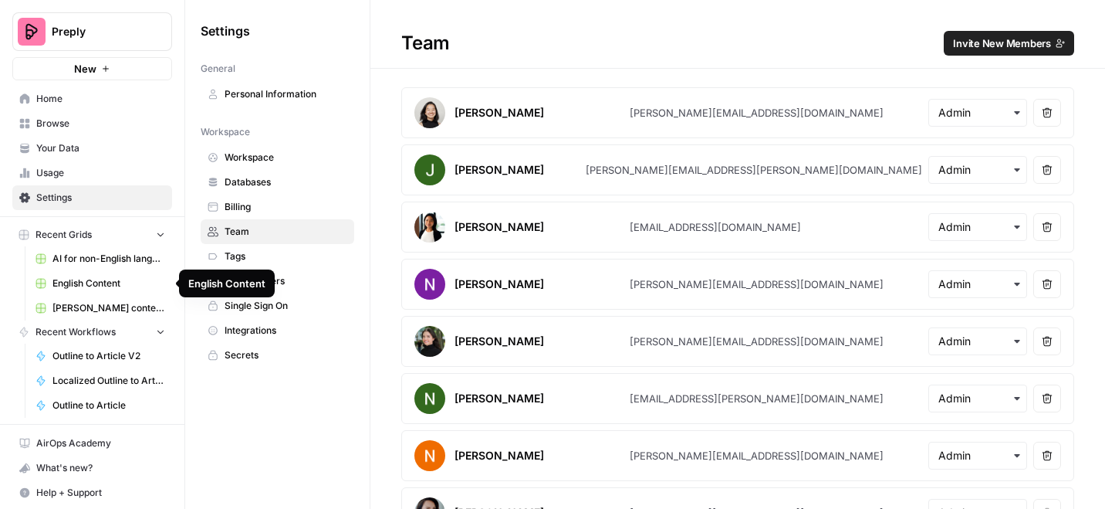
click at [76, 284] on span "English Content" at bounding box center [108, 283] width 113 height 14
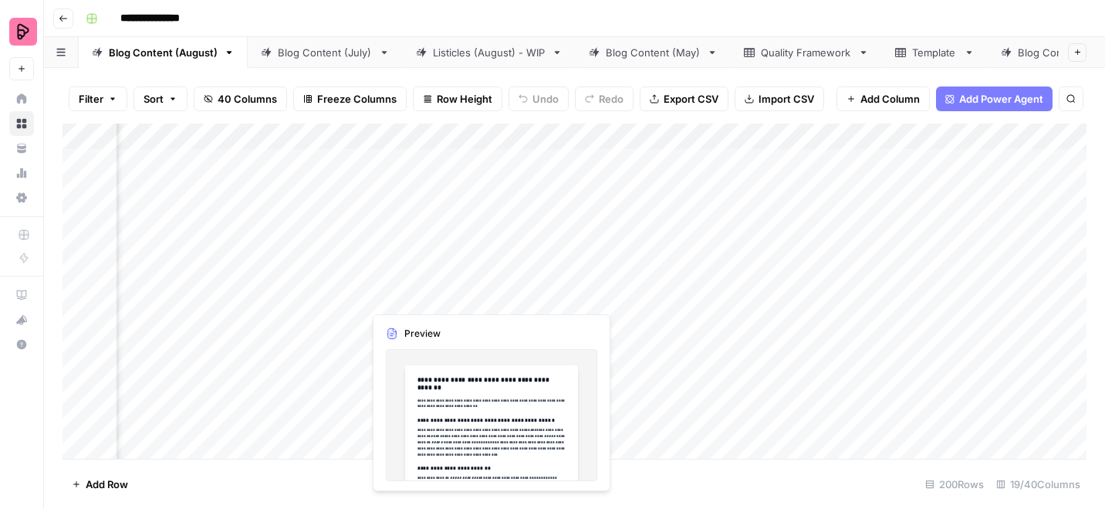
scroll to position [0, 1817]
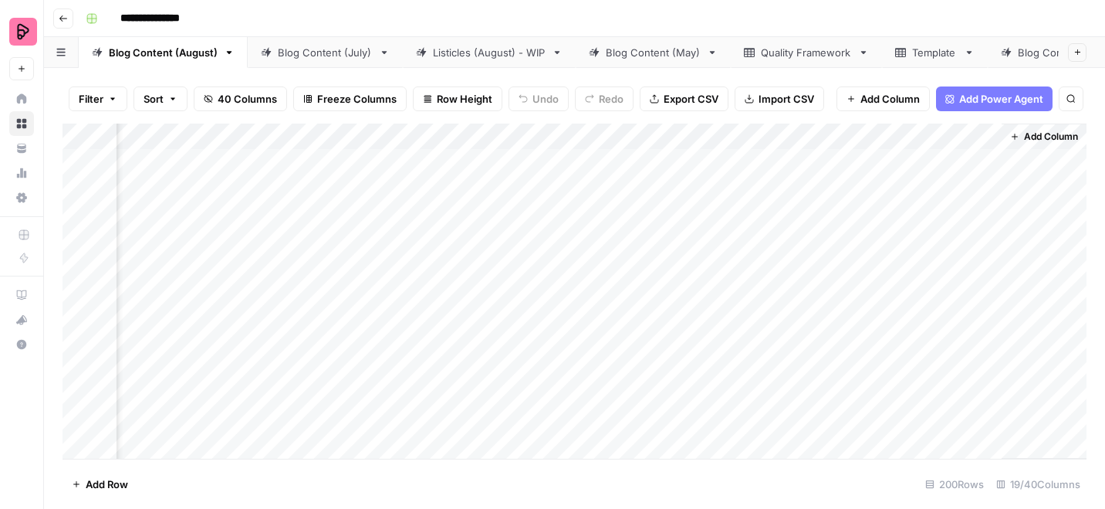
click at [573, 133] on div "Add Column" at bounding box center [575, 290] width 1024 height 335
click at [992, 16] on div "**********" at bounding box center [585, 18] width 1010 height 25
click at [102, 98] on span "Filter" at bounding box center [91, 98] width 25 height 15
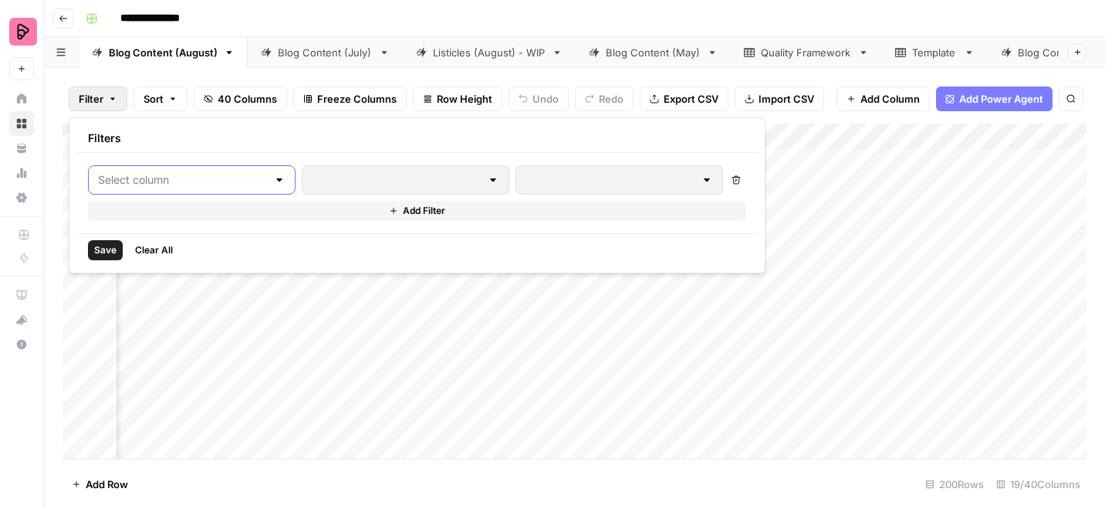
click at [131, 181] on input "text" at bounding box center [182, 179] width 169 height 15
type input "stat"
click at [164, 215] on span "STATUS" at bounding box center [183, 218] width 130 height 15
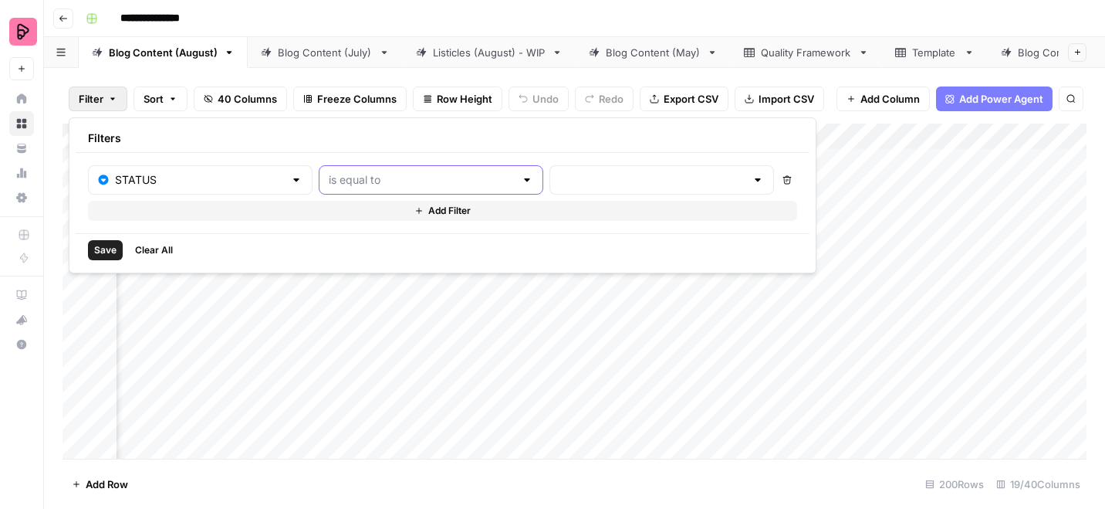
click at [330, 177] on input "text" at bounding box center [422, 179] width 186 height 15
type input "is equal to"
click at [560, 179] on input "text" at bounding box center [653, 179] width 186 height 15
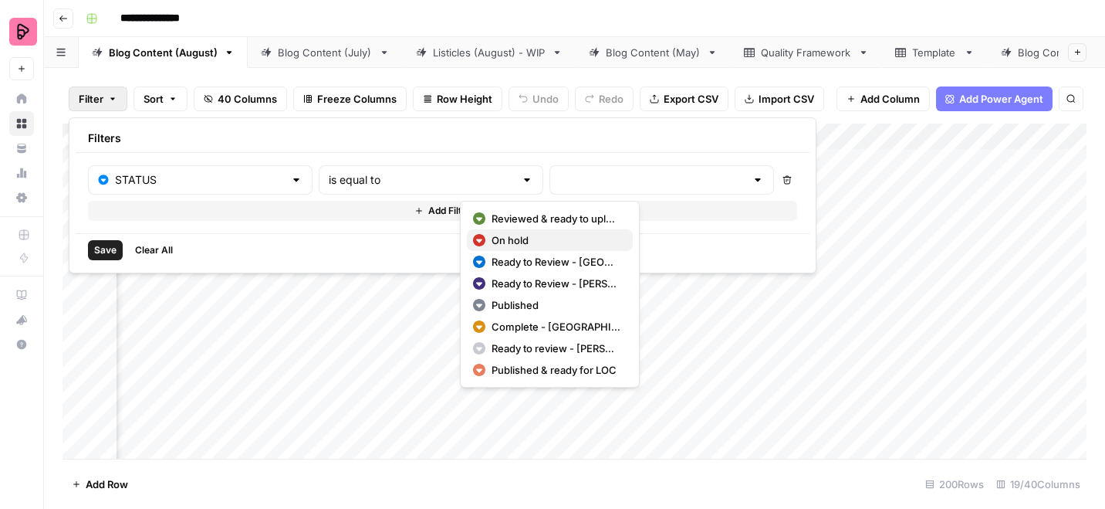
click at [528, 237] on span "On hold" at bounding box center [556, 239] width 129 height 15
type input "On hold"
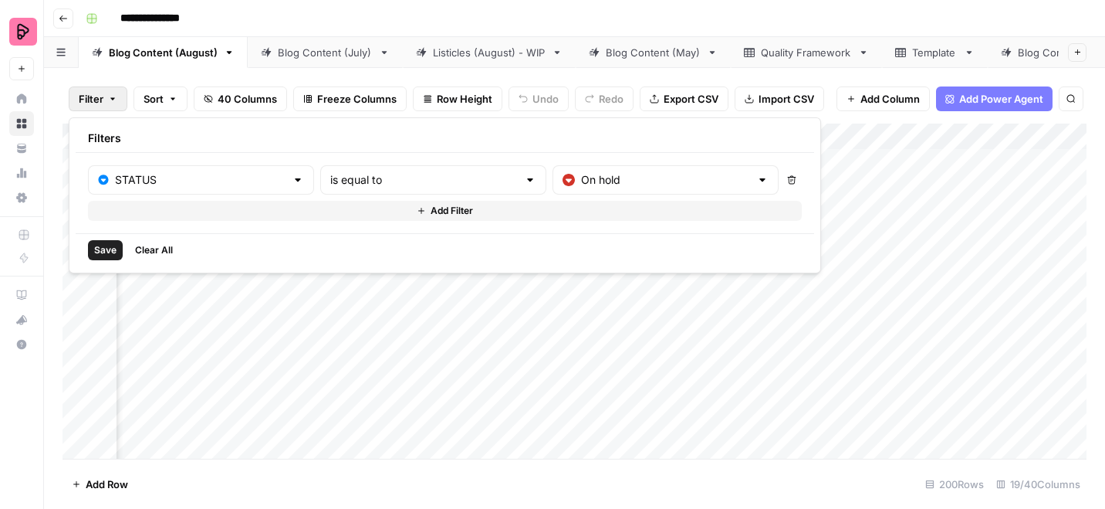
click at [100, 252] on span "Save" at bounding box center [105, 250] width 22 height 14
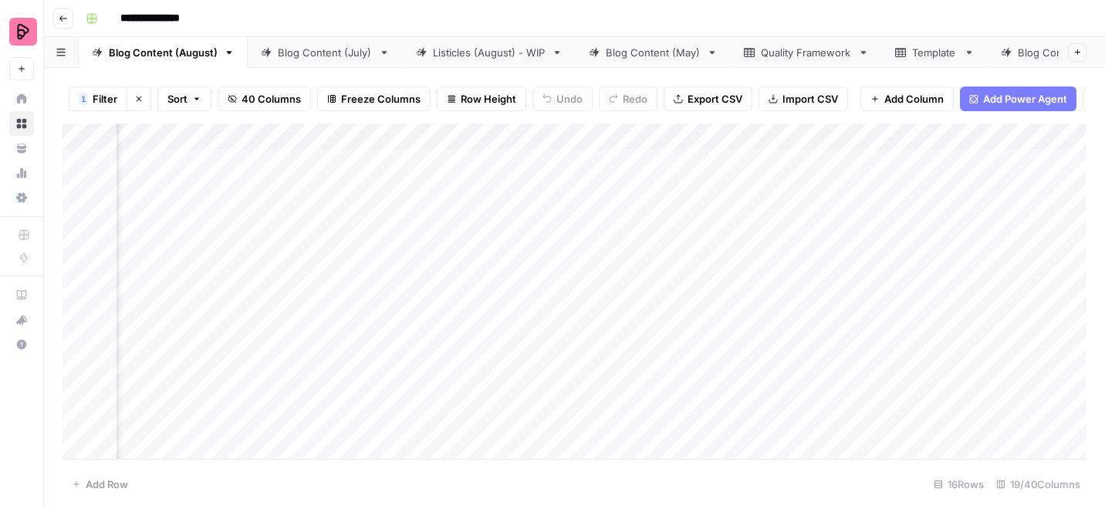
scroll to position [0, 387]
click at [718, 161] on div "Add Column" at bounding box center [575, 290] width 1024 height 335
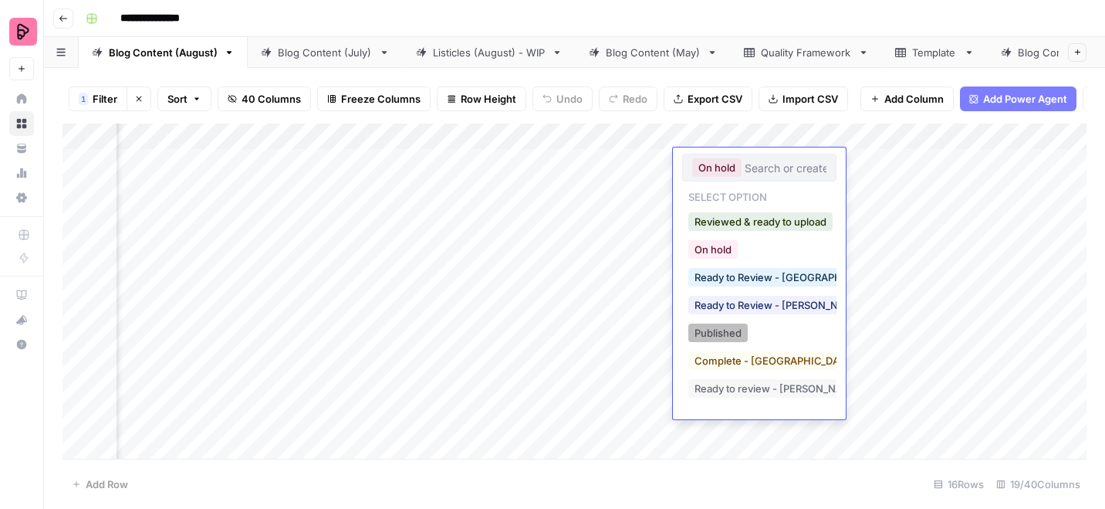
scroll to position [25, 9]
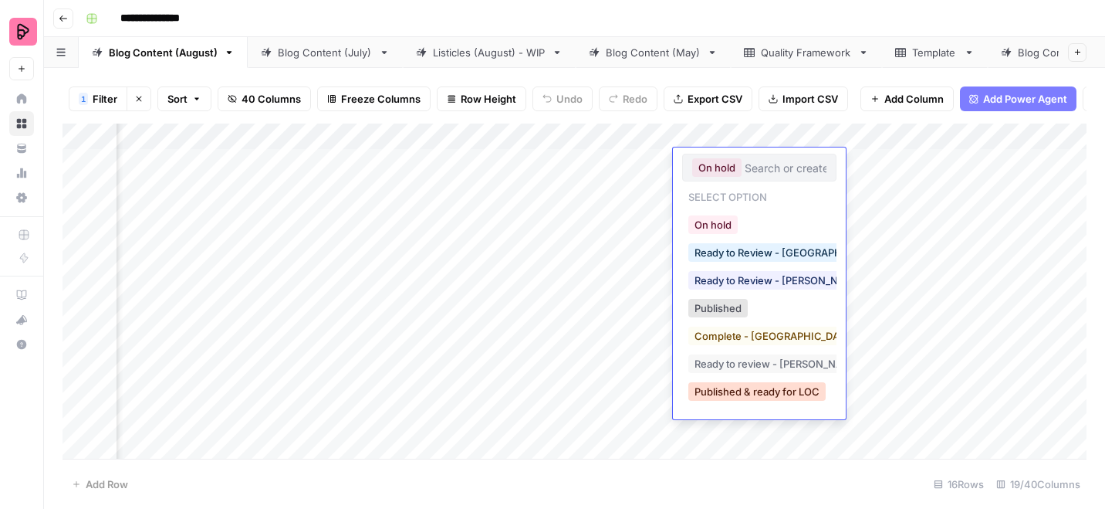
click at [748, 395] on button "Published & ready for LOC" at bounding box center [756, 391] width 137 height 19
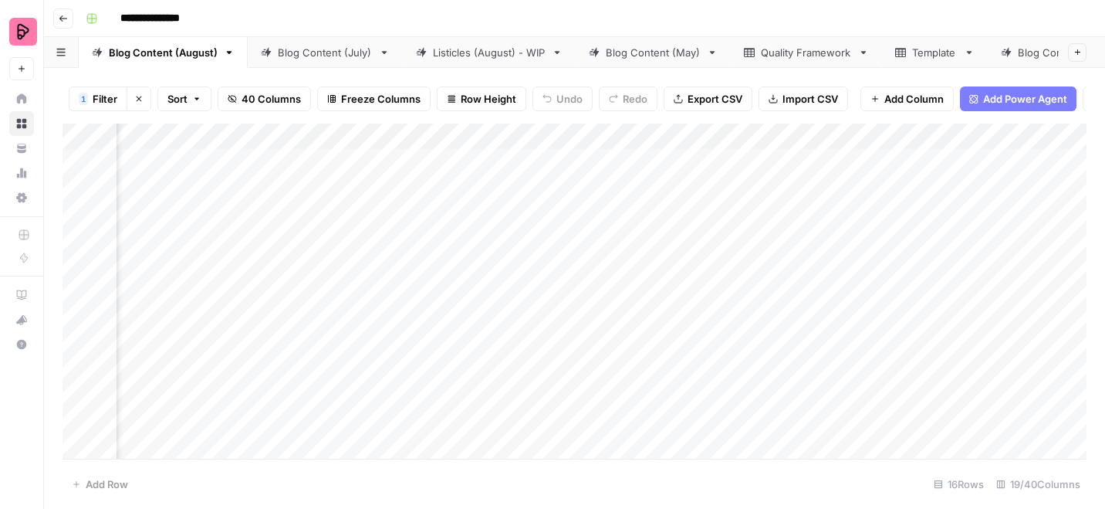
click at [790, 203] on div "Add Column" at bounding box center [575, 290] width 1024 height 335
click at [794, 175] on div "Add Column" at bounding box center [575, 290] width 1024 height 335
click at [783, 204] on div "Add Column" at bounding box center [575, 290] width 1024 height 335
click at [783, 239] on div "Add Column" at bounding box center [575, 290] width 1024 height 335
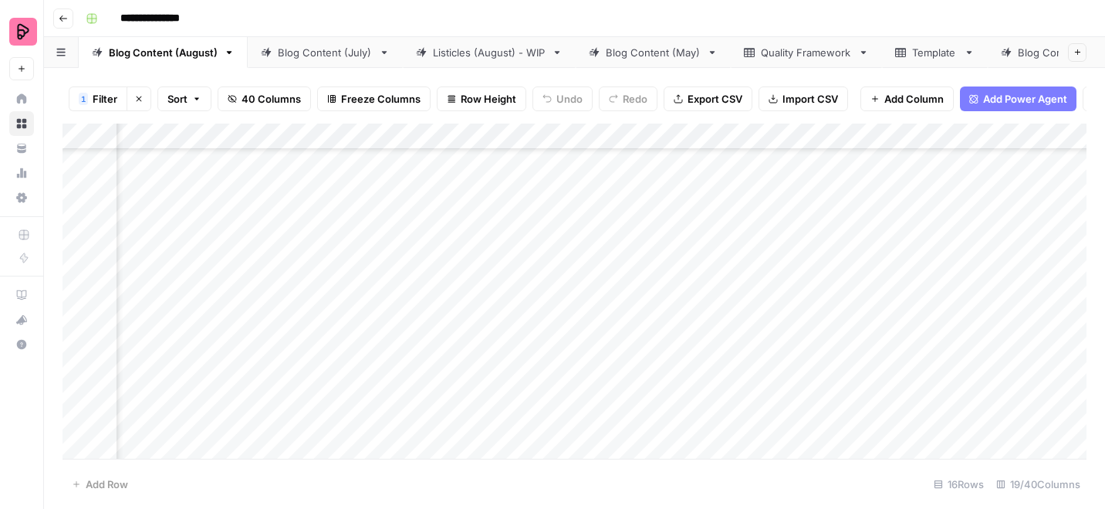
click at [796, 299] on div "Add Column" at bounding box center [575, 290] width 1024 height 335
click at [789, 306] on div "Add Column" at bounding box center [575, 290] width 1024 height 335
click at [782, 318] on div "Add Column" at bounding box center [575, 290] width 1024 height 335
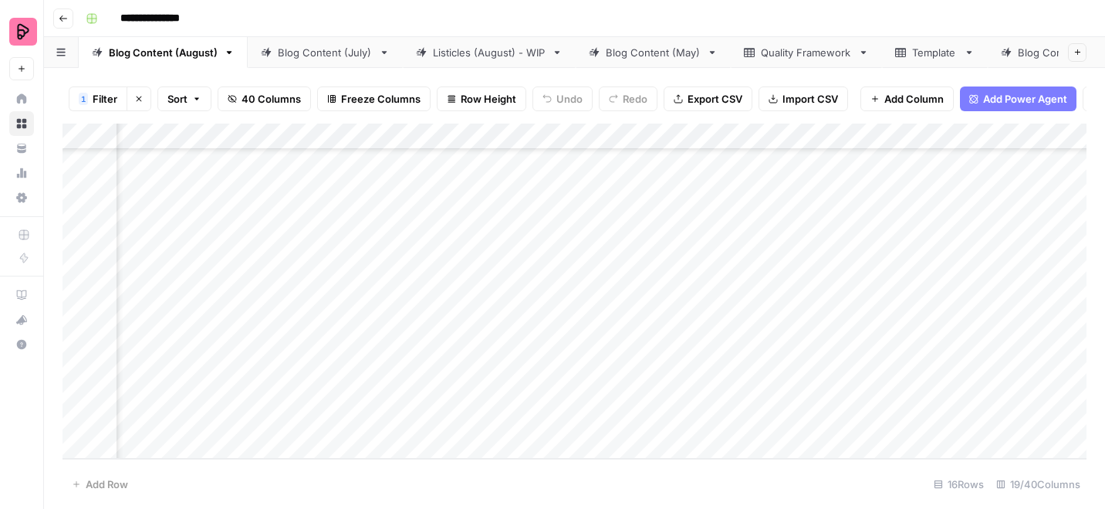
click at [774, 352] on div "Add Column" at bounding box center [575, 290] width 1024 height 335
click at [790, 392] on div "Add Column" at bounding box center [575, 290] width 1024 height 335
